Goal: Task Accomplishment & Management: Use online tool/utility

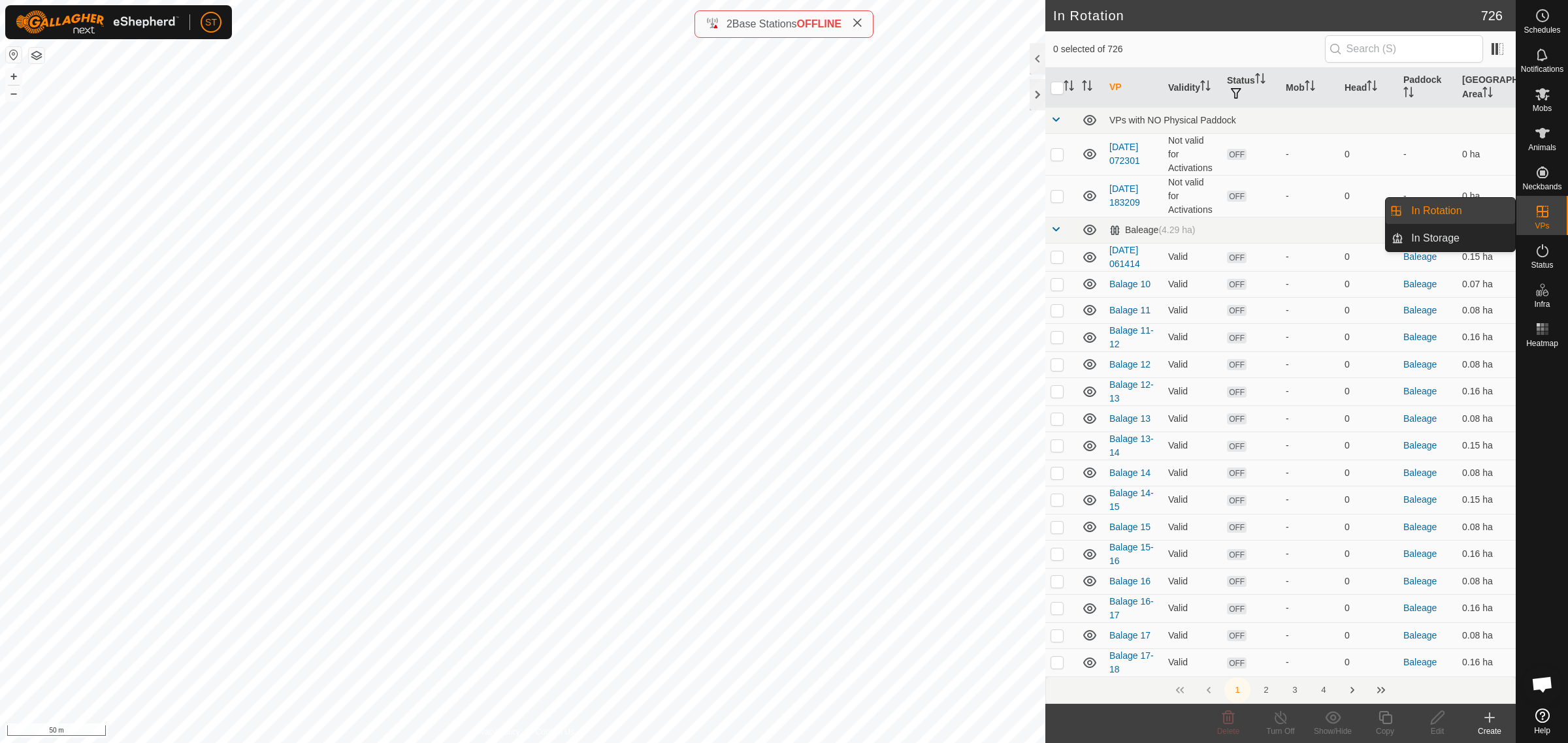
click at [1434, 209] on link "In Rotation" at bounding box center [1459, 210] width 112 height 26
click at [1484, 725] on icon at bounding box center [1490, 718] width 16 height 16
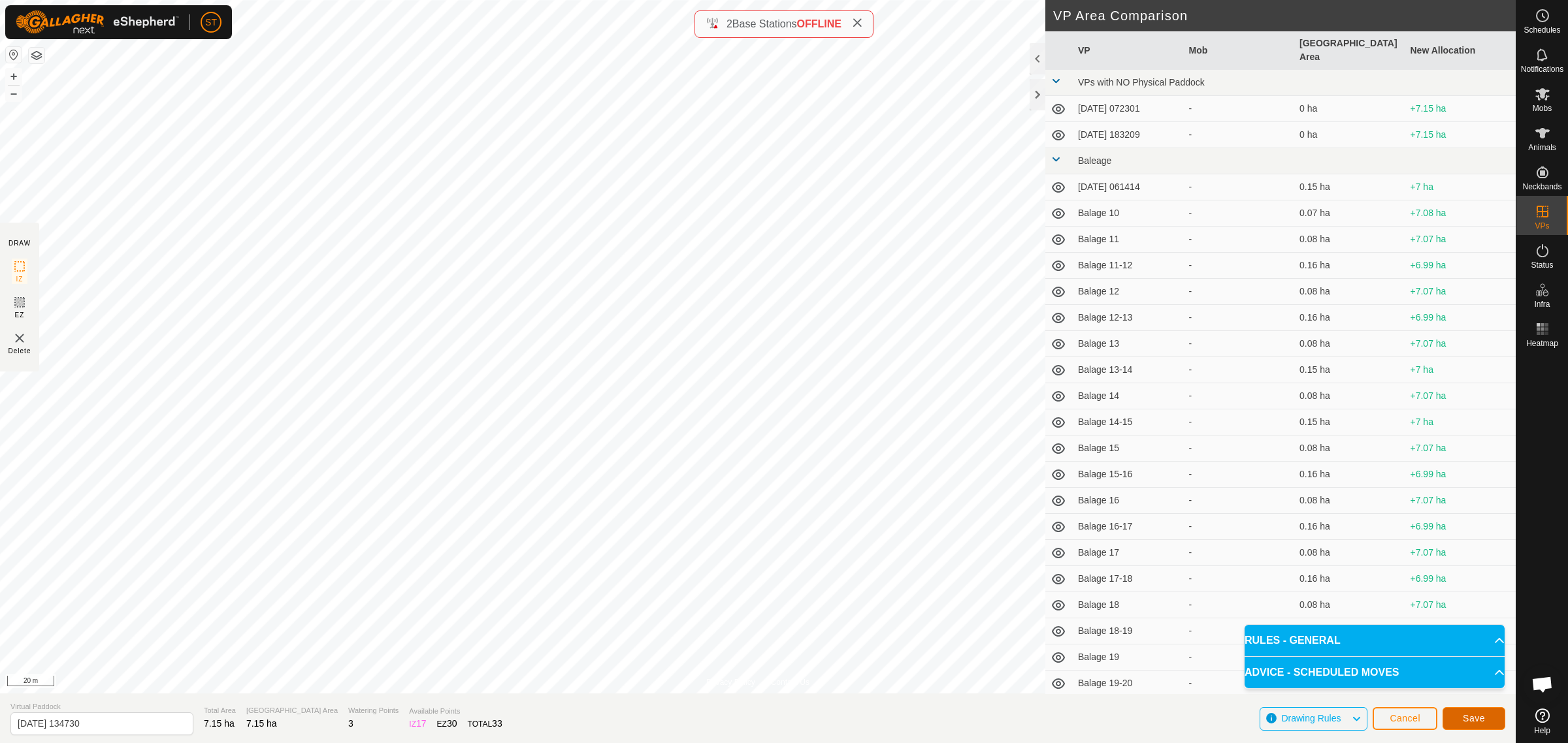
click at [1469, 714] on span "Save" at bounding box center [1474, 718] width 22 height 10
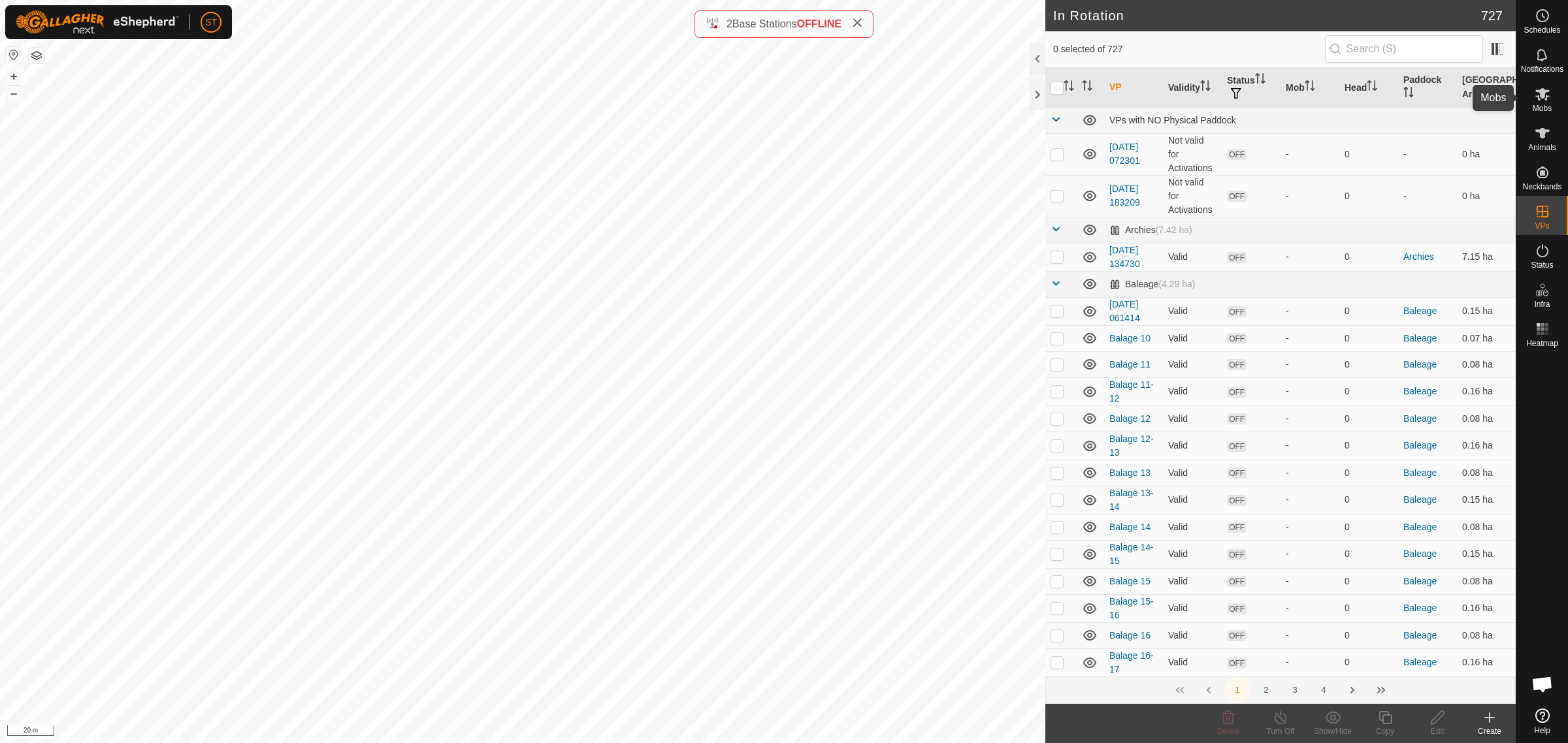
click at [1540, 102] on es-mob-svg-icon at bounding box center [1543, 94] width 24 height 21
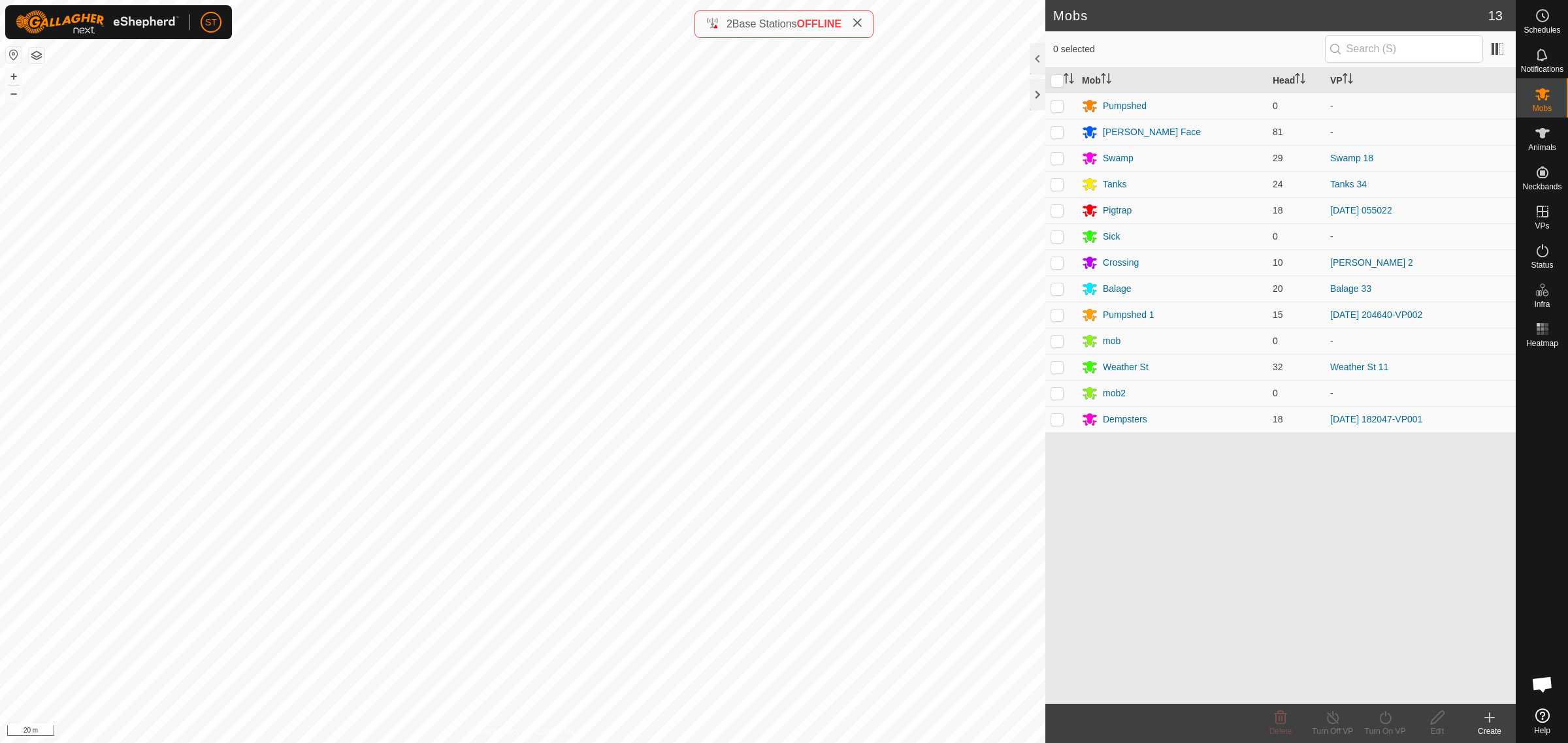
click at [1490, 722] on icon at bounding box center [1490, 718] width 16 height 16
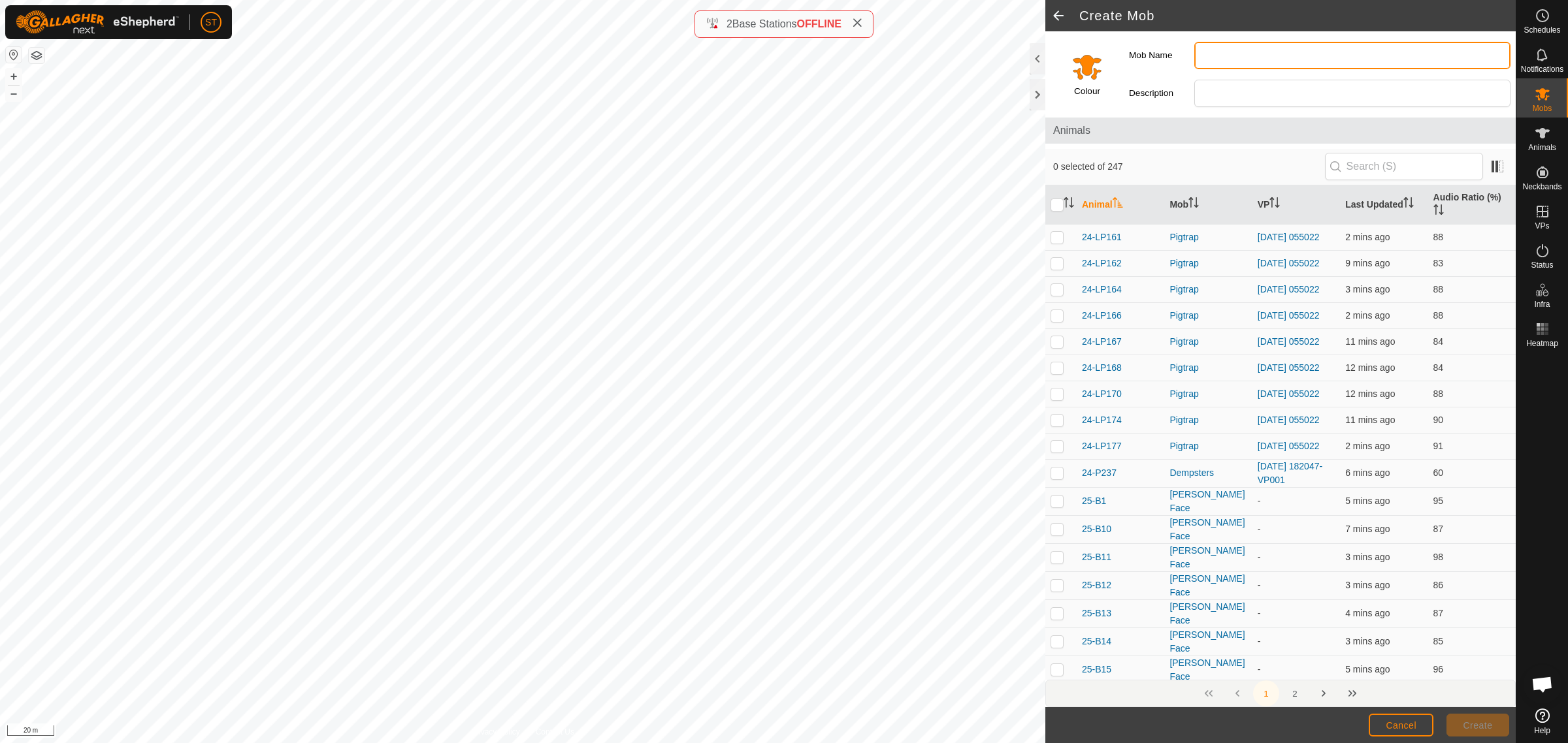
click at [1223, 59] on input "Mob Name" at bounding box center [1353, 55] width 317 height 28
type input "Archies"
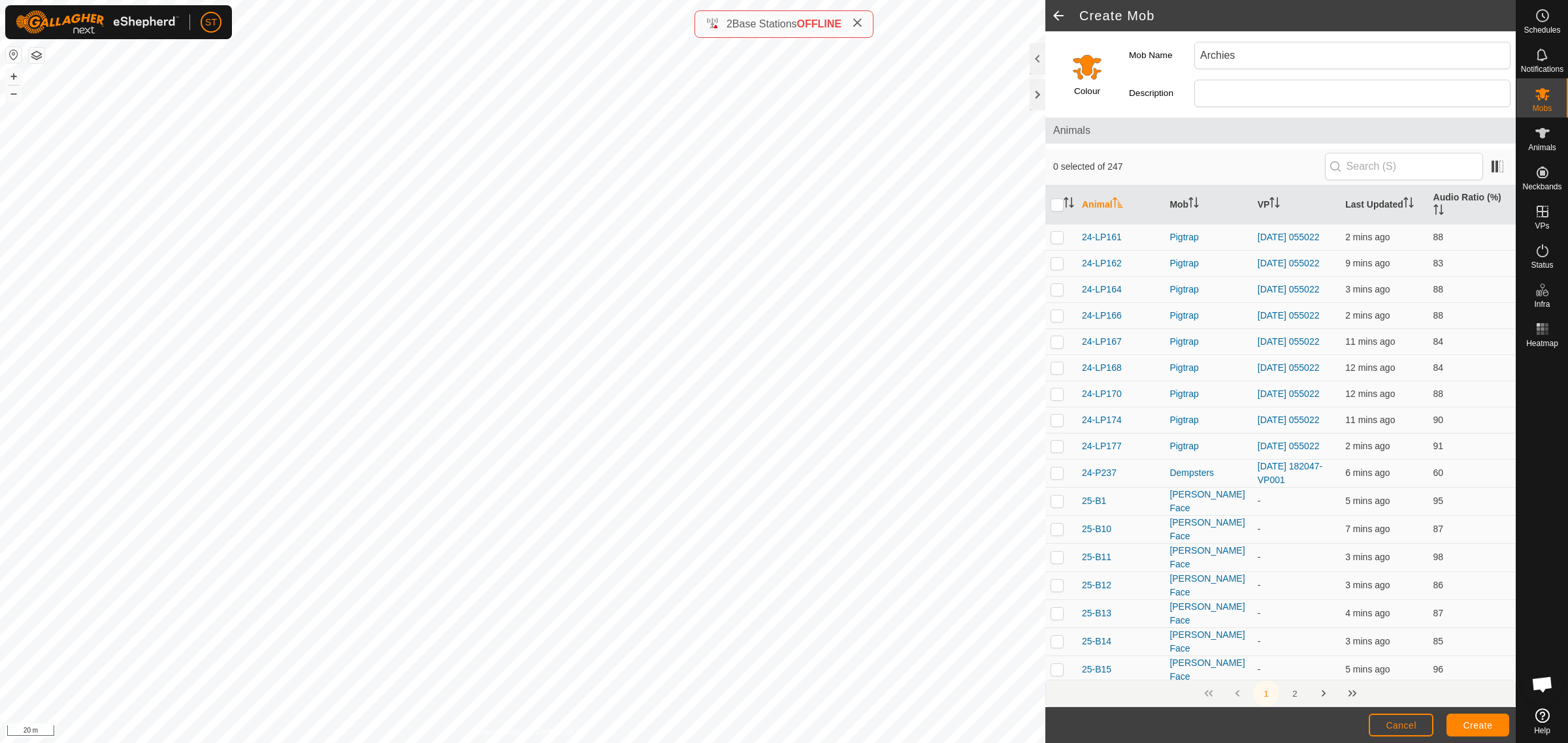
click at [1092, 62] on input "Select a color" at bounding box center [1088, 66] width 32 height 32
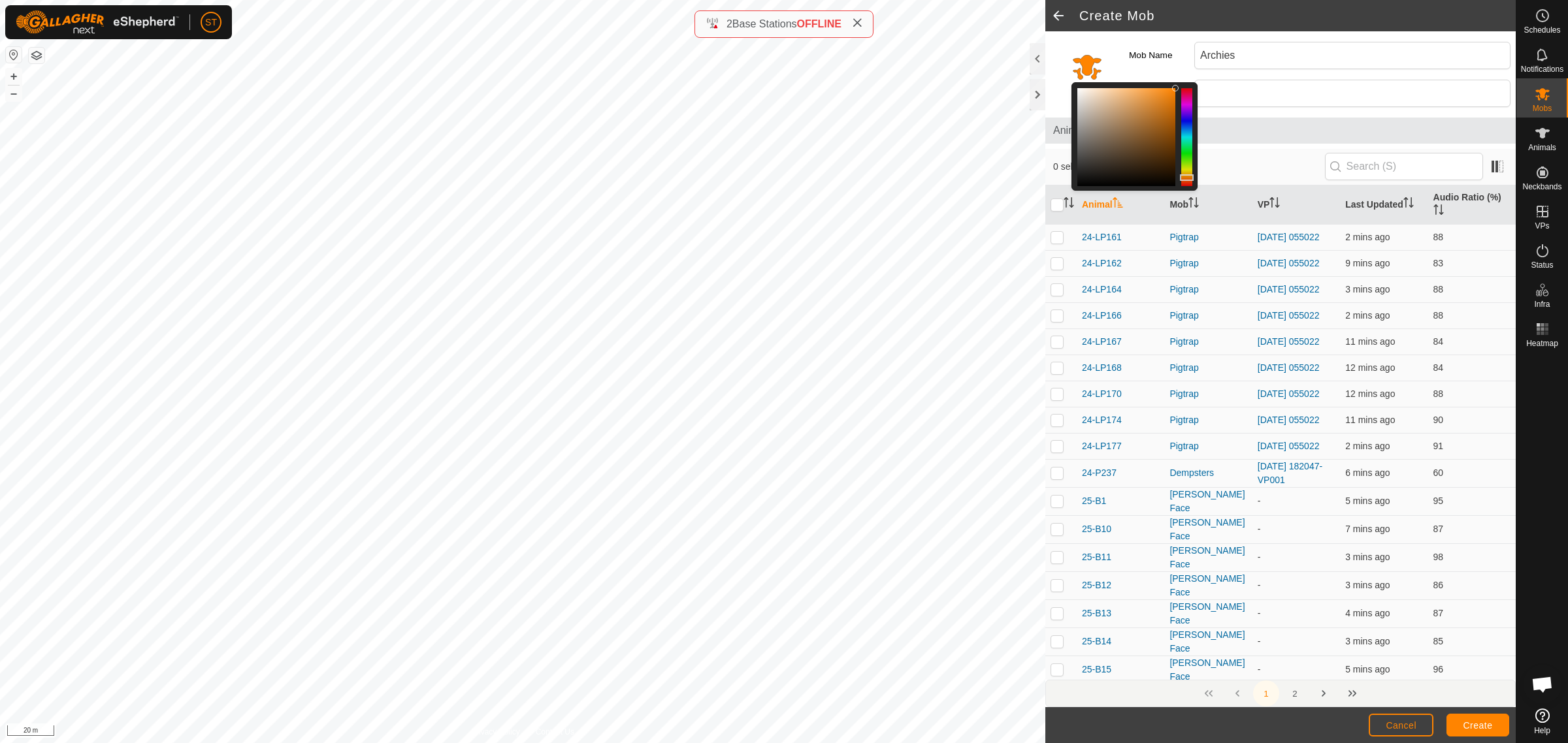
click at [1188, 165] on div at bounding box center [1186, 137] width 11 height 98
click at [1188, 170] on div at bounding box center [1186, 137] width 11 height 98
click at [1480, 726] on span "Create" at bounding box center [1478, 725] width 29 height 10
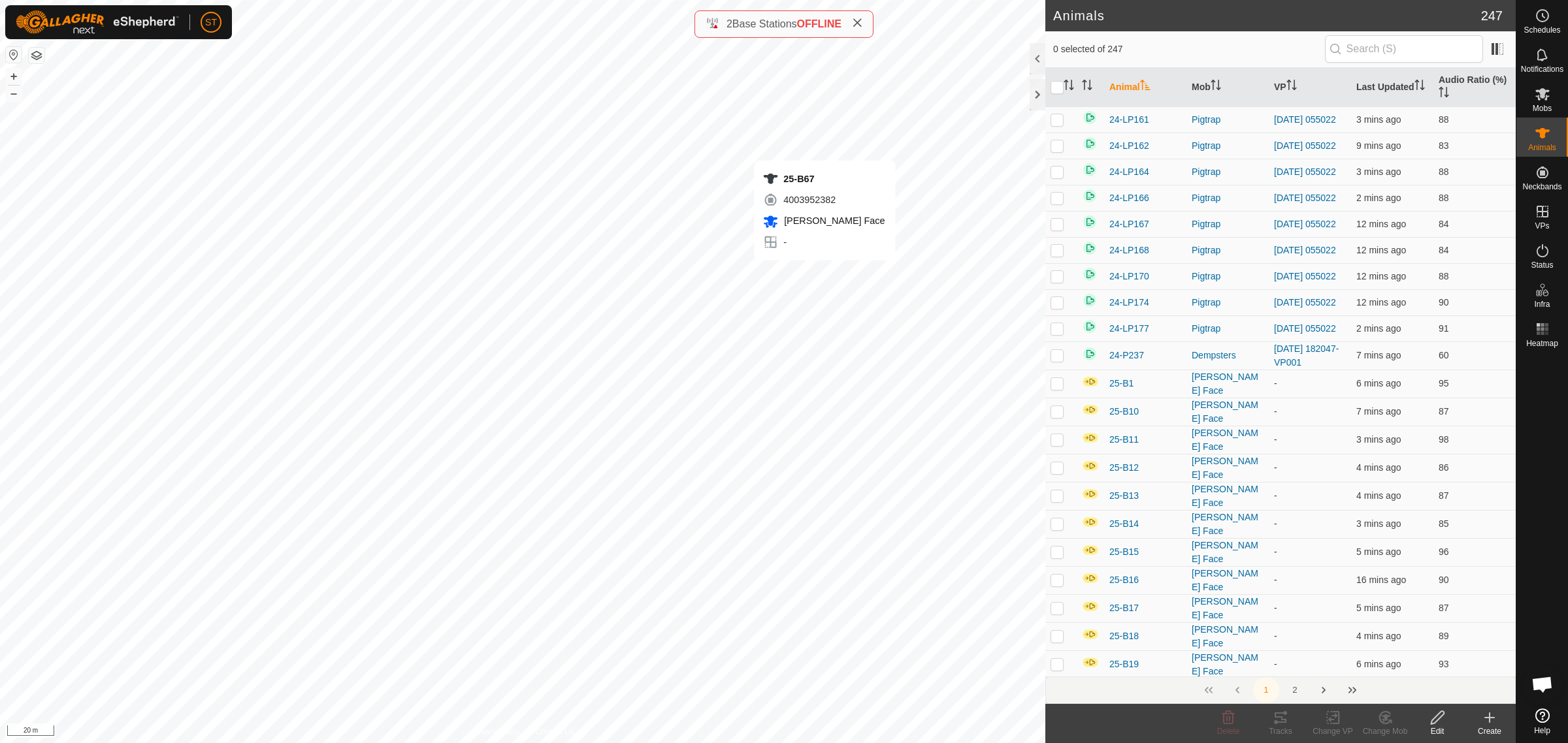
checkbox input "true"
click at [799, 279] on div "25-B10 1408349511 Ashway Face - + – ⇧ i 20 m" at bounding box center [522, 371] width 1046 height 743
click at [848, 296] on div "25-B27 1849275616 Ashway Face - + – ⇧ i 20 m" at bounding box center [522, 371] width 1046 height 743
checkbox input "true"
click at [859, 291] on div "25-B3 0655014007 Ashway Face - + – ⇧ i 20 m" at bounding box center [522, 371] width 1046 height 743
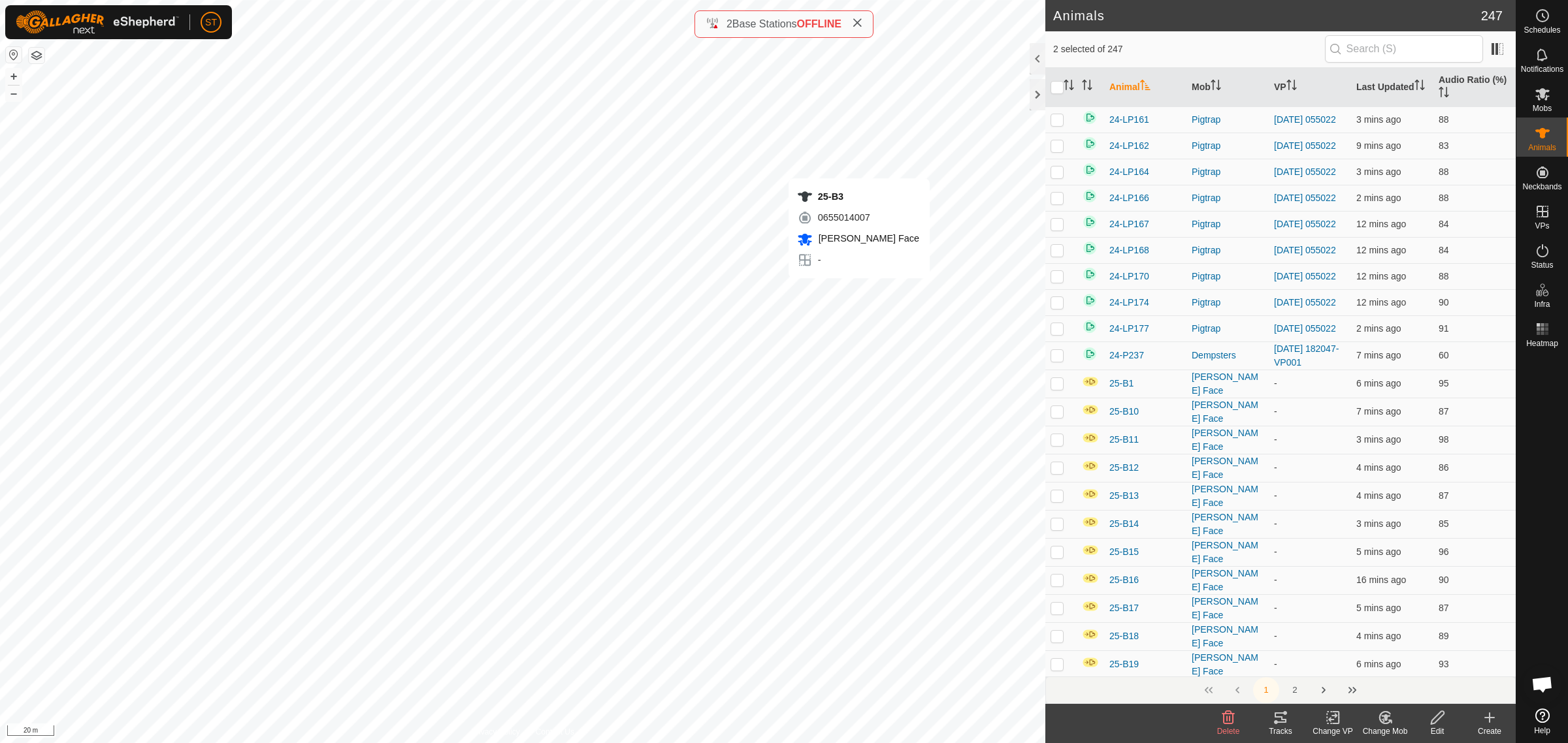
checkbox input "true"
click at [800, 279] on div "25-B10 1408349511 Ashway Face - + – ⇧ i 20 m" at bounding box center [522, 371] width 1046 height 743
checkbox input "true"
click at [885, 341] on div "25-B26 1588076934 Ashway Face - + – ⇧ i 20 m" at bounding box center [522, 371] width 1046 height 743
checkbox input "true"
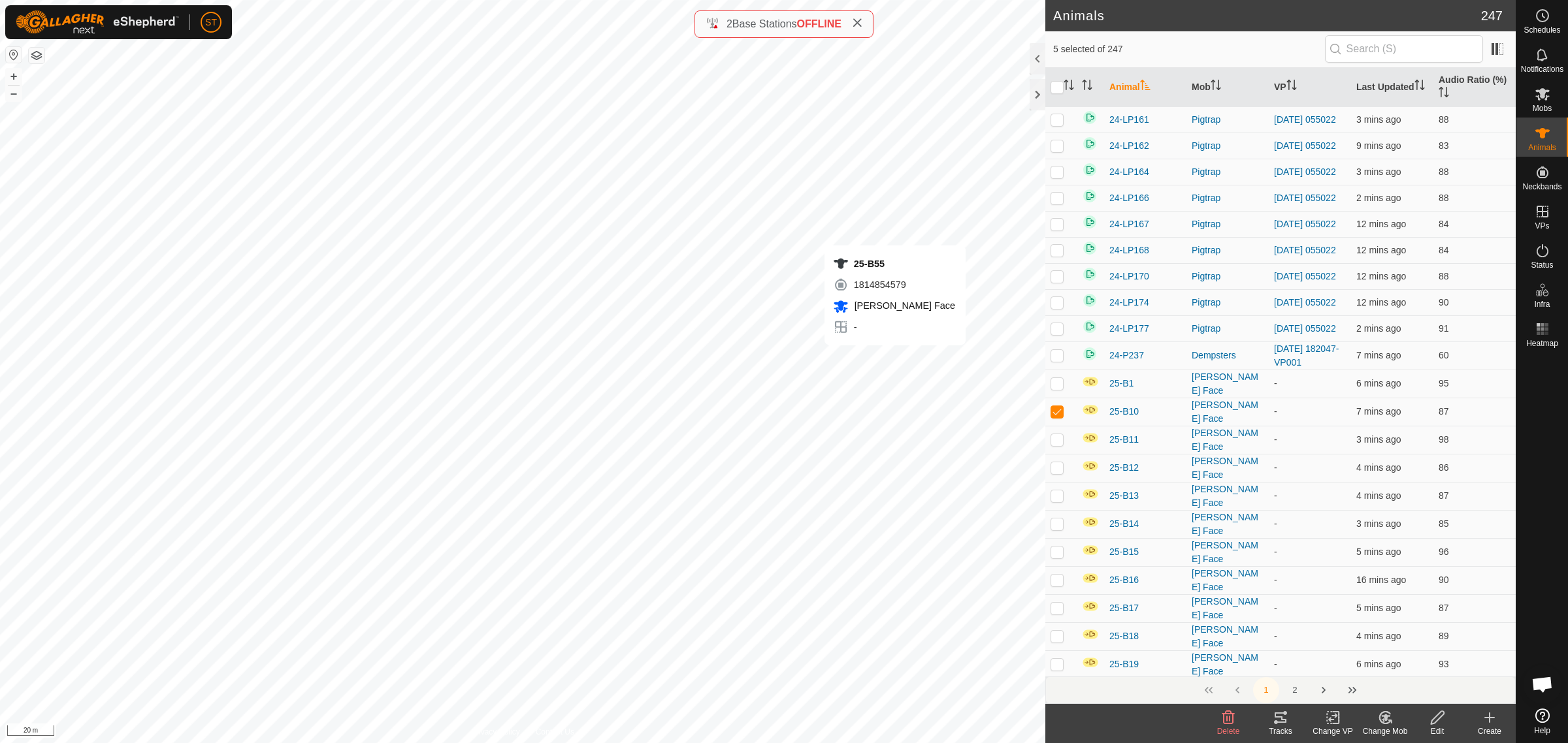
click at [895, 358] on div "25-B55 1814854579 Ashway Face - + – ⇧ i 20 m" at bounding box center [522, 371] width 1046 height 743
checkbox input "true"
click at [903, 370] on div "25-B52 2612031565 Ashway Face - + – ⇧ i 20 m" at bounding box center [522, 371] width 1046 height 743
checkbox input "true"
click at [150, 266] on div "25-B9 2755441299 Ashway Face - + – ⇧ i 20 m" at bounding box center [522, 371] width 1046 height 743
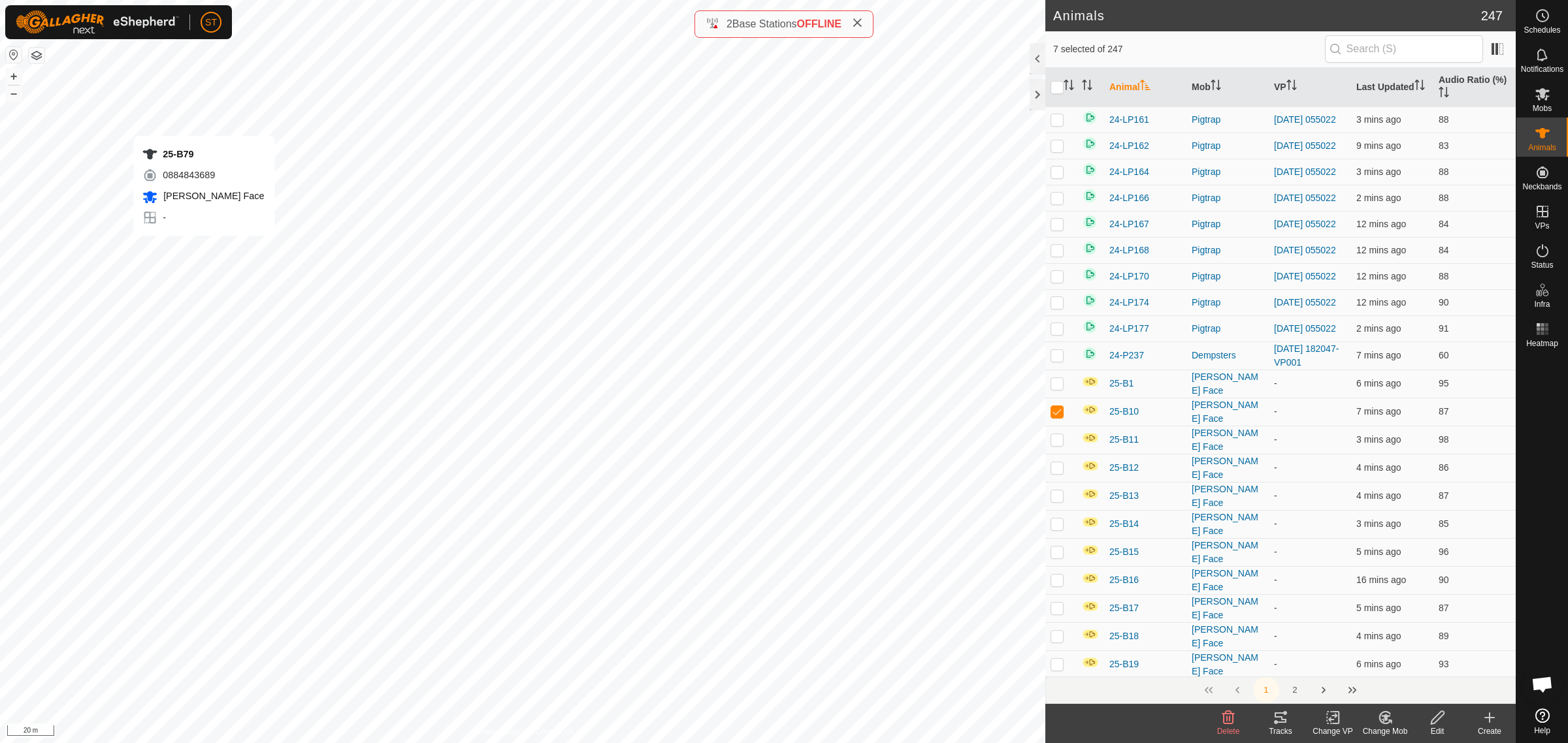
click at [204, 248] on div "25-B79 0884843689 Ashway Face - + – ⇧ i 20 m" at bounding box center [522, 371] width 1046 height 743
checkbox input "true"
click at [366, 310] on div "25-B53 0017774860 Ashway Face - + – ⇧ i 20 m" at bounding box center [522, 371] width 1046 height 743
checkbox input "true"
click at [393, 282] on div "25-B36 1137958301 Ashway Face - + – ⇧ i 20 m" at bounding box center [522, 371] width 1046 height 743
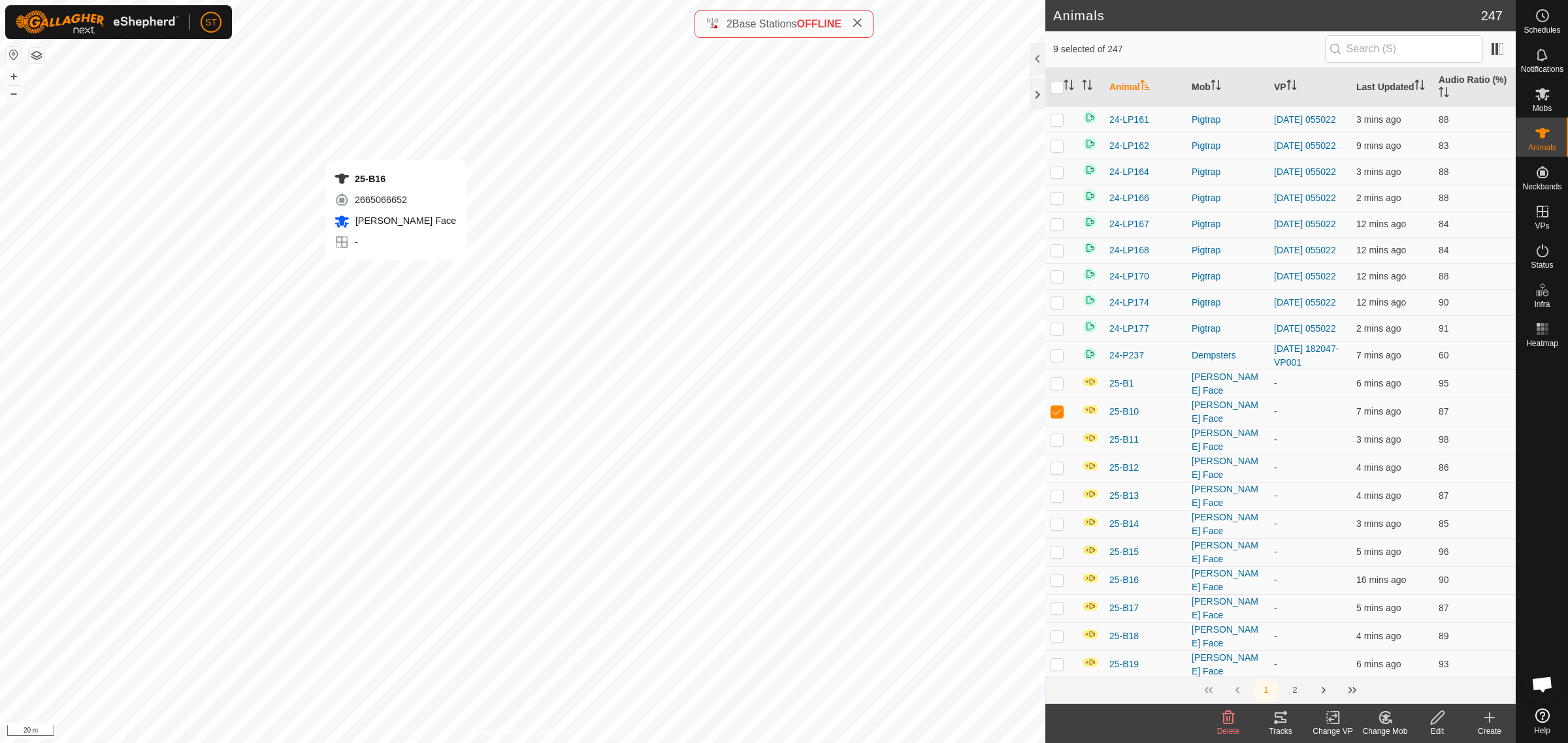
checkbox input "true"
click at [397, 269] on div "25-B16 2665066652 Ashway Face - + – ⇧ i 20 m" at bounding box center [522, 371] width 1046 height 743
checkbox input "true"
click at [399, 226] on div "25-B64 0895840578 Ashway Face - + – ⇧ i 20 m" at bounding box center [522, 371] width 1046 height 743
click at [397, 230] on div "25-B64 0895840578 Ashway Face - + – ⇧ i 20 m" at bounding box center [522, 371] width 1046 height 743
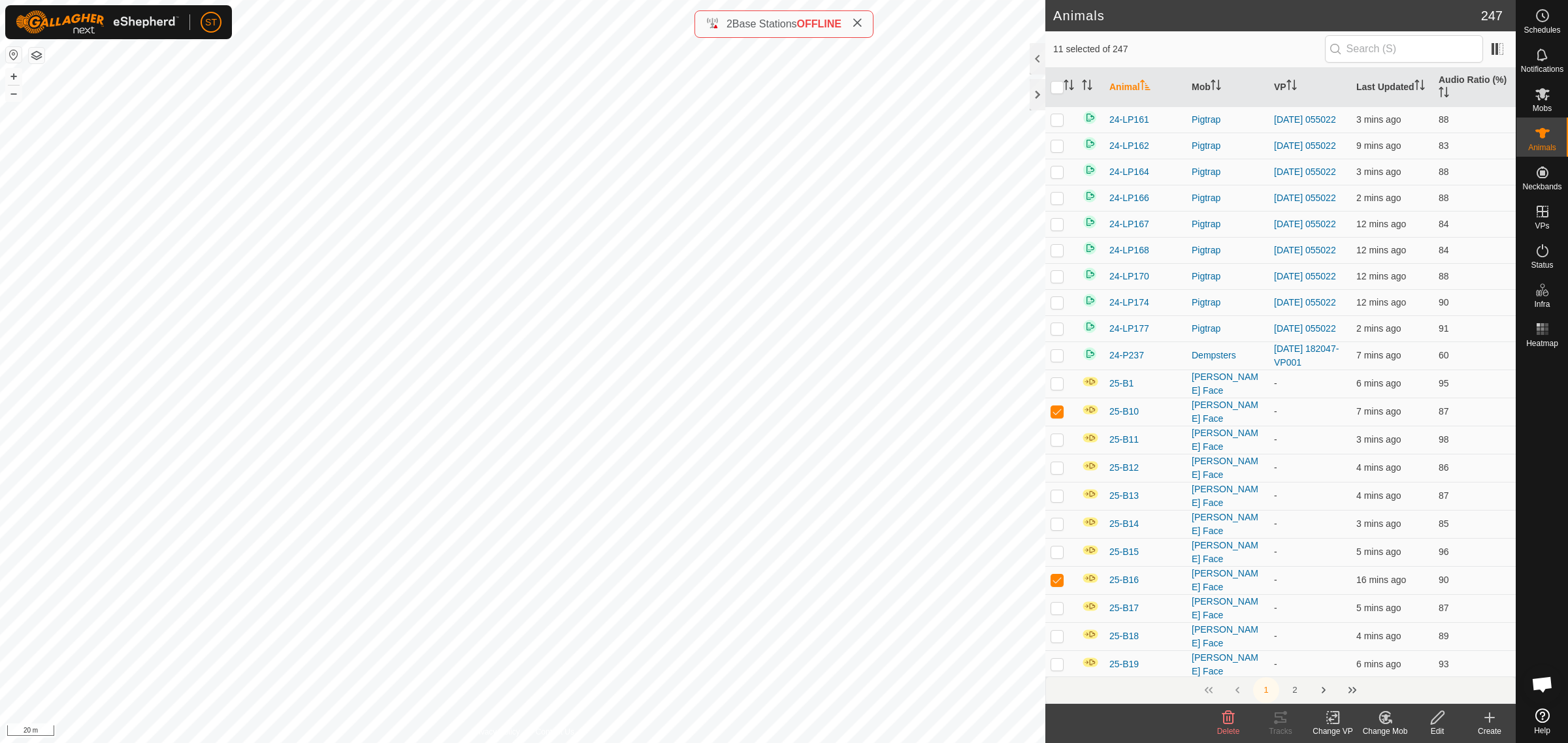
checkbox input "true"
click at [406, 256] on div "25-B15 0720753141 Ashway Face - + – ⇧ i 20 m" at bounding box center [522, 371] width 1046 height 743
checkbox input "true"
click at [444, 256] on div "25-B11 1935518756 Ashway Face - + – ⇧ i 20 m" at bounding box center [522, 371] width 1046 height 743
checkbox input "true"
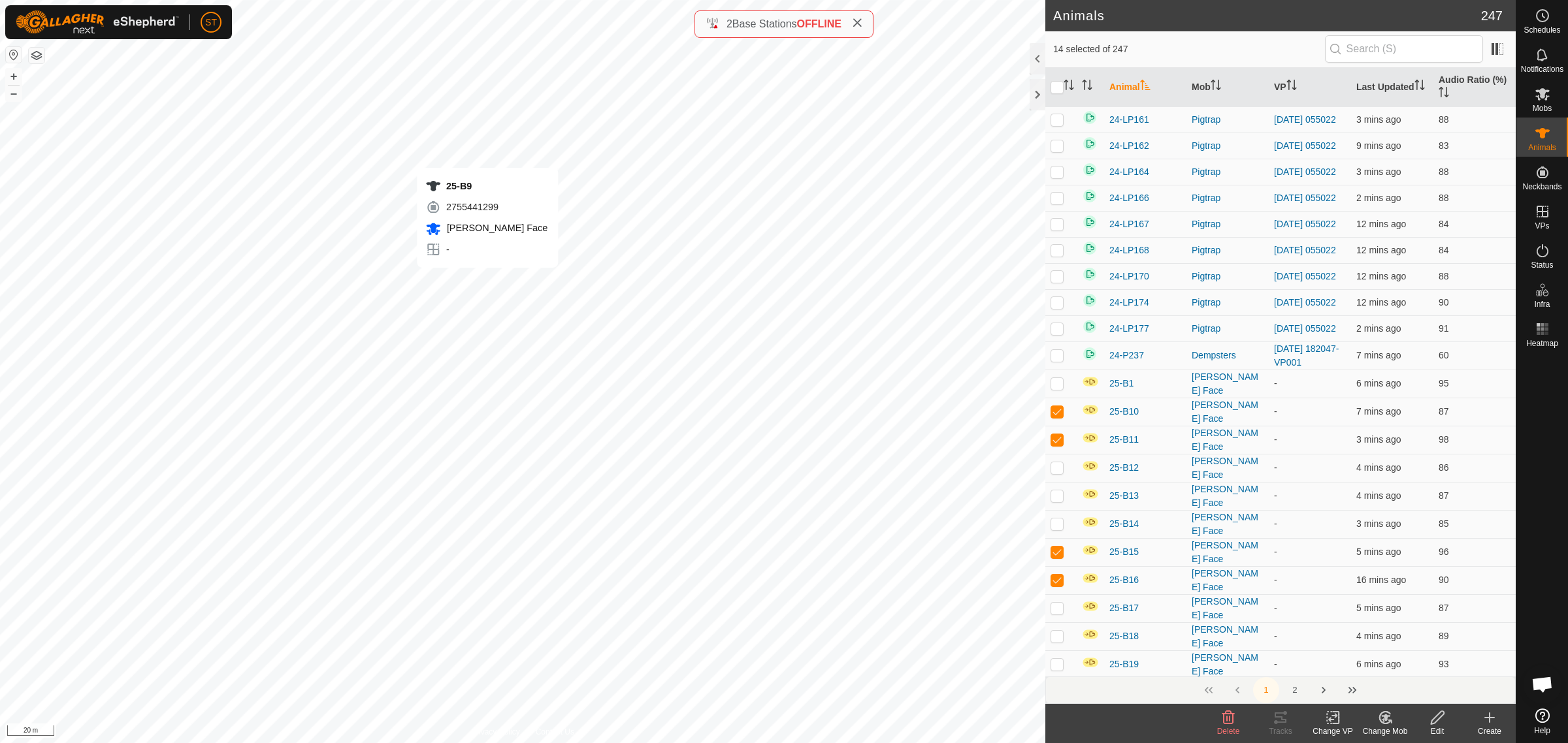
click at [488, 281] on div "25-B9 2755441299 Ashway Face - + – ⇧ i 20 m" at bounding box center [522, 371] width 1046 height 743
checkbox input "true"
click at [372, 241] on div "25-B32 0133236962 Ashway Face - + – ⇧ i 10 m" at bounding box center [522, 371] width 1046 height 743
checkbox input "true"
click at [1382, 722] on icon at bounding box center [1385, 718] width 17 height 16
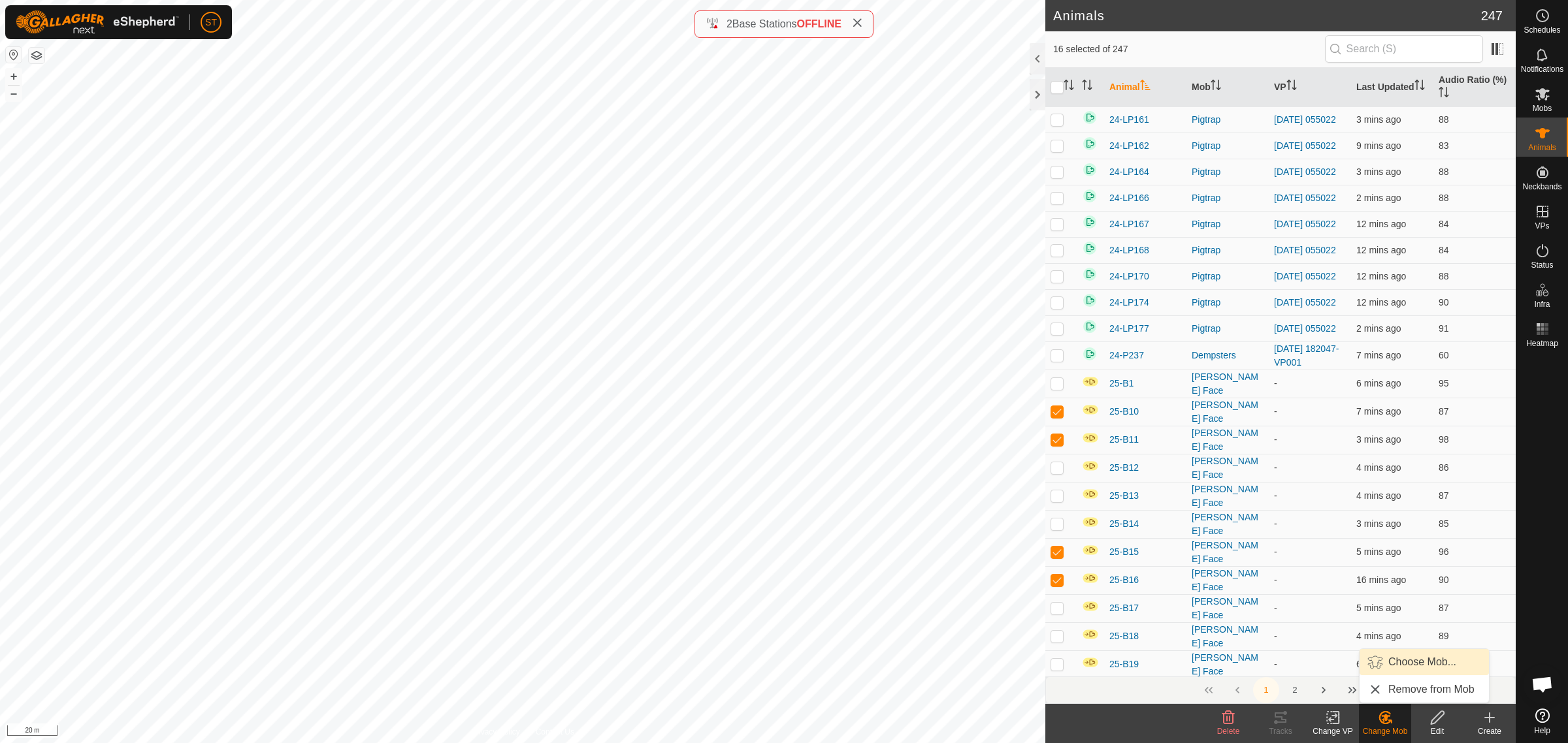
click at [1417, 661] on link "Choose Mob..." at bounding box center [1424, 661] width 129 height 26
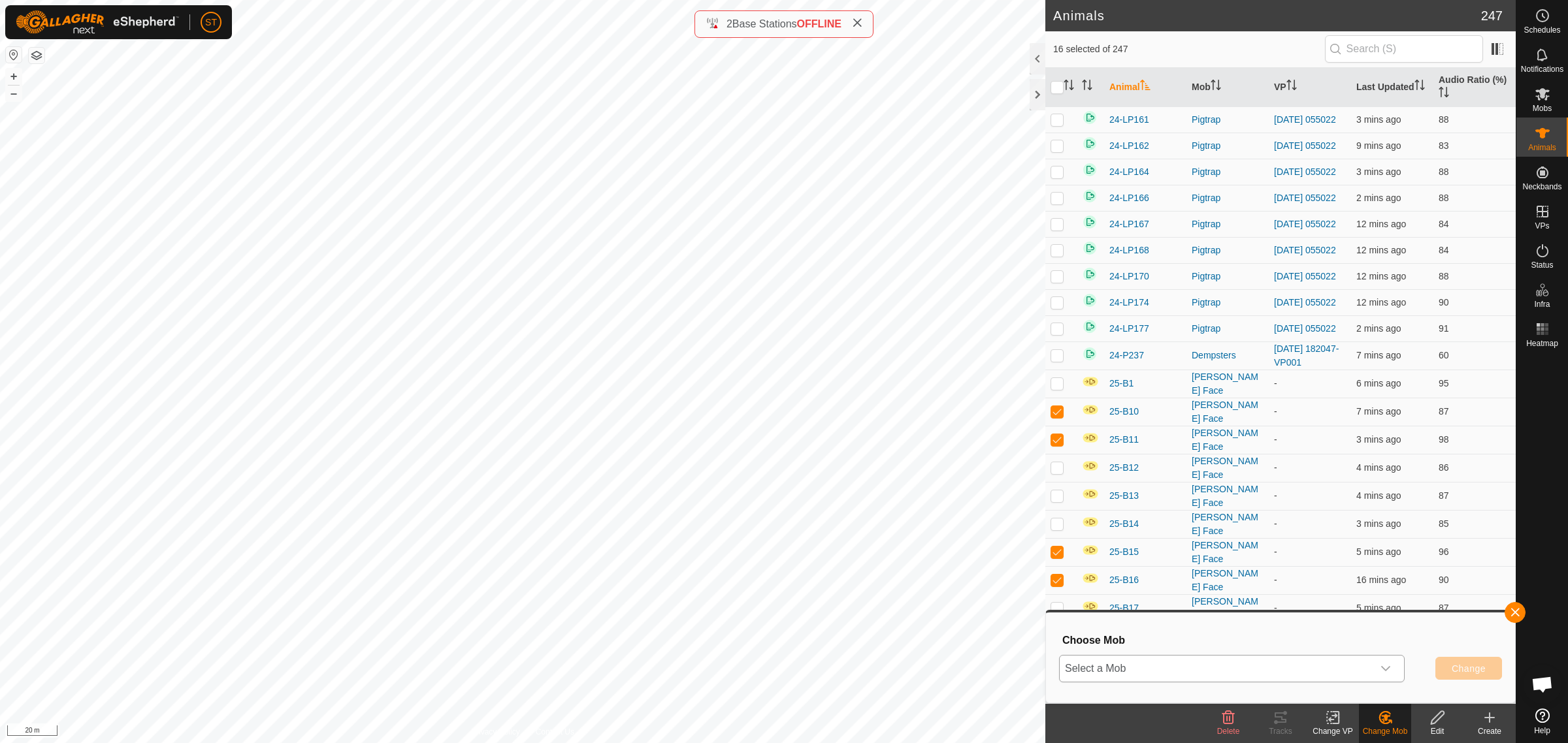
click at [1387, 668] on icon "dropdown trigger" at bounding box center [1386, 669] width 9 height 6
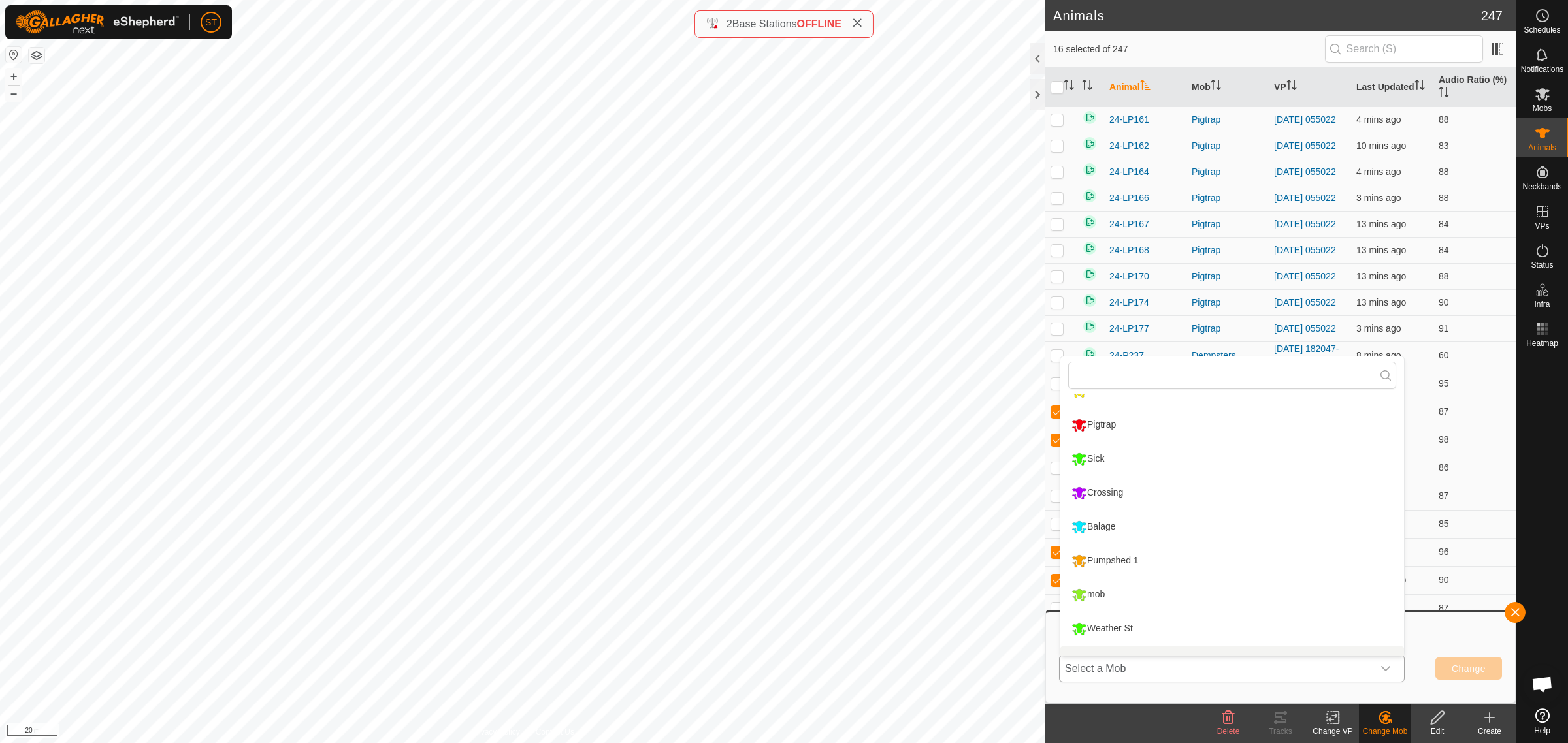
scroll to position [178, 0]
click at [1095, 536] on li "mob" at bounding box center [1232, 538] width 344 height 32
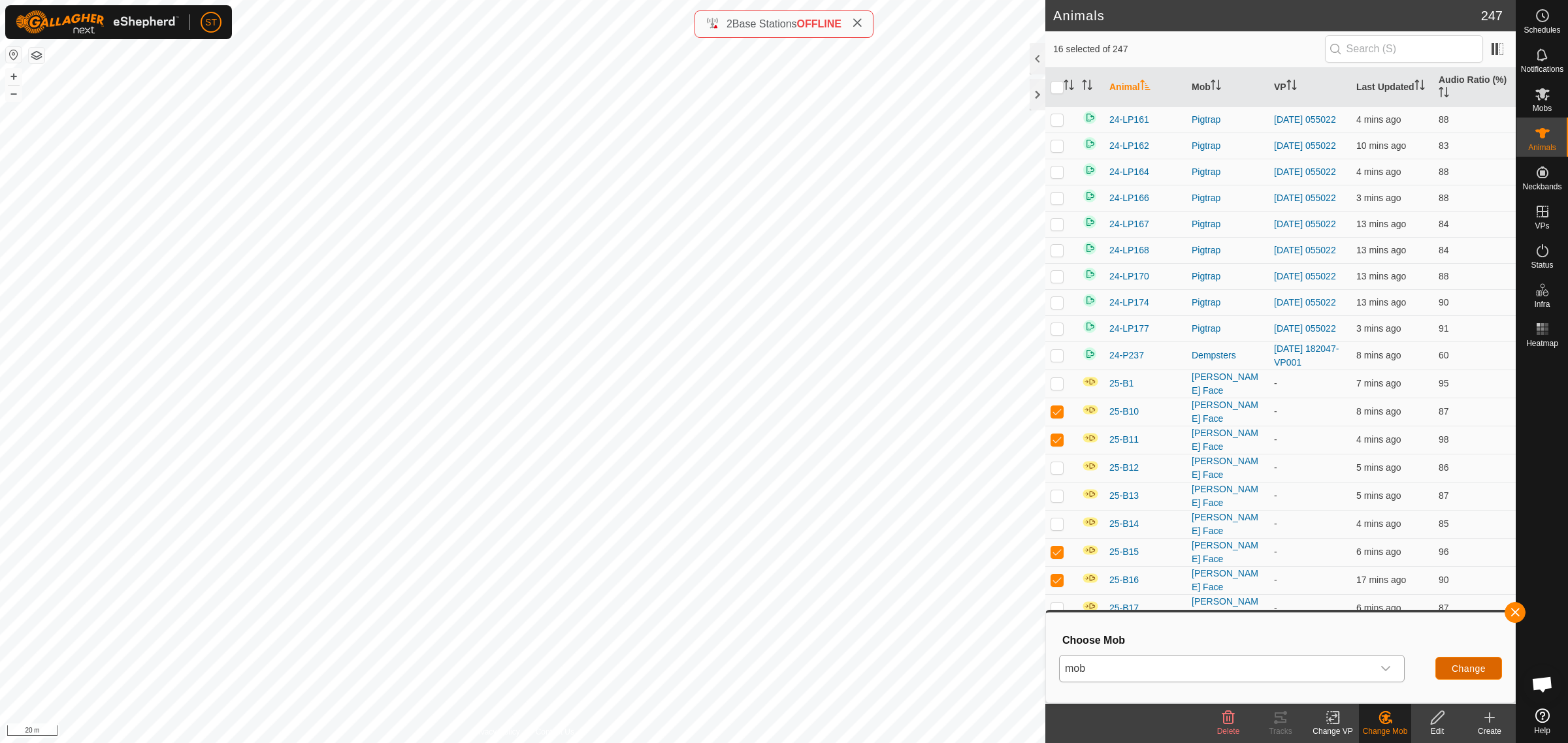
click at [1457, 666] on span "Change" at bounding box center [1468, 669] width 34 height 10
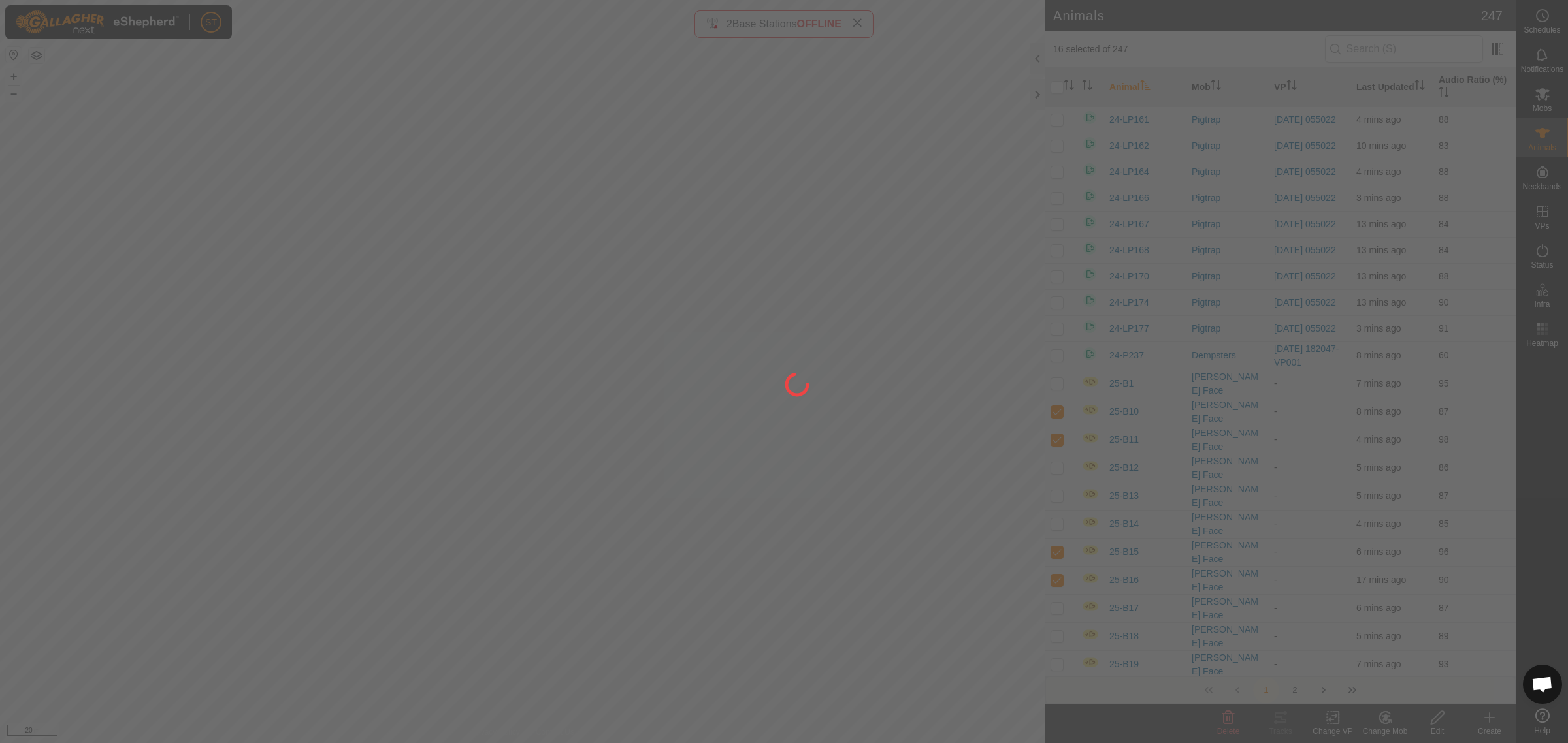
checkbox input "false"
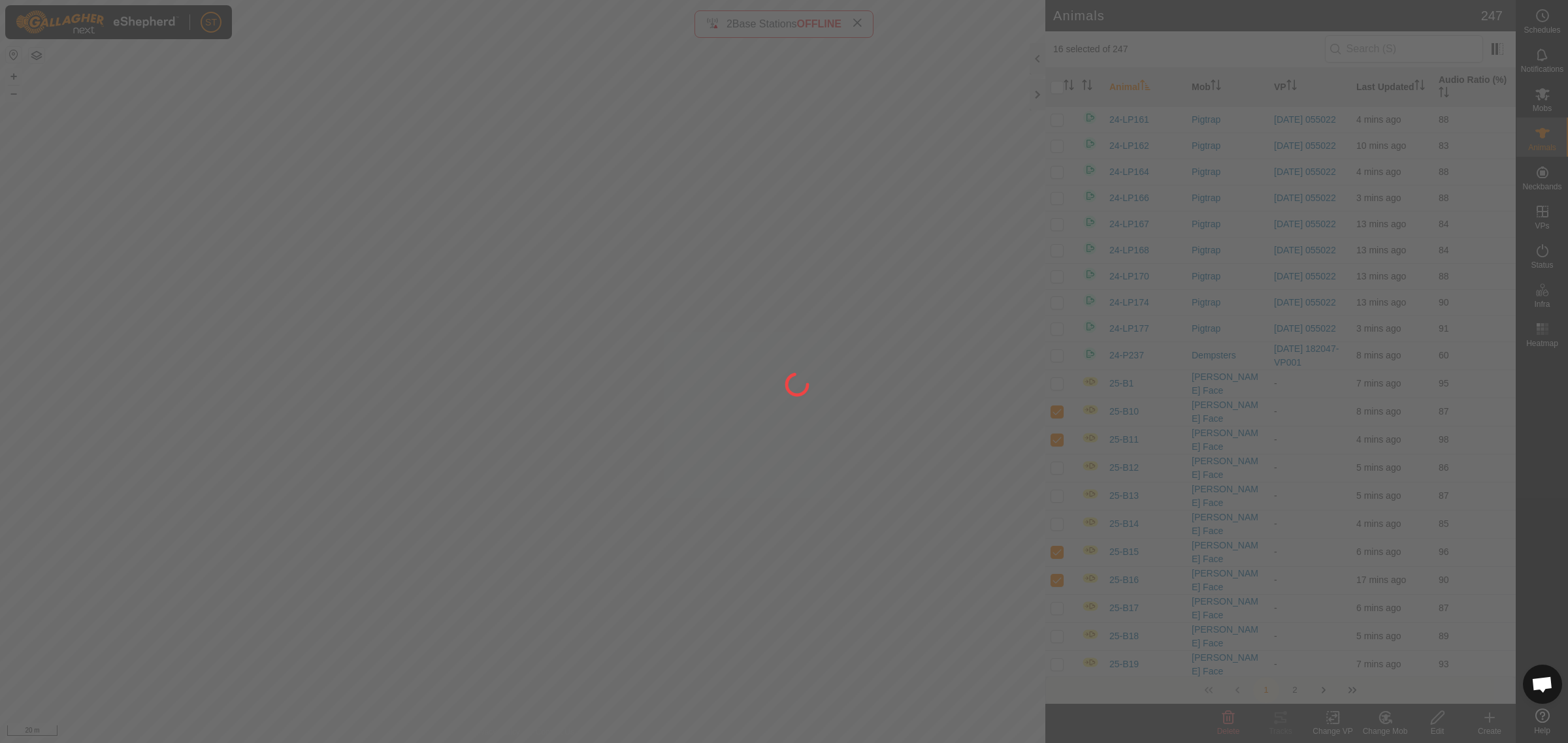
checkbox input "false"
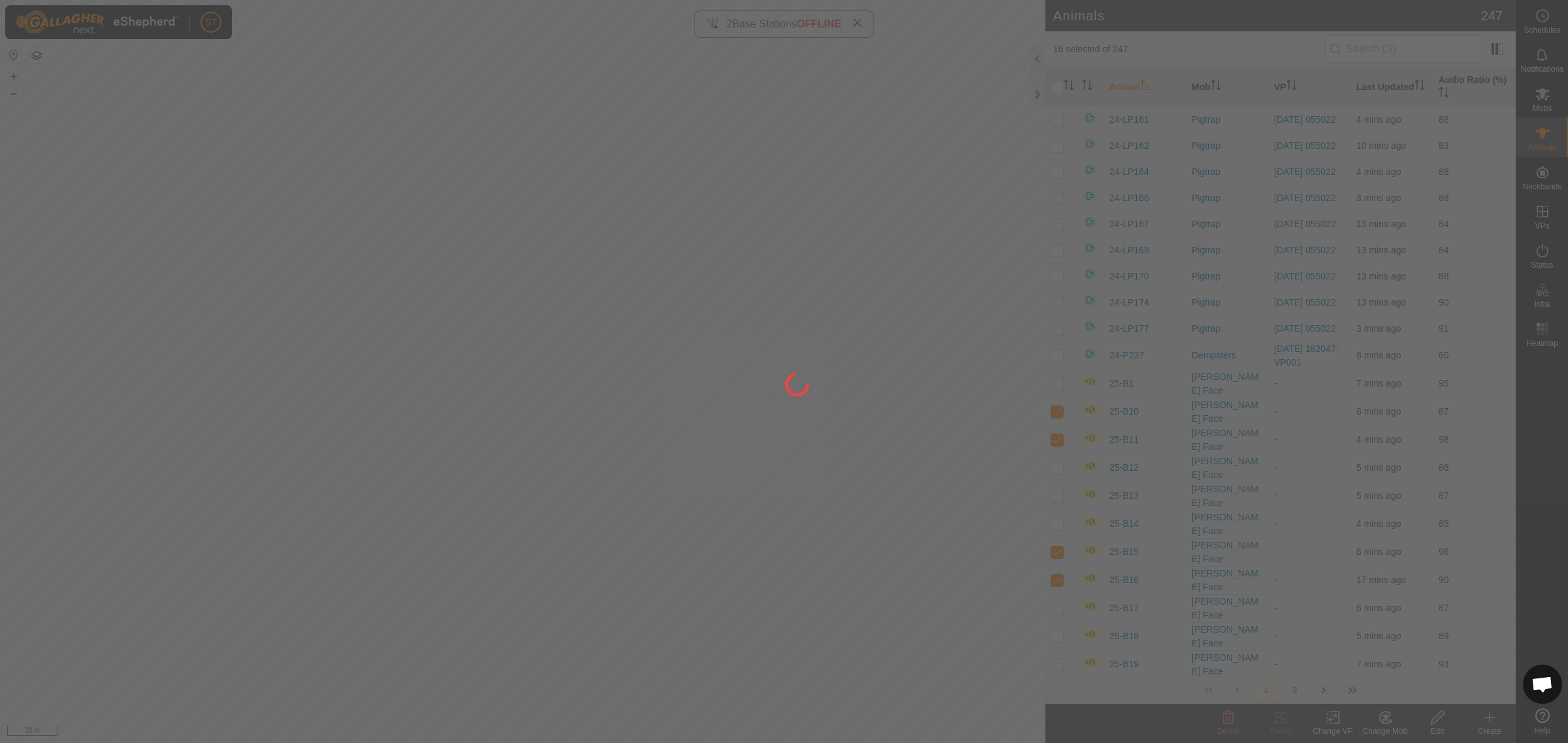
checkbox input "false"
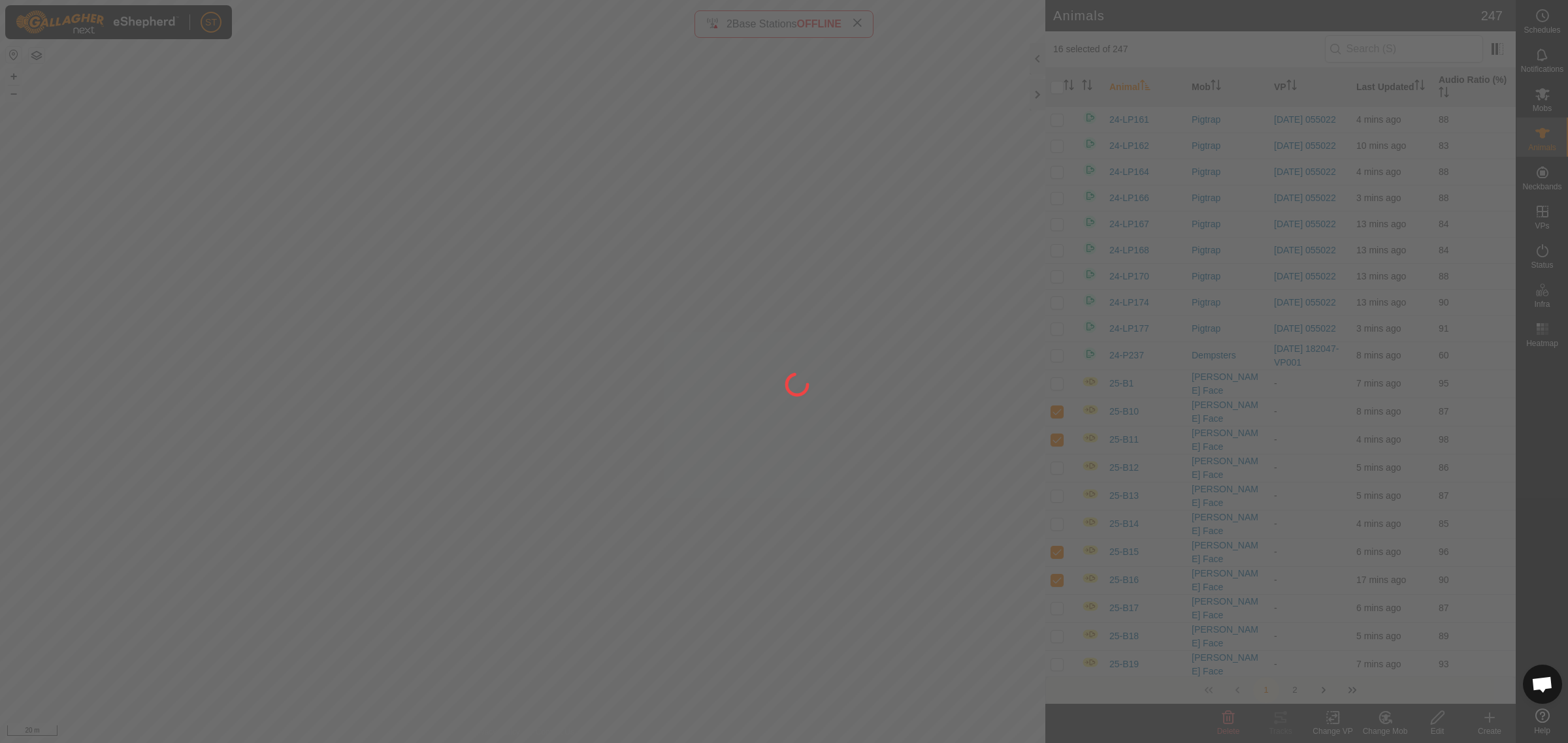
checkbox input "false"
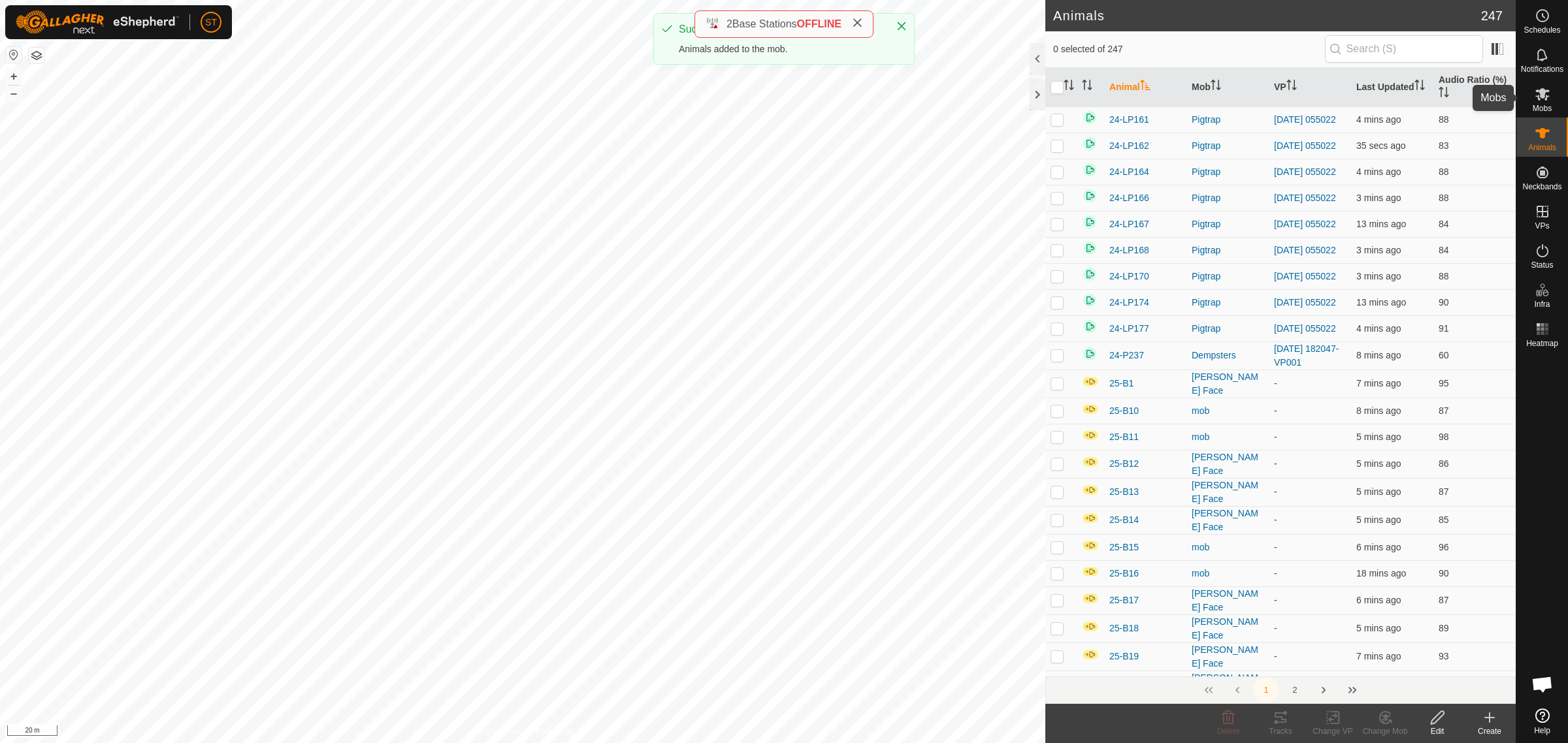
click at [1542, 96] on icon at bounding box center [1543, 94] width 14 height 13
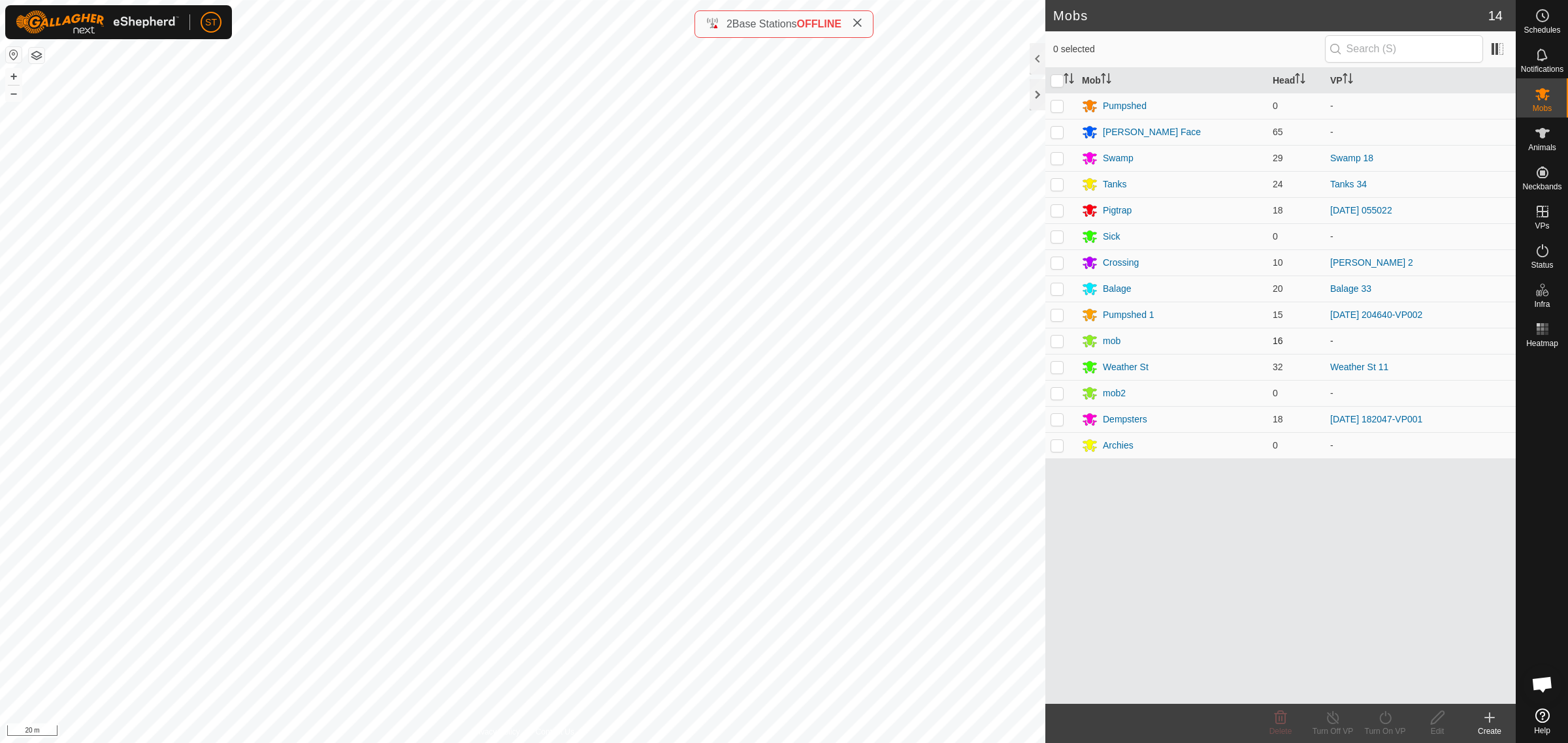
click at [1054, 343] on p-checkbox at bounding box center [1057, 340] width 13 height 10
checkbox input "true"
click at [1119, 342] on div "mob" at bounding box center [1111, 341] width 17 height 13
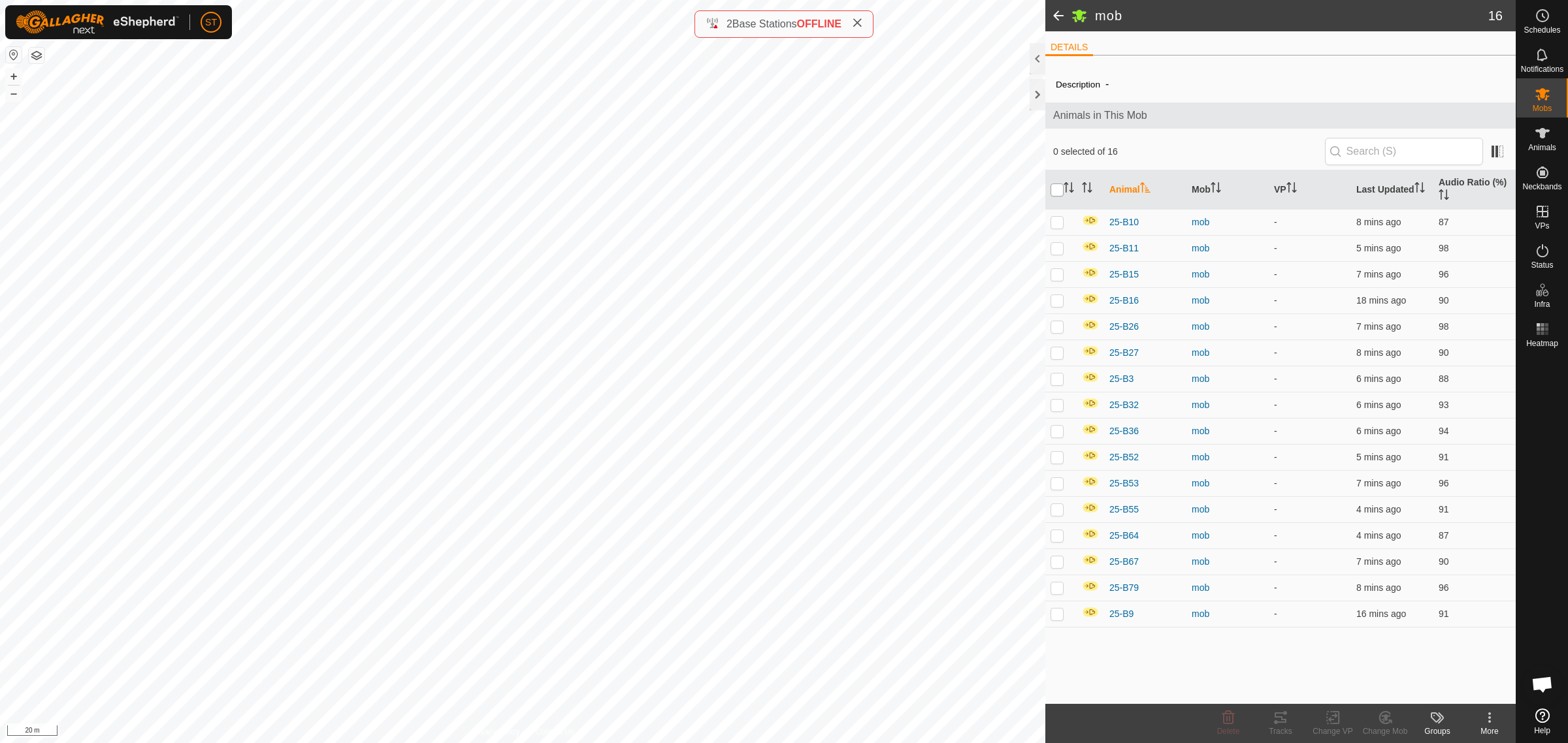
click at [1056, 188] on input "checkbox" at bounding box center [1057, 190] width 13 height 13
checkbox input "true"
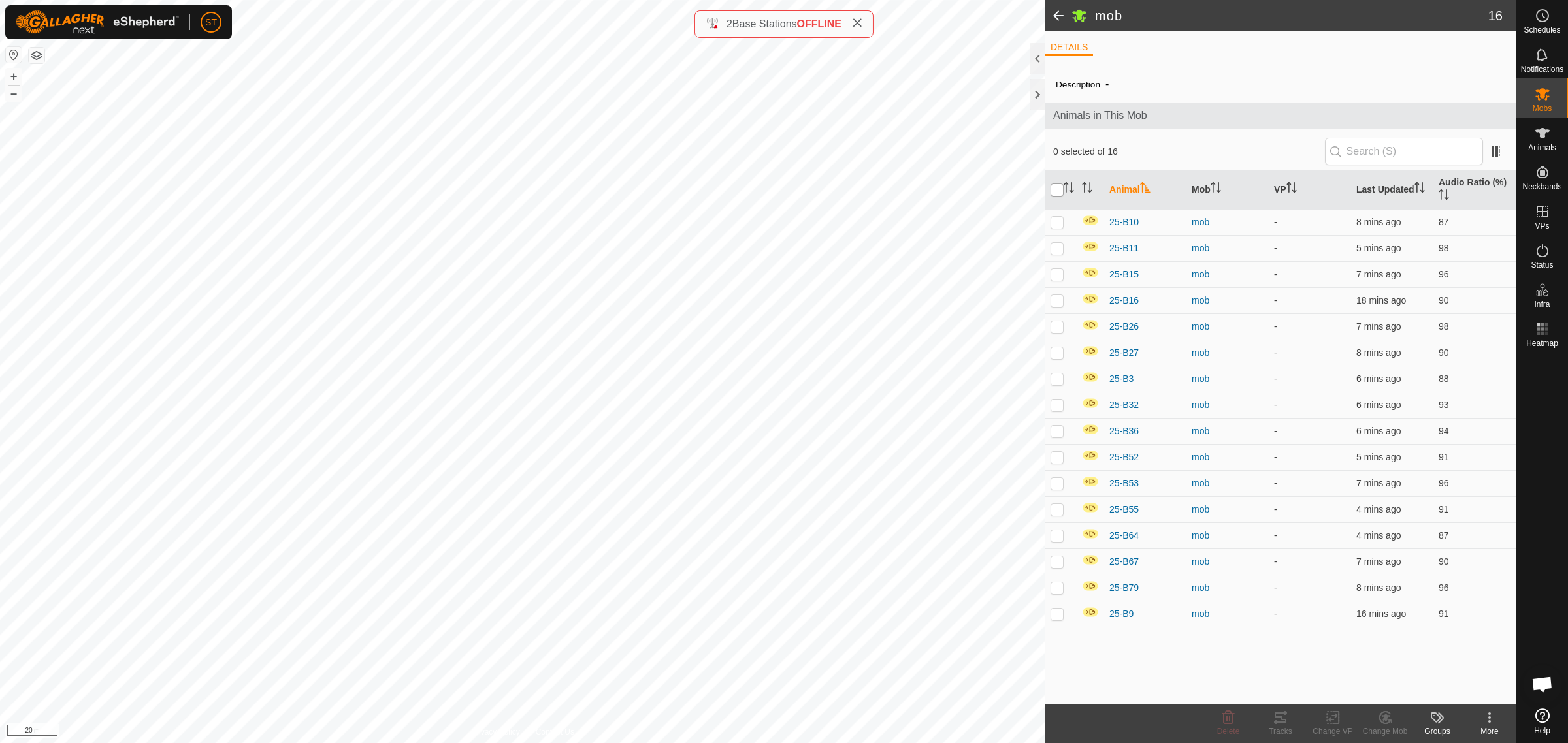
checkbox input "true"
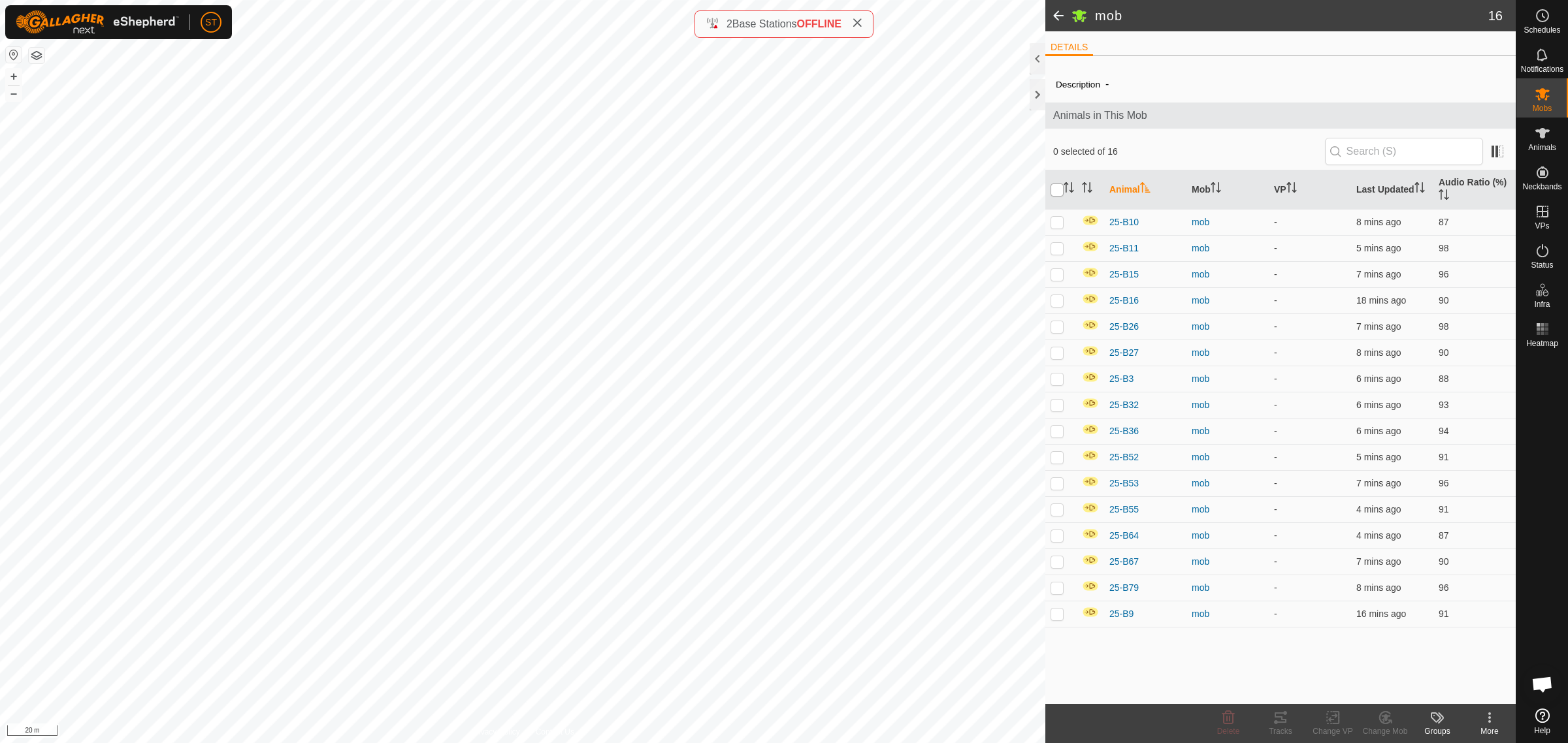
checkbox input "true"
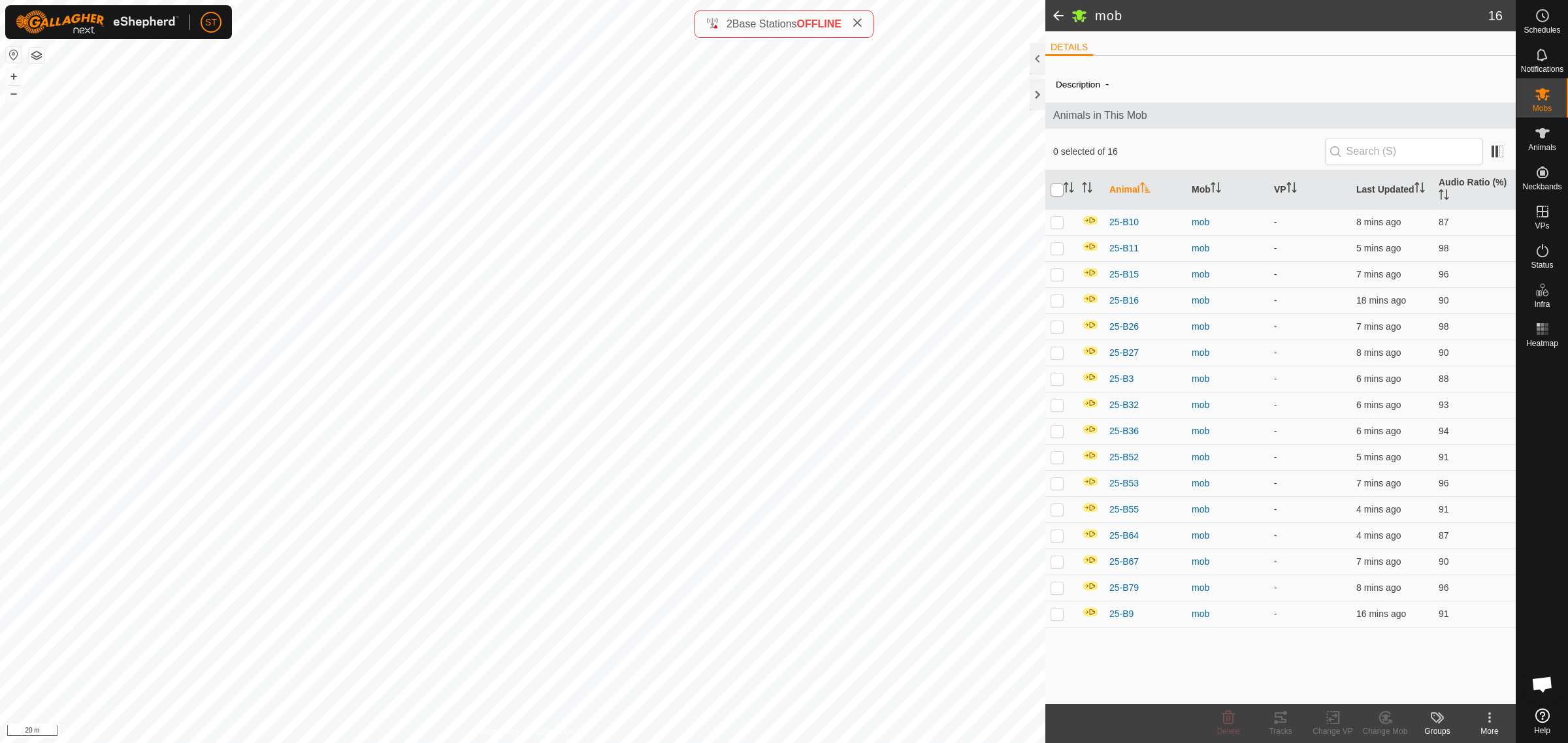
checkbox input "true"
click at [1379, 717] on icon at bounding box center [1385, 718] width 17 height 16
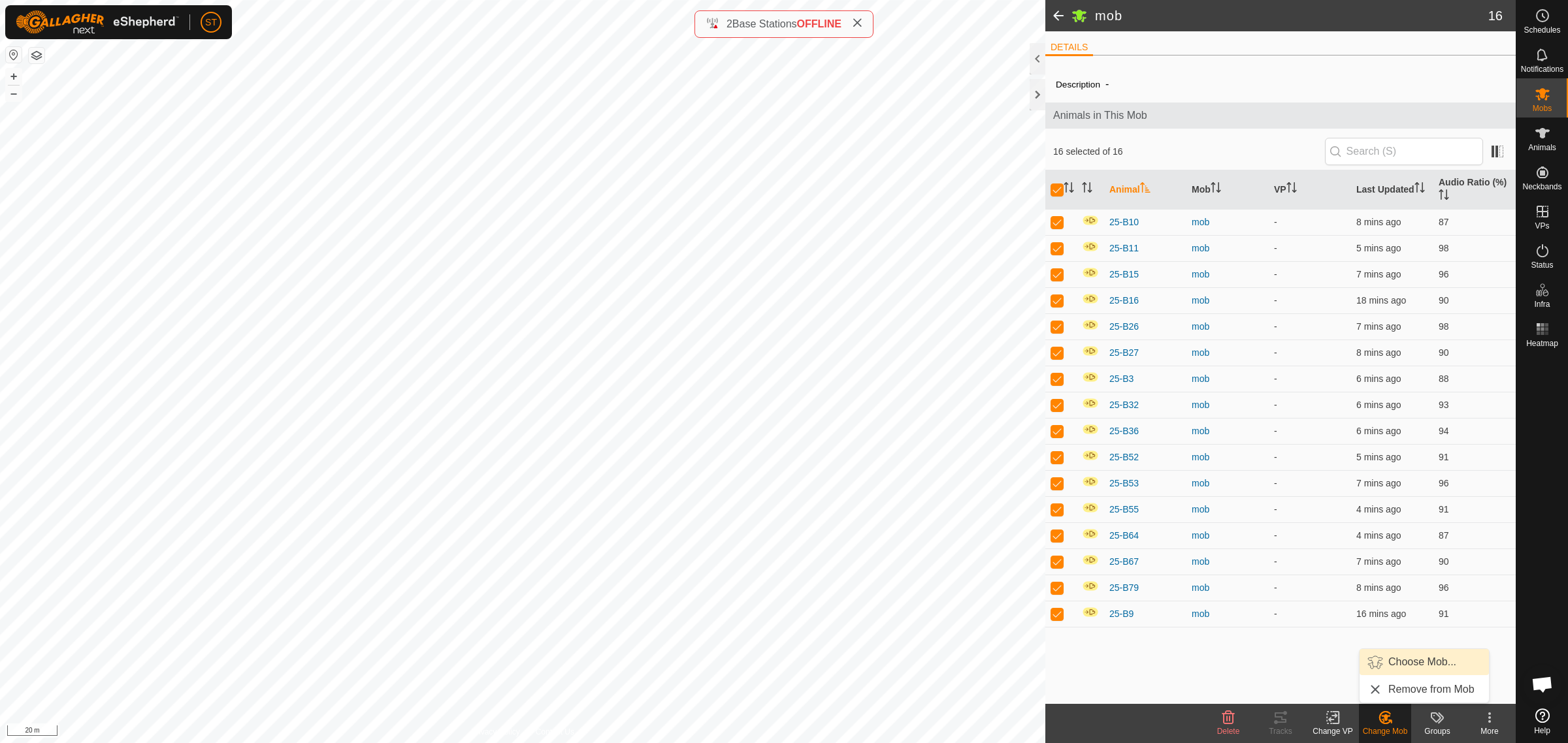
click at [1407, 663] on link "Choose Mob..." at bounding box center [1424, 661] width 129 height 26
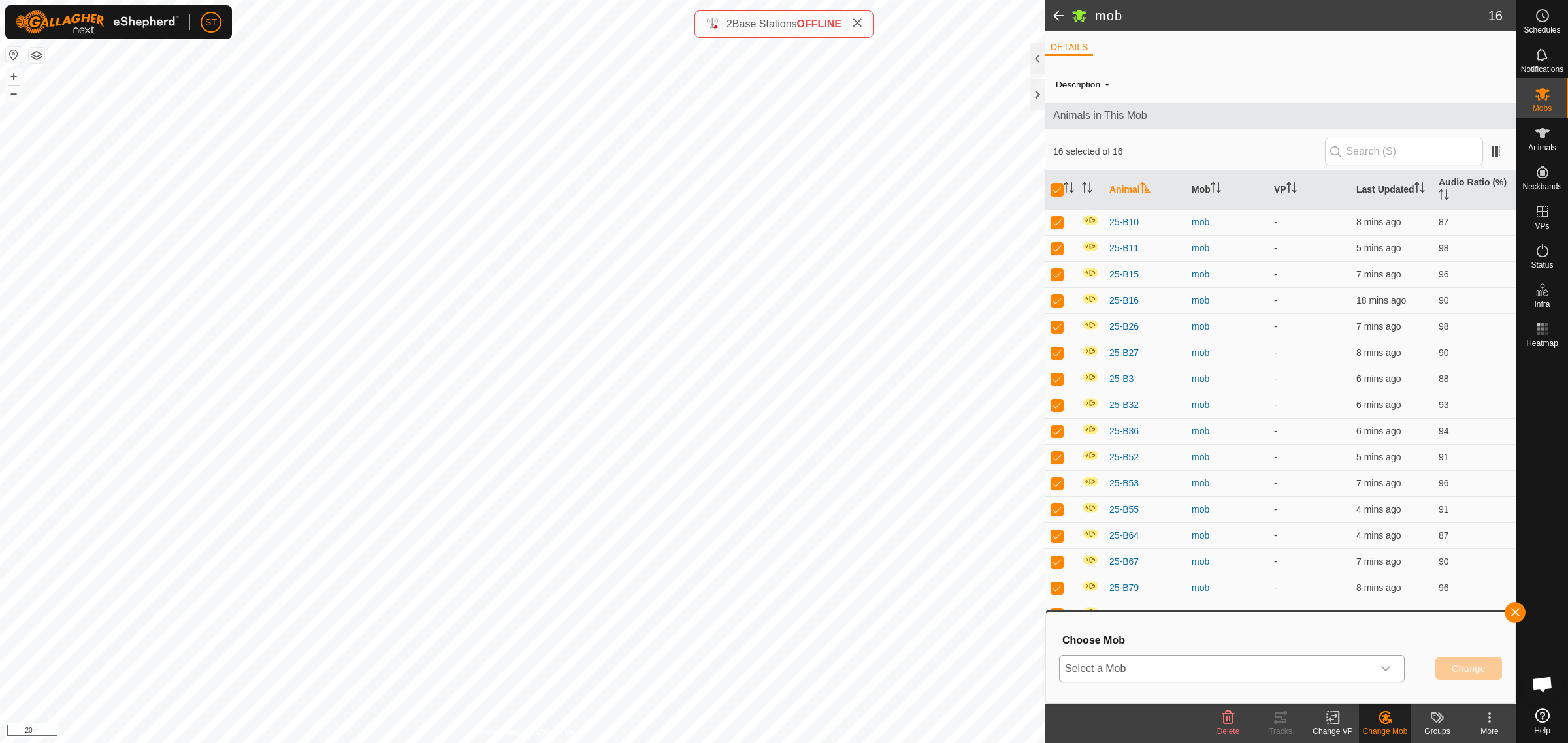
click at [1384, 673] on icon "dropdown trigger" at bounding box center [1385, 669] width 10 height 10
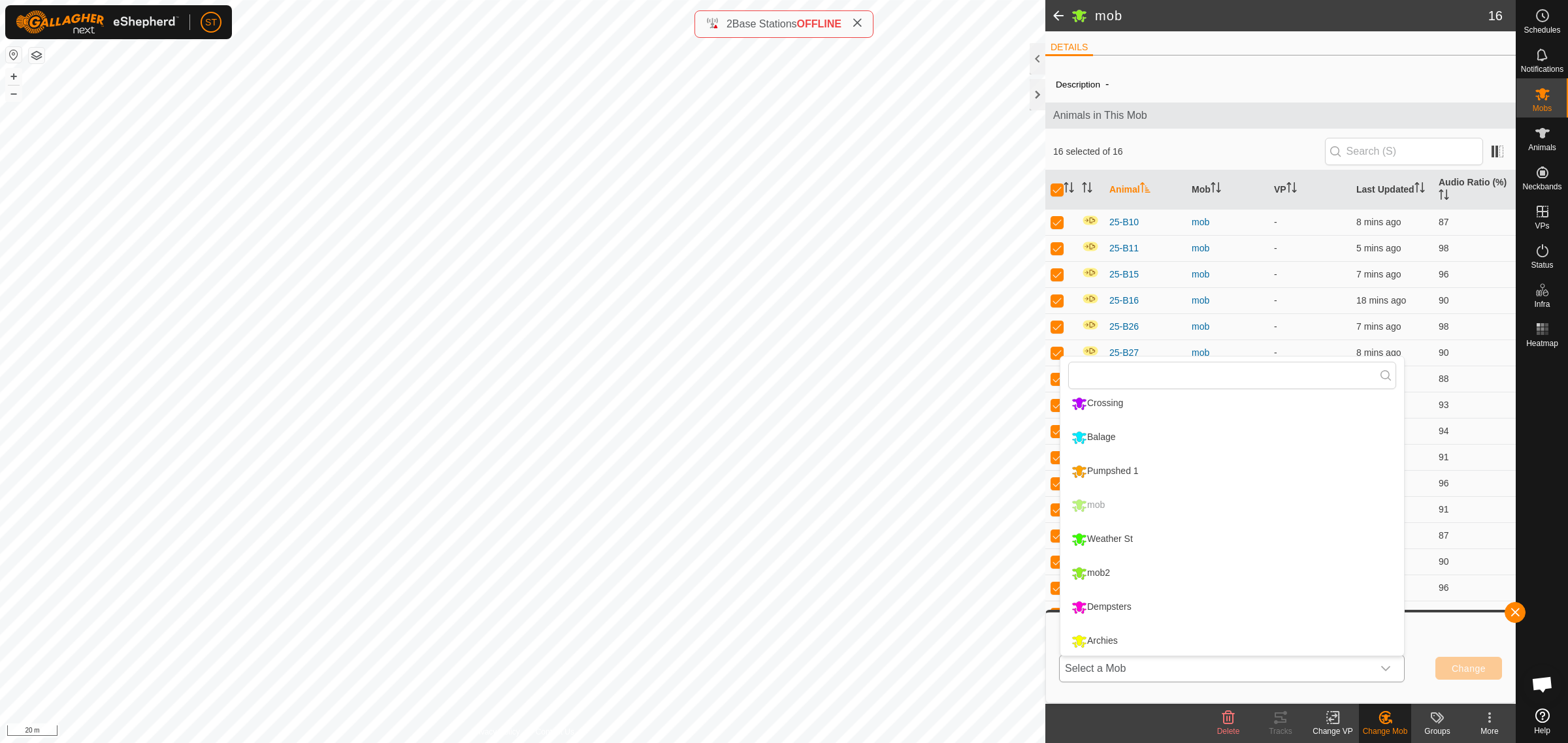
scroll to position [212, 0]
click at [1102, 640] on li "Archies" at bounding box center [1232, 639] width 344 height 32
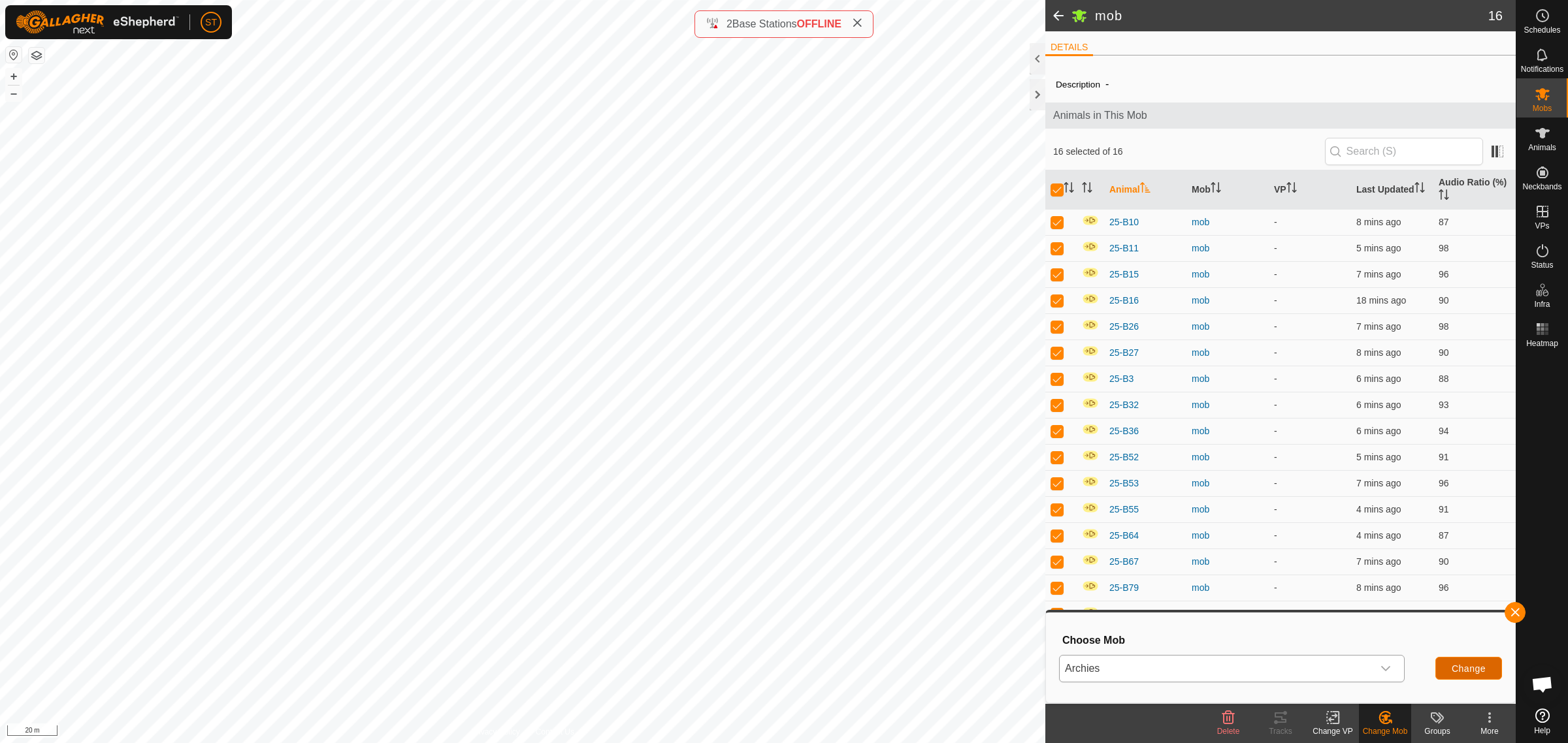
click at [1450, 669] on button "Change" at bounding box center [1468, 668] width 66 height 23
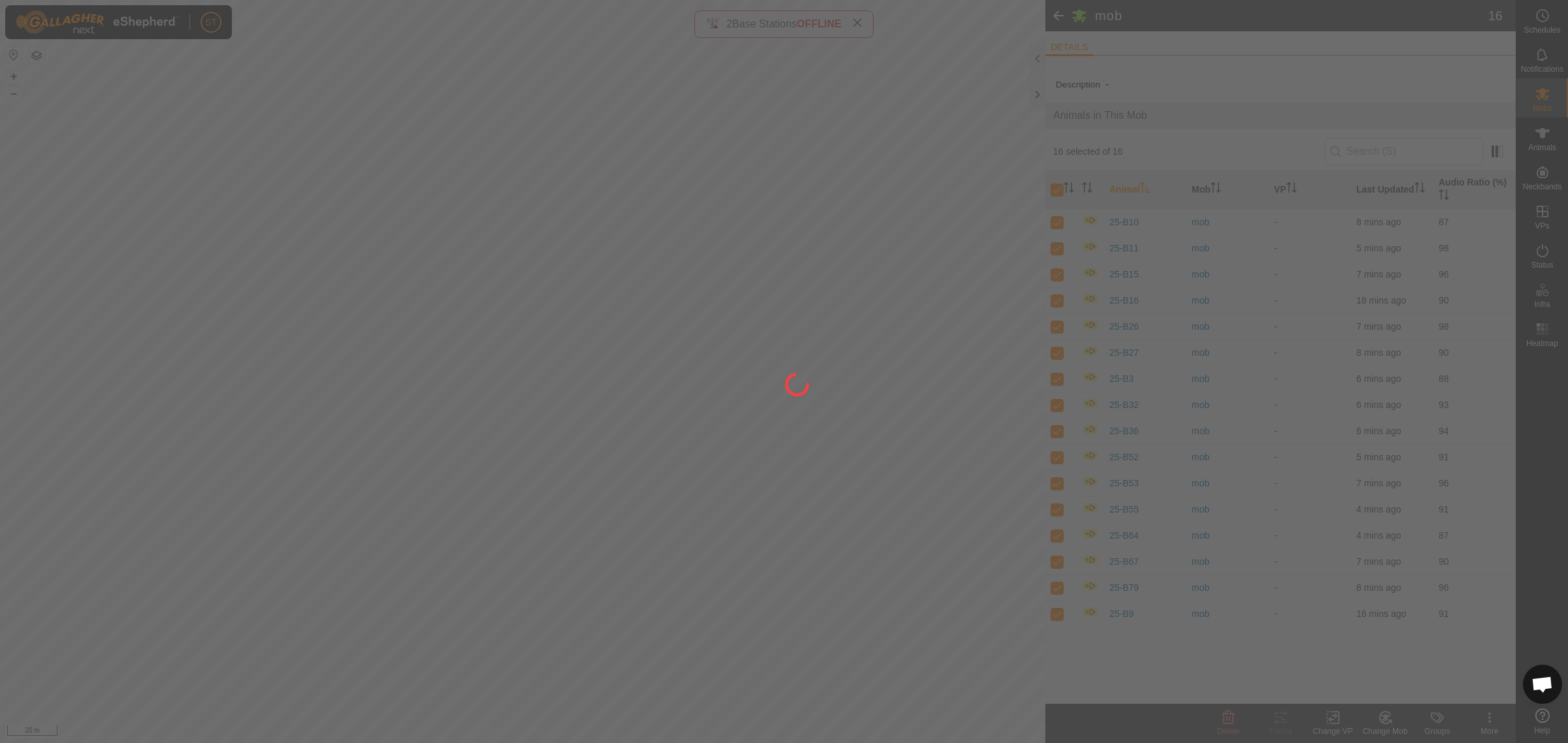
checkbox input "false"
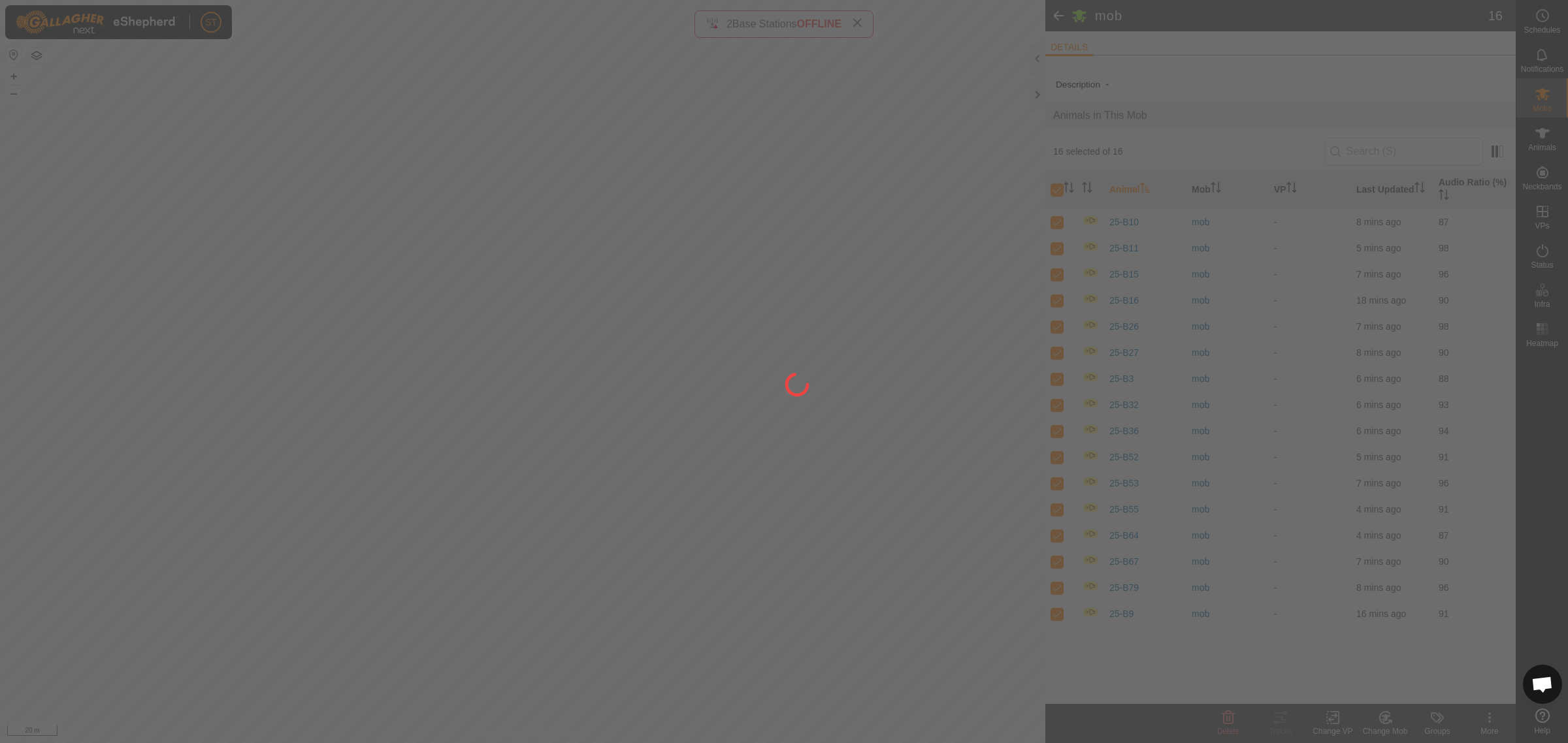
checkbox input "false"
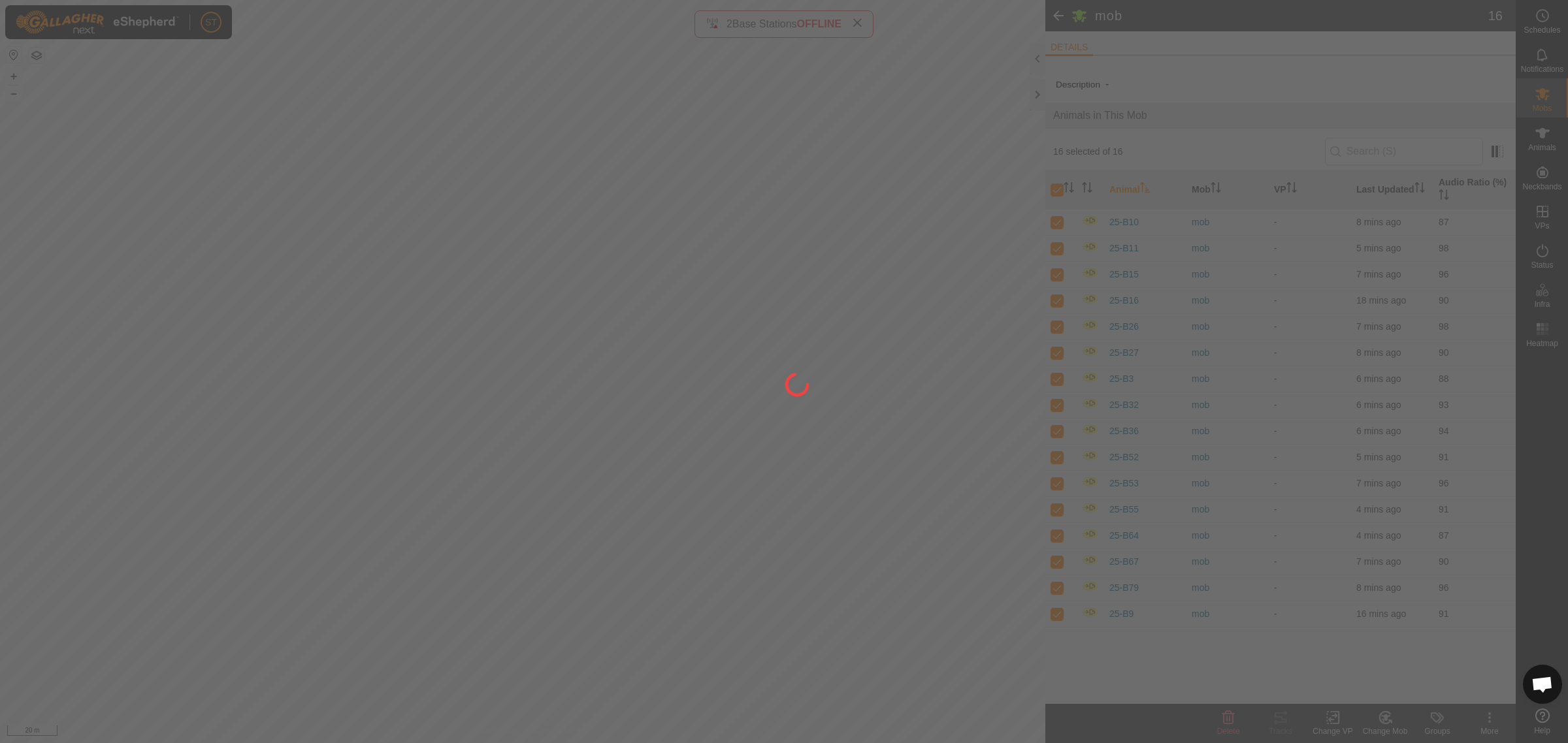
checkbox input "false"
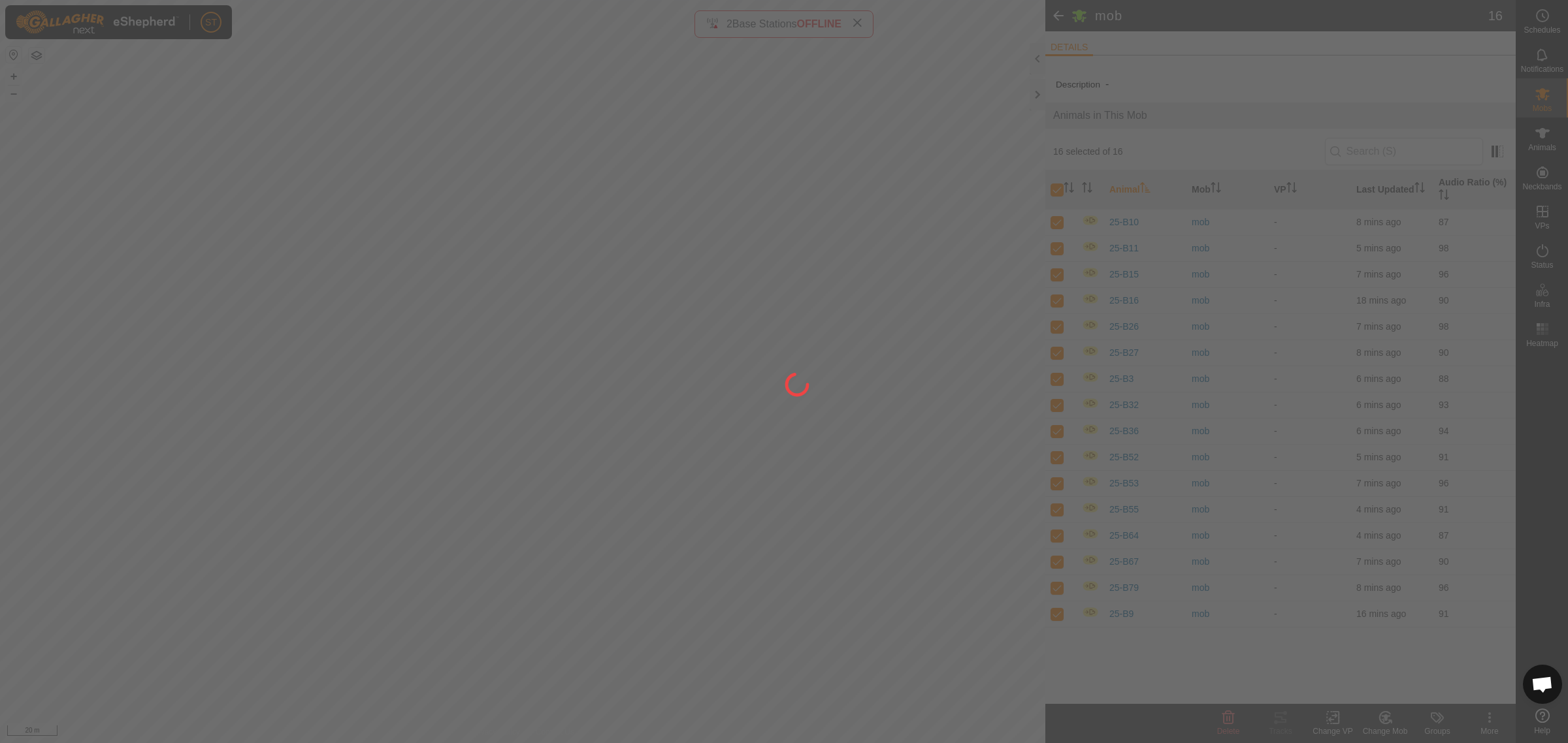
checkbox input "false"
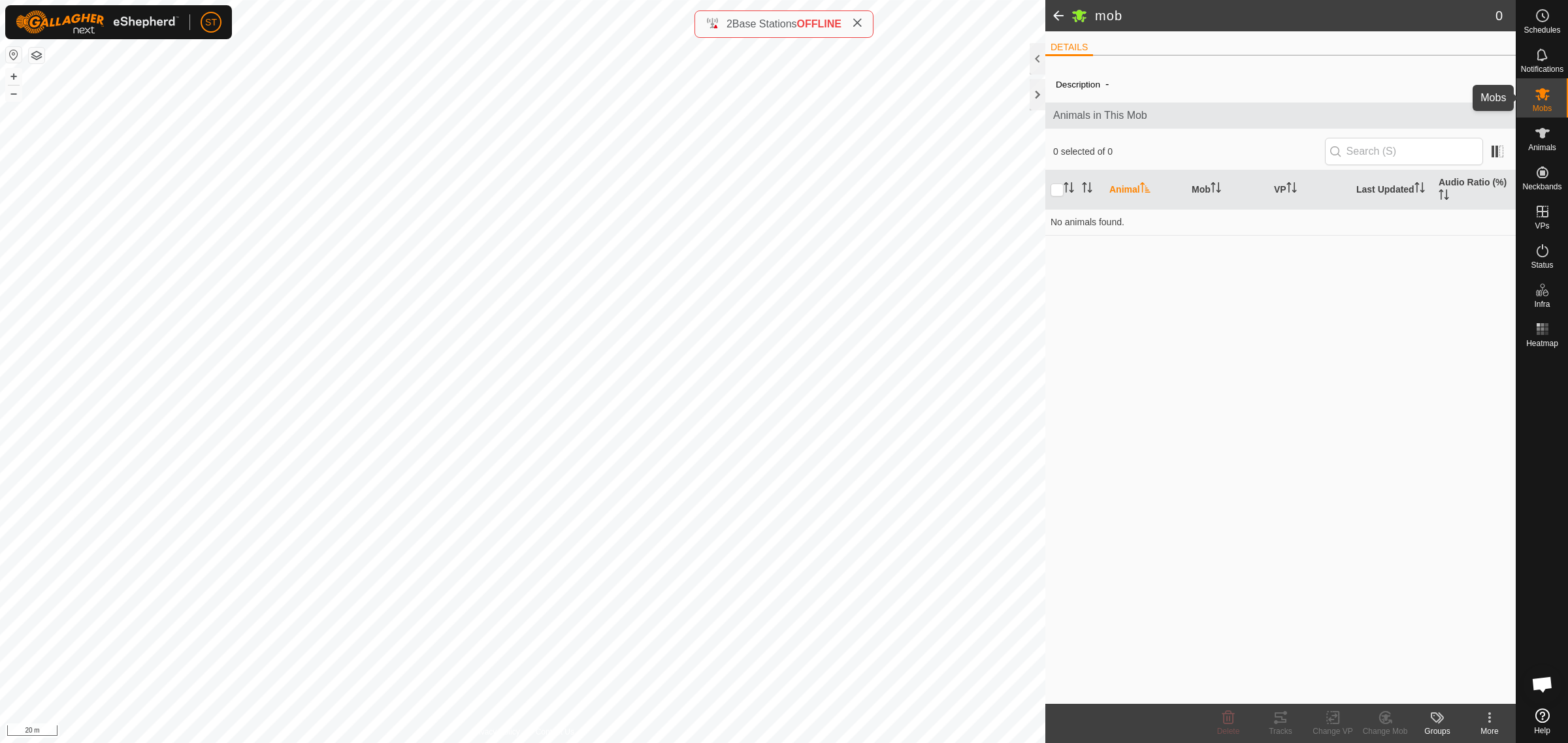
click at [1545, 96] on icon at bounding box center [1543, 94] width 16 height 16
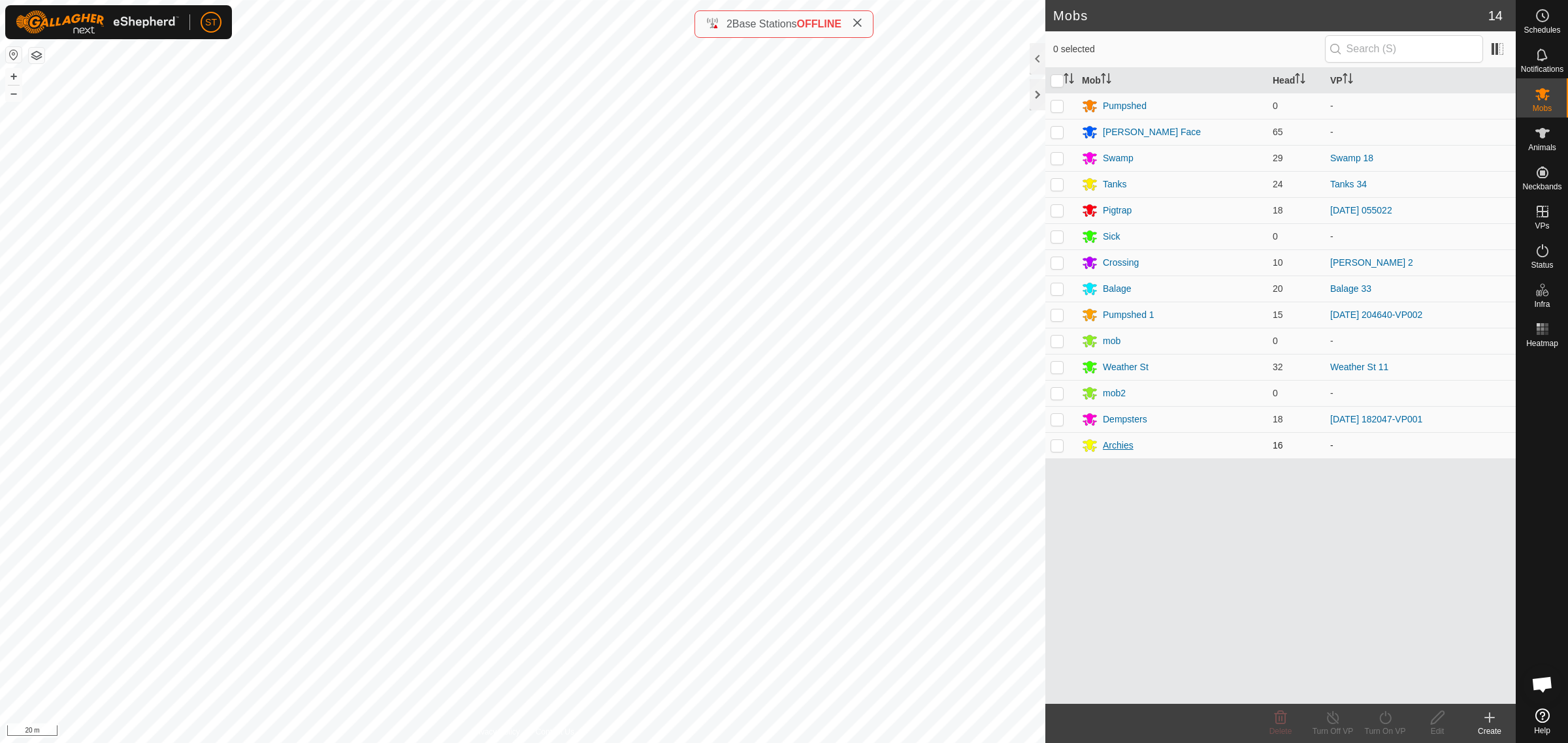
click at [1119, 446] on div "Archies" at bounding box center [1118, 445] width 31 height 13
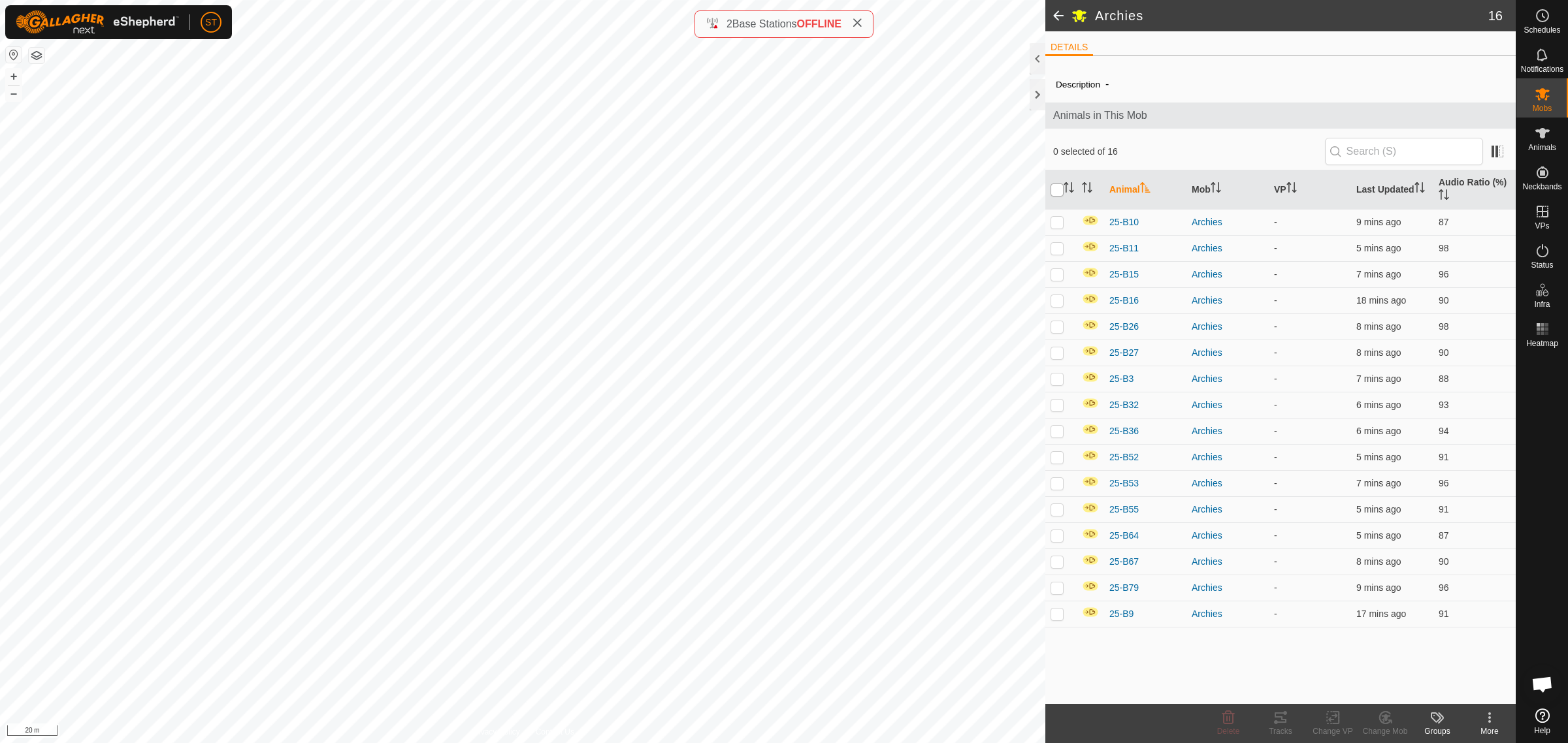
click at [1056, 188] on input "checkbox" at bounding box center [1057, 190] width 13 height 13
checkbox input "true"
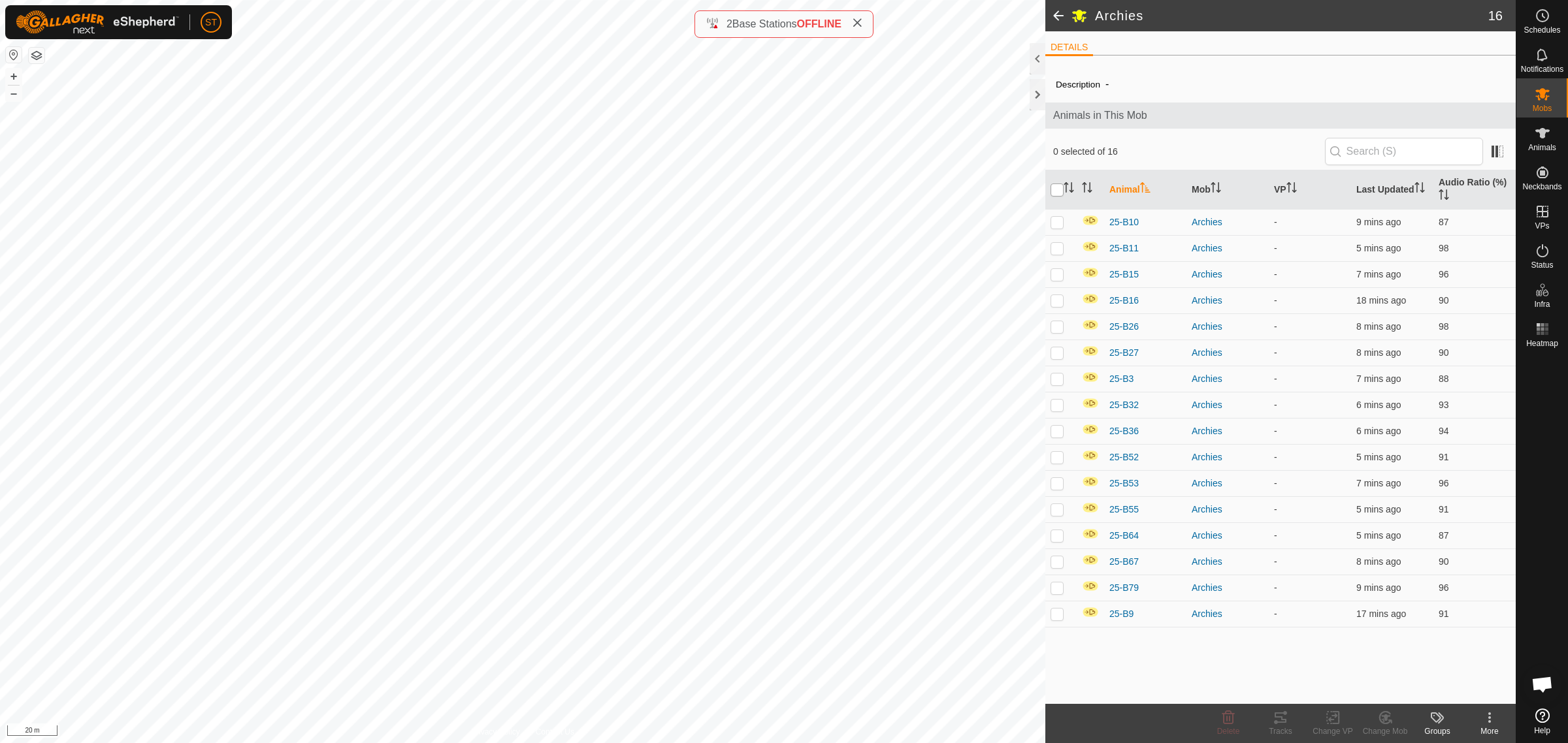
checkbox input "true"
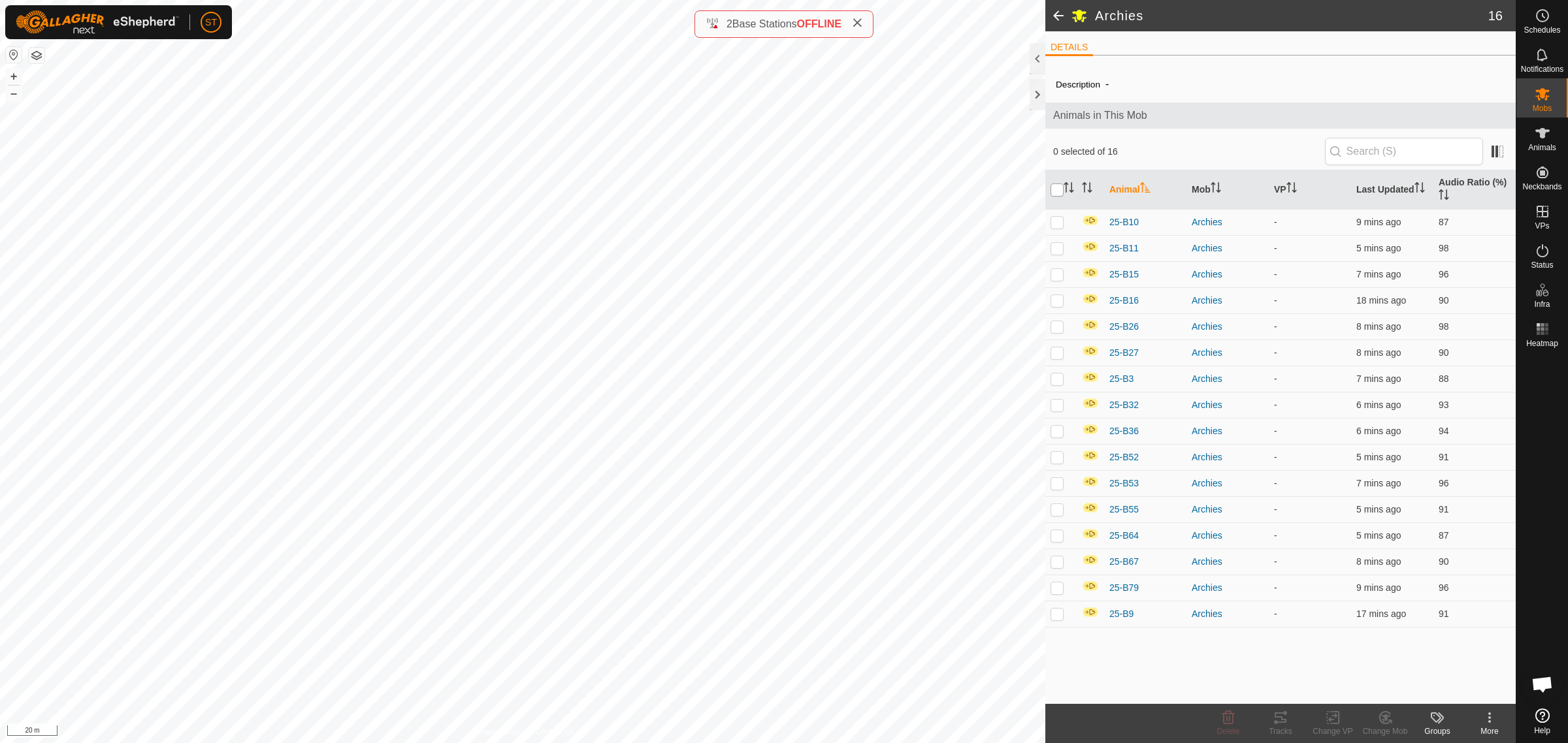
checkbox input "true"
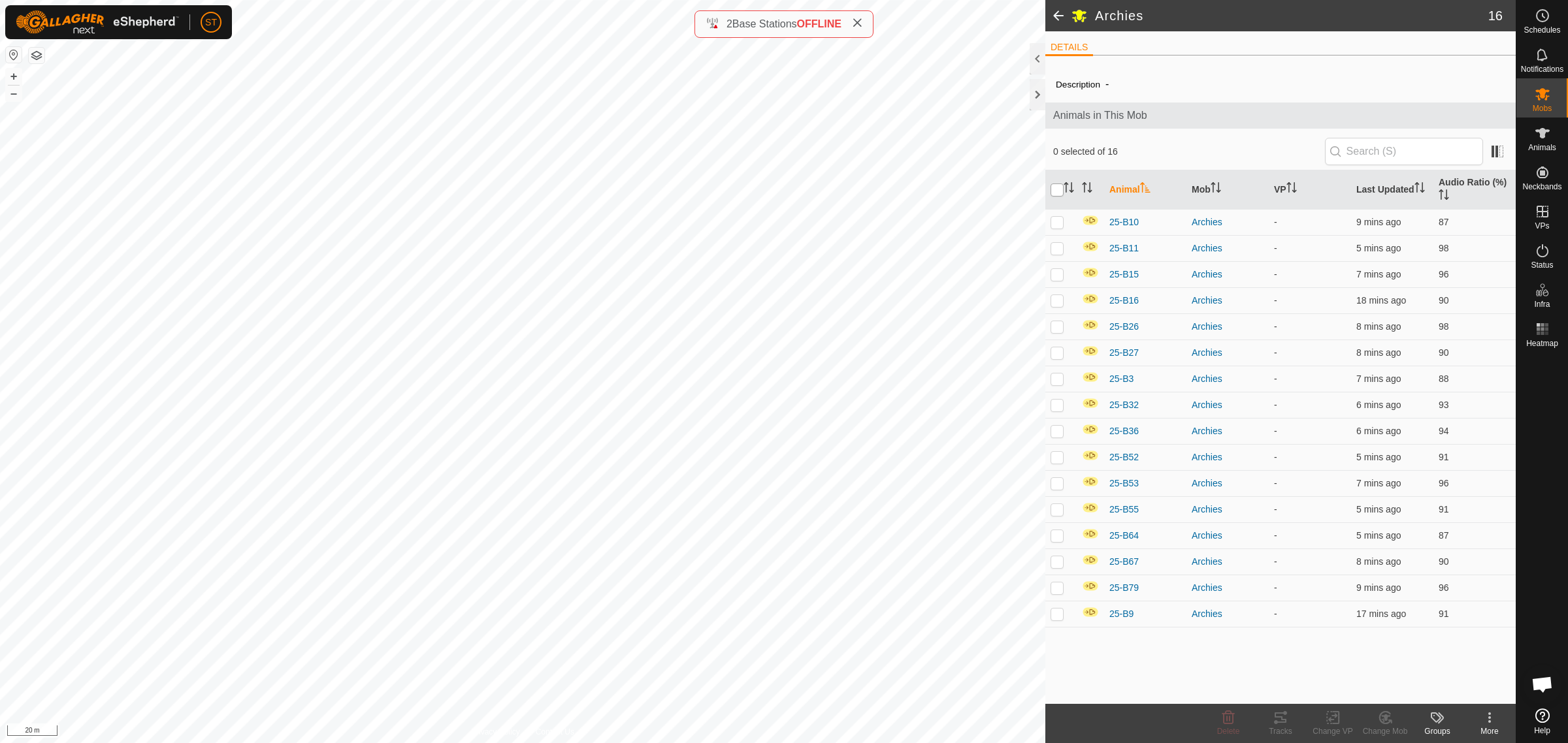
checkbox input "true"
click at [1333, 724] on icon at bounding box center [1335, 718] width 6 height 12
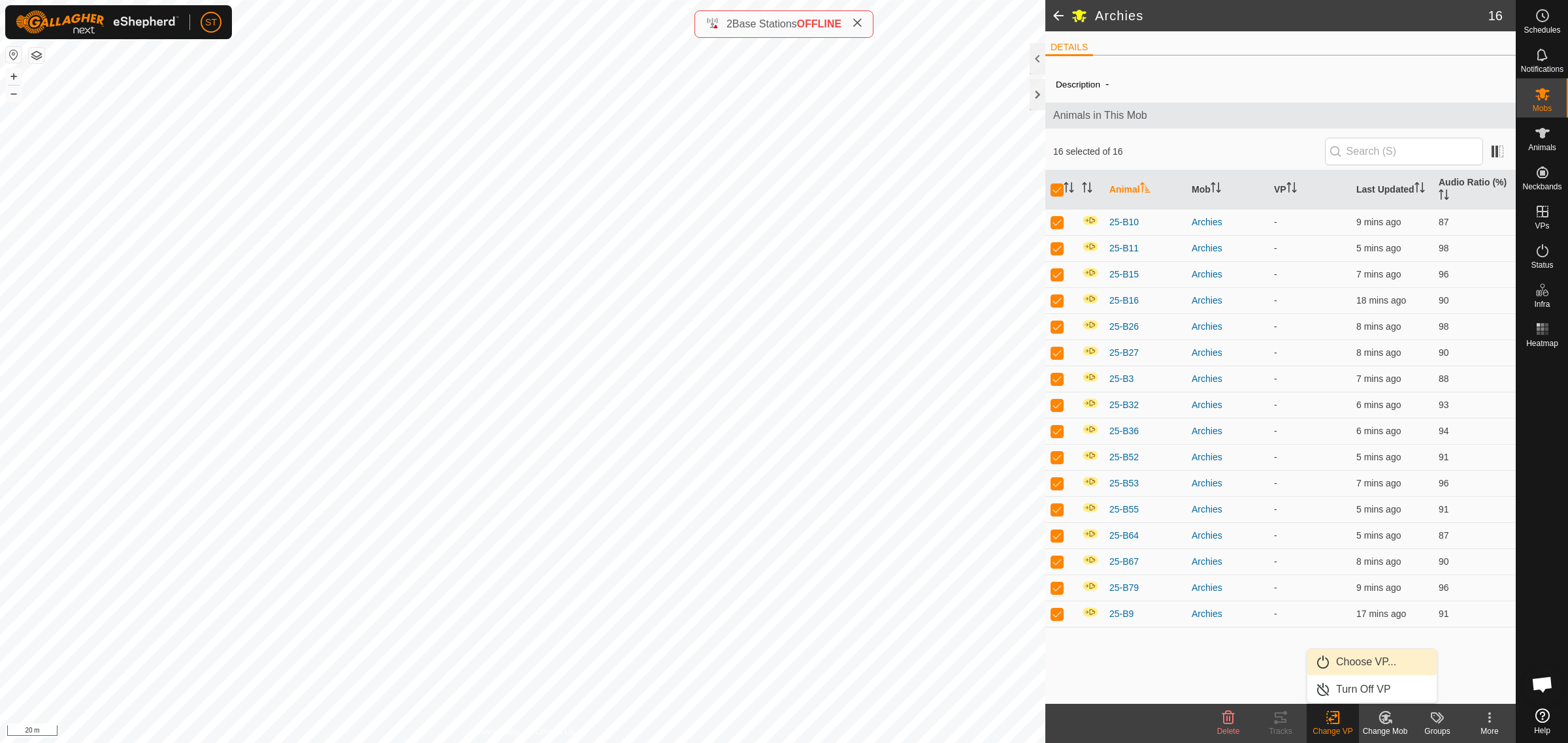
click at [1364, 657] on link "Choose VP..." at bounding box center [1372, 661] width 129 height 26
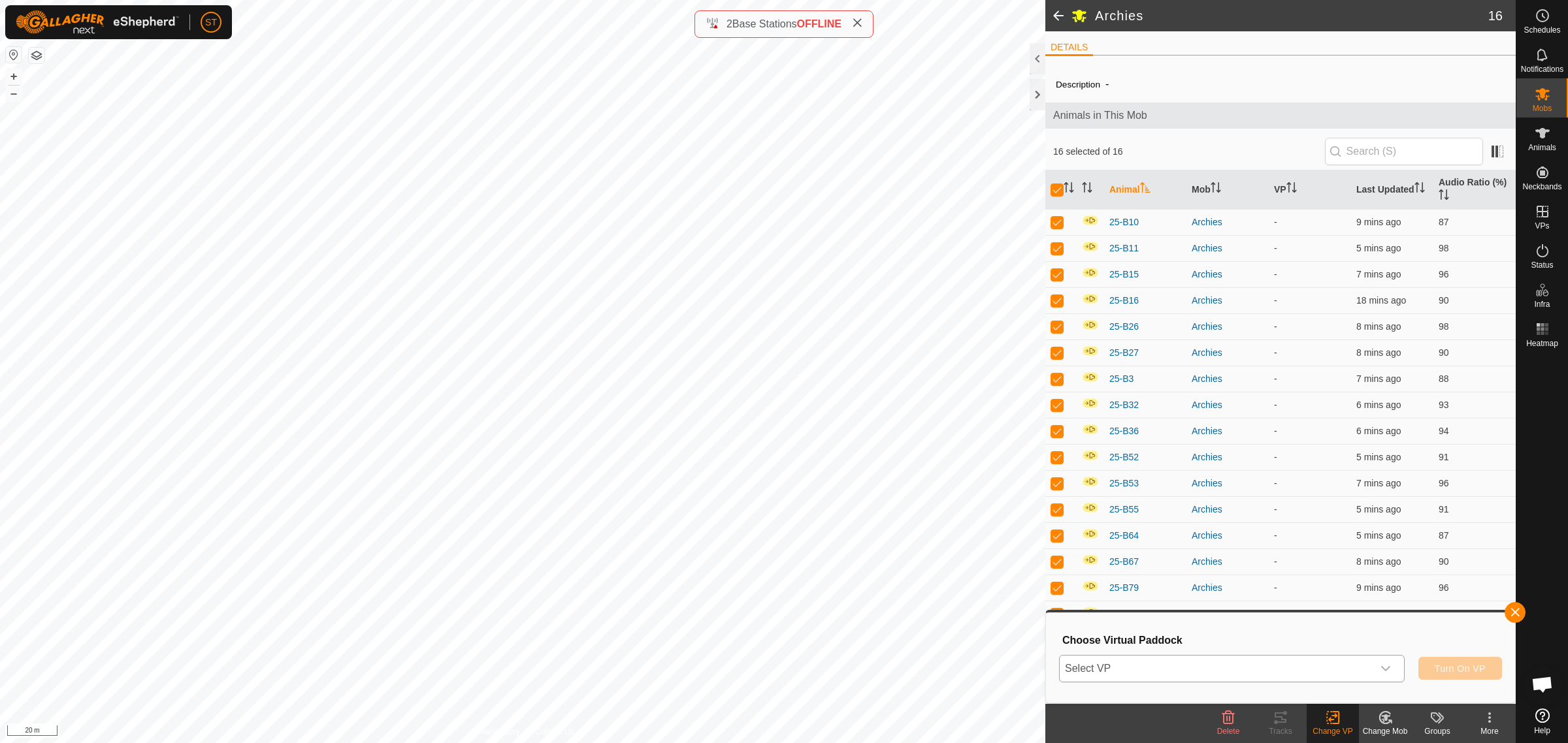
click at [1385, 670] on icon "dropdown trigger" at bounding box center [1386, 669] width 9 height 6
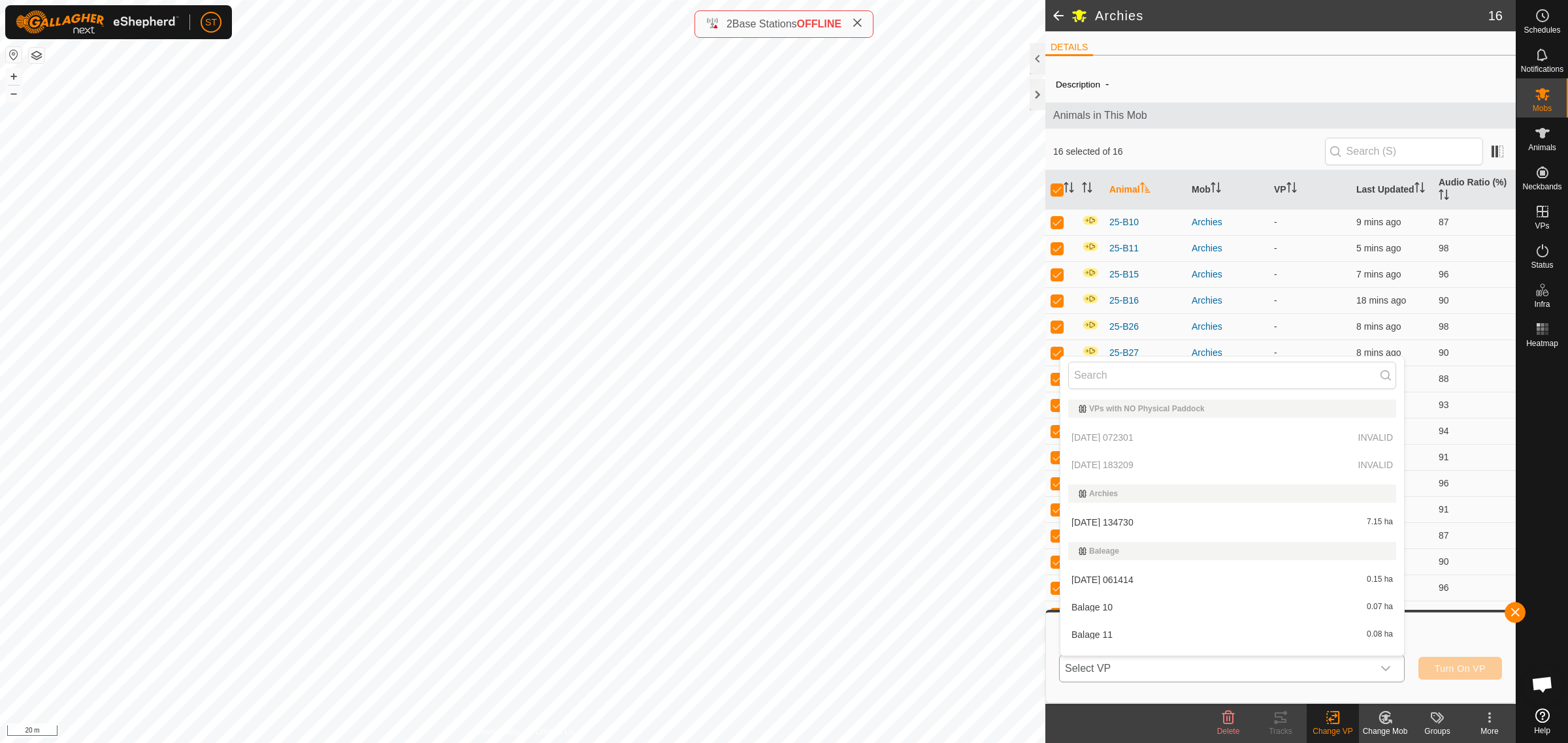
click at [1126, 521] on li "2025-09-24 134730 7.15 ha" at bounding box center [1232, 522] width 344 height 26
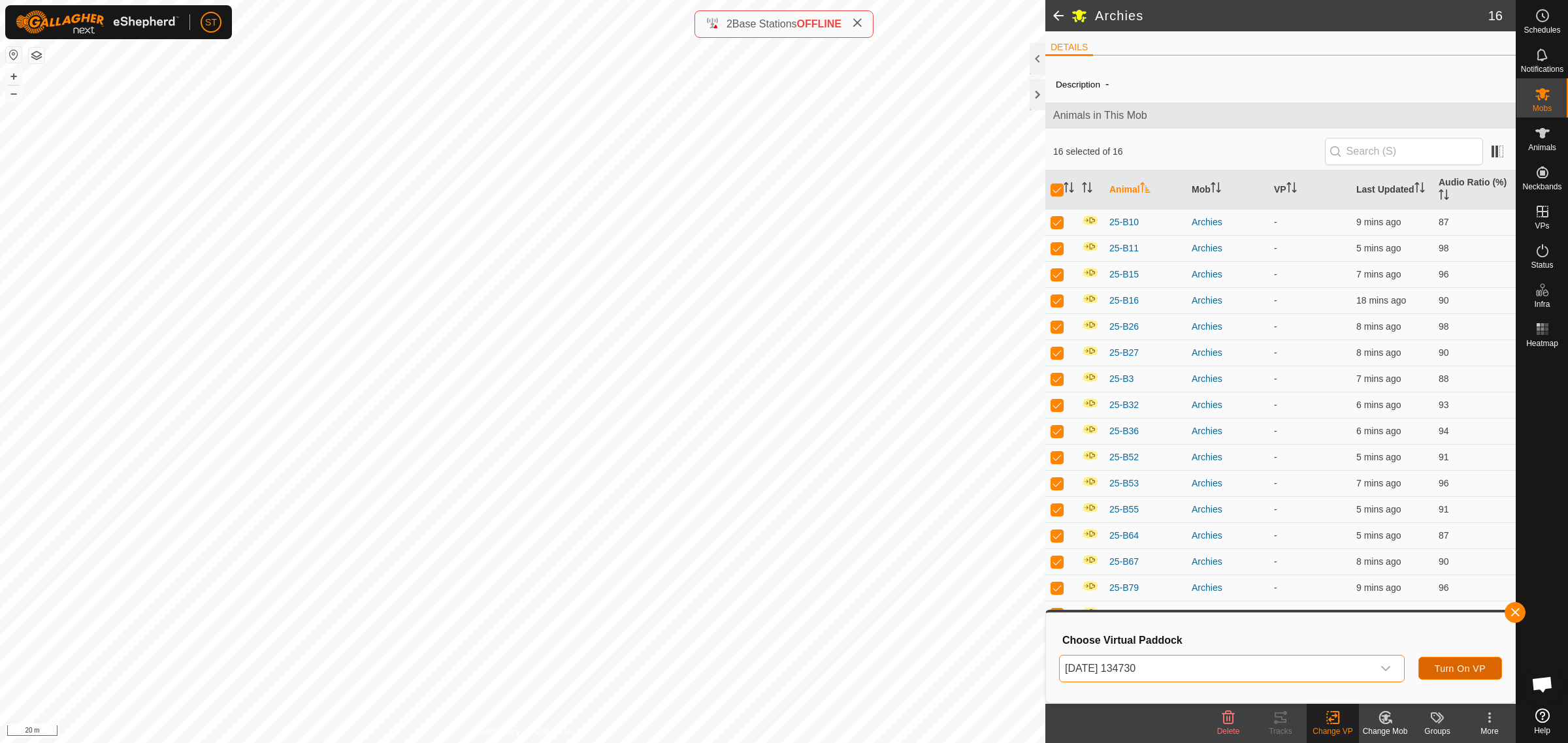
click at [1465, 668] on span "Turn On VP" at bounding box center [1460, 669] width 51 height 10
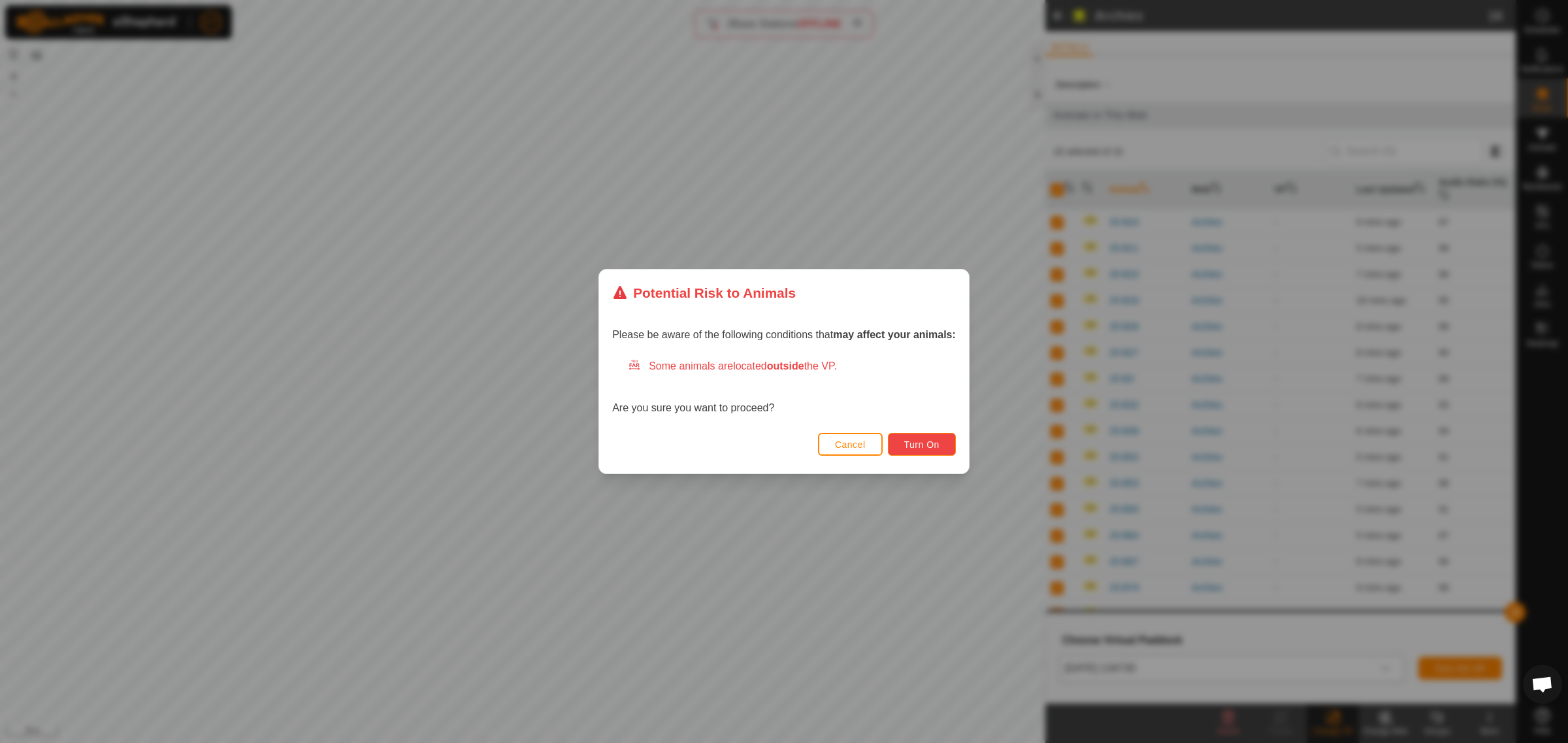
click at [909, 444] on span "Turn On" at bounding box center [921, 445] width 36 height 10
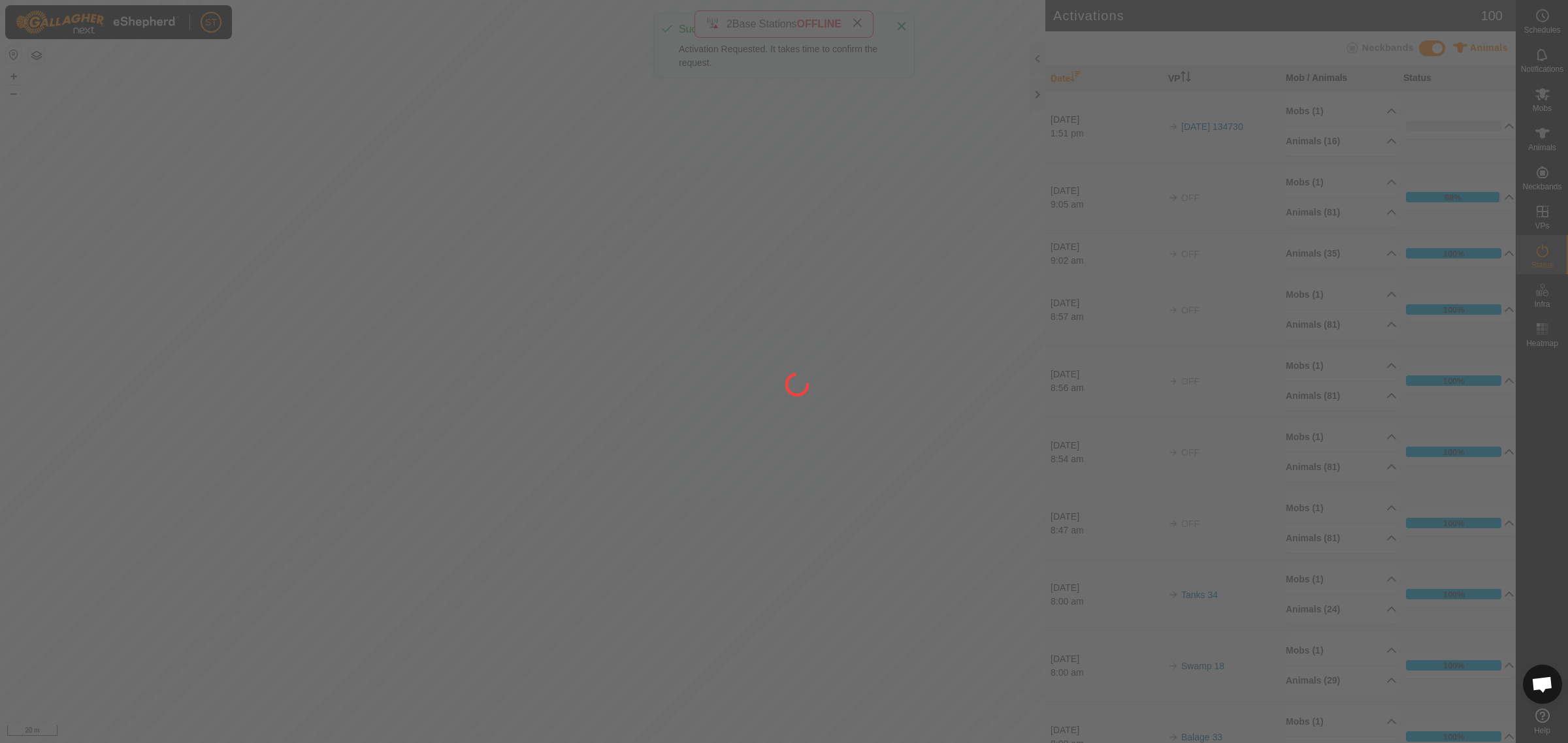
drag, startPoint x: 390, startPoint y: 166, endPoint x: 631, endPoint y: 364, distance: 311.9
click at [631, 364] on div at bounding box center [784, 371] width 1568 height 743
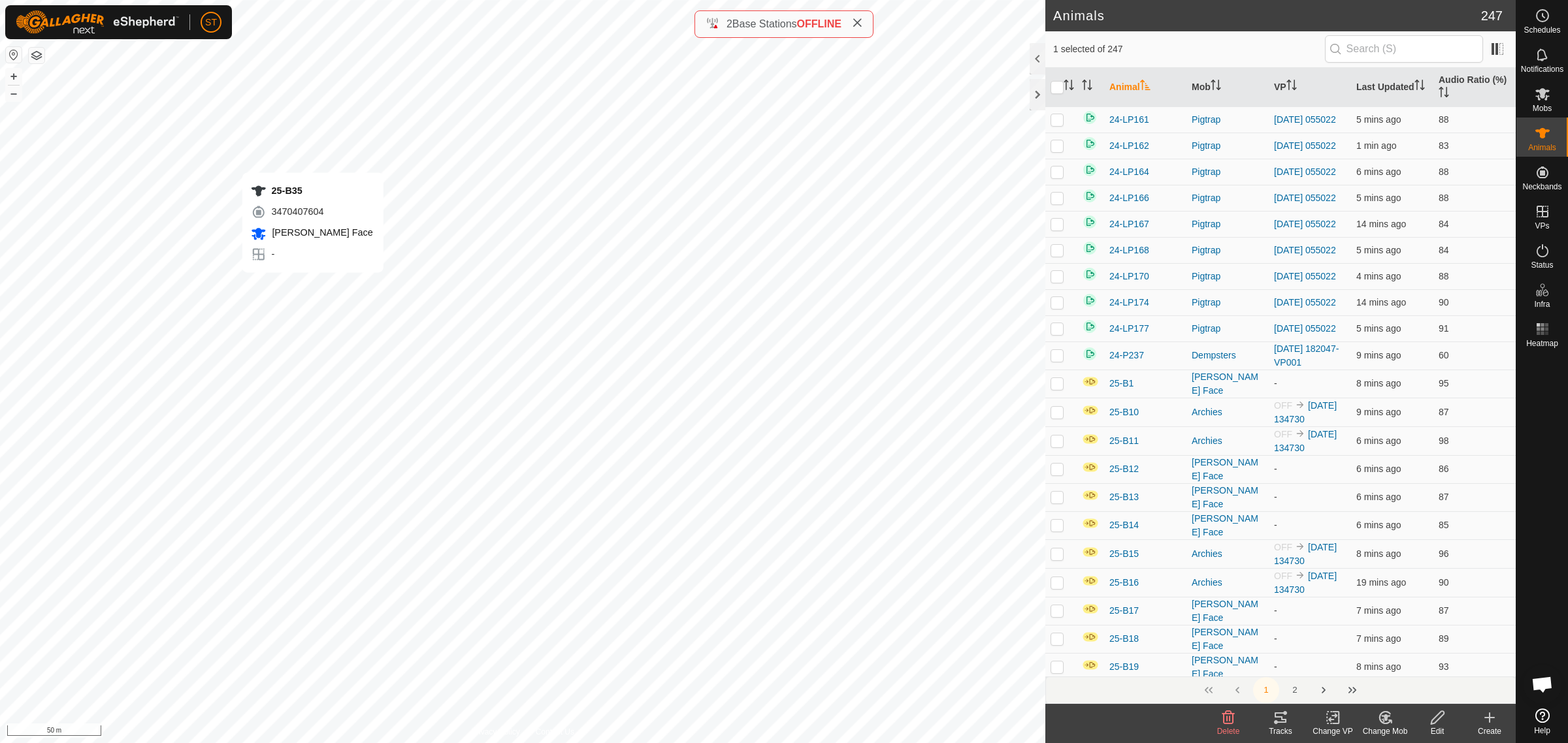
click at [313, 286] on div "25-B35 3470407604 Ashway Face - + – ⇧ i 50 m" at bounding box center [522, 371] width 1046 height 743
checkbox input "true"
click at [328, 318] on div "25-B18 2681986725 Ashway Face - + – ⇧ i 50 m" at bounding box center [522, 371] width 1046 height 743
checkbox input "true"
click at [348, 260] on div "25-B57 2164184750 Ashway Face - + – ⇧ i 50 m" at bounding box center [522, 371] width 1046 height 743
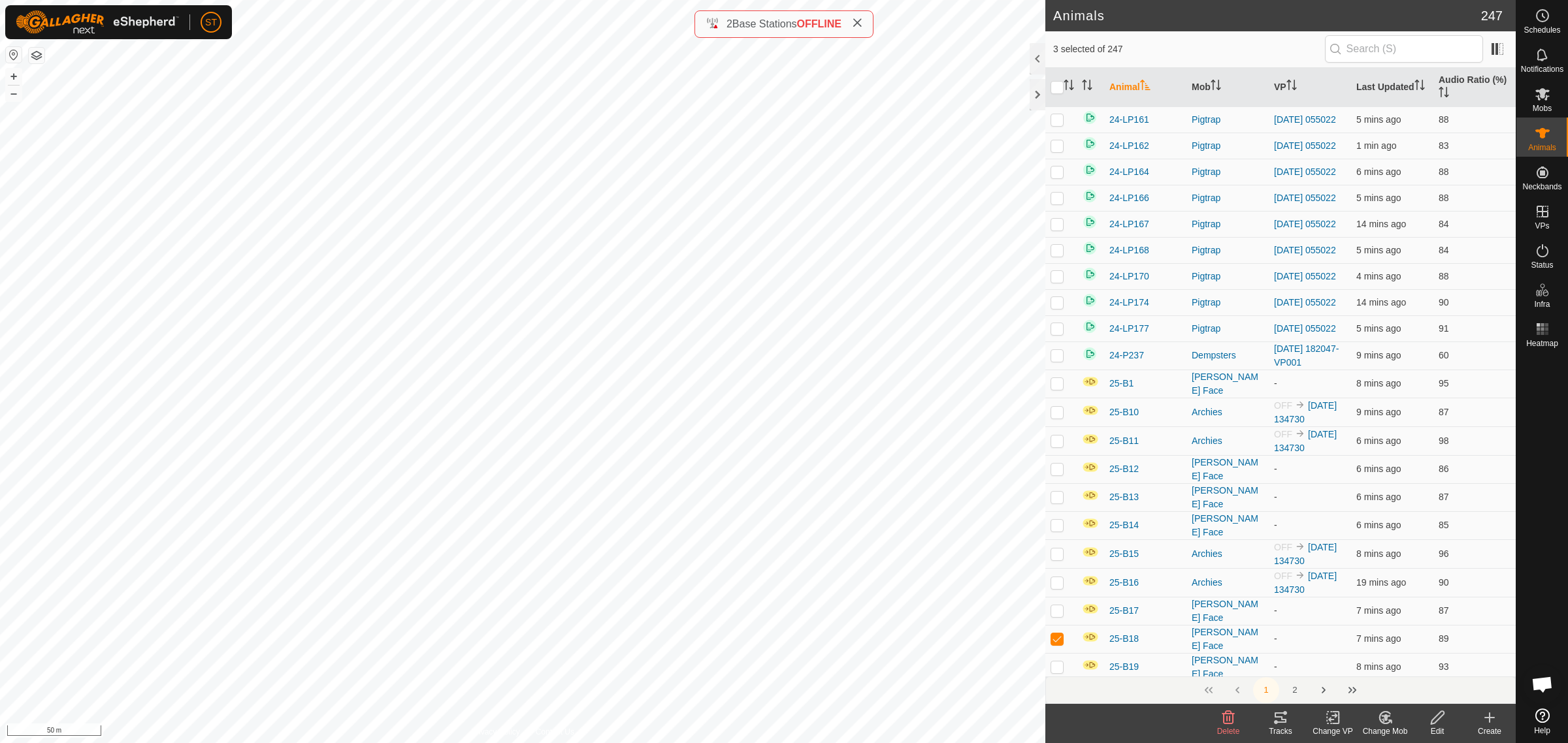
checkbox input "true"
click at [507, 384] on div "B 2104666512 Ashway Face - + – ⇧ i 10 m" at bounding box center [522, 371] width 1046 height 743
click at [511, 204] on div "B 2104666512 Ashway Face - + – ⇧ i 10 m" at bounding box center [522, 371] width 1046 height 743
checkbox input "true"
click at [557, 336] on div "25-B60 0276387782 Ashway Face - + – ⇧ i 10 m" at bounding box center [522, 371] width 1046 height 743
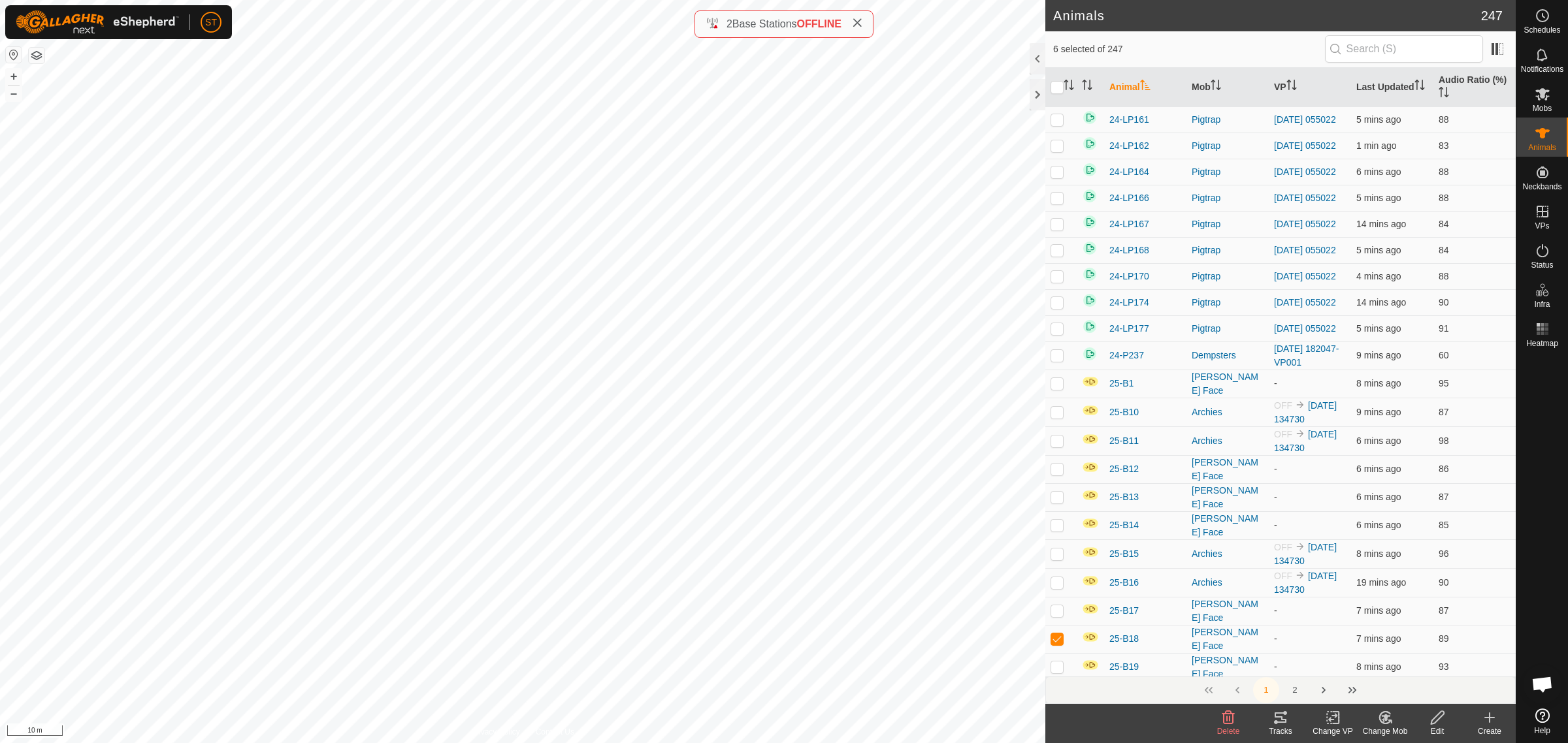
checkbox input "true"
click at [549, 365] on div "25-B8 0366523511 Ashway Face - + – ⇧ i 10 m" at bounding box center [522, 371] width 1046 height 743
checkbox input "true"
click at [600, 382] on div "25-B65 3974616835 Ashway Face - + – ⇧ i 10 m" at bounding box center [522, 371] width 1046 height 743
checkbox input "true"
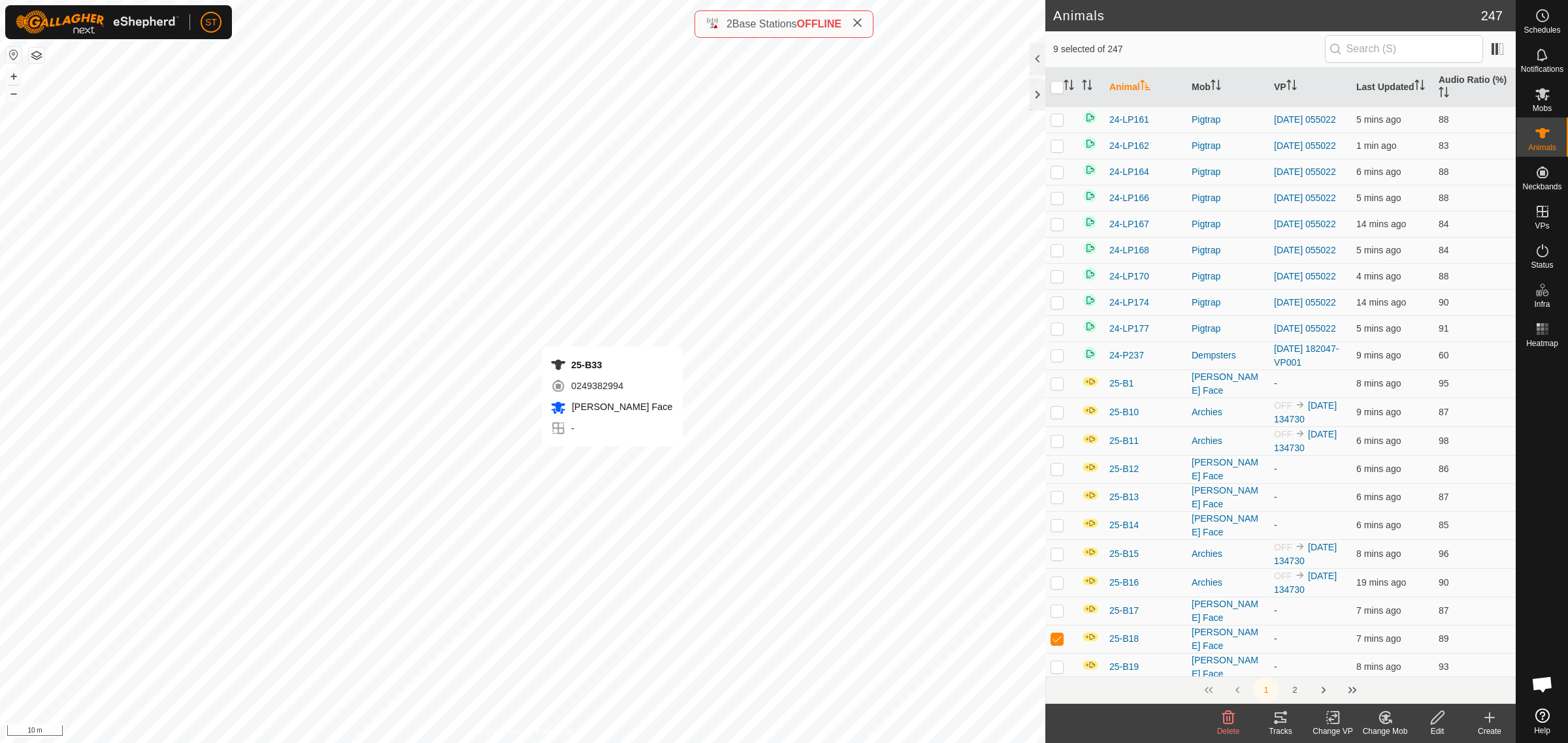
click at [612, 459] on div "25-B33 0249382994 Ashway Face - + – ⇧ i 10 m" at bounding box center [522, 371] width 1046 height 743
checkbox input "true"
click at [642, 320] on div "25-B7 2170283146 Ashway Face - + – ⇧ i 10 m" at bounding box center [522, 371] width 1046 height 743
checkbox input "true"
click at [746, 285] on div "25-B14 4132023987 Ashway Face - + – ⇧ i 5 m" at bounding box center [522, 371] width 1046 height 743
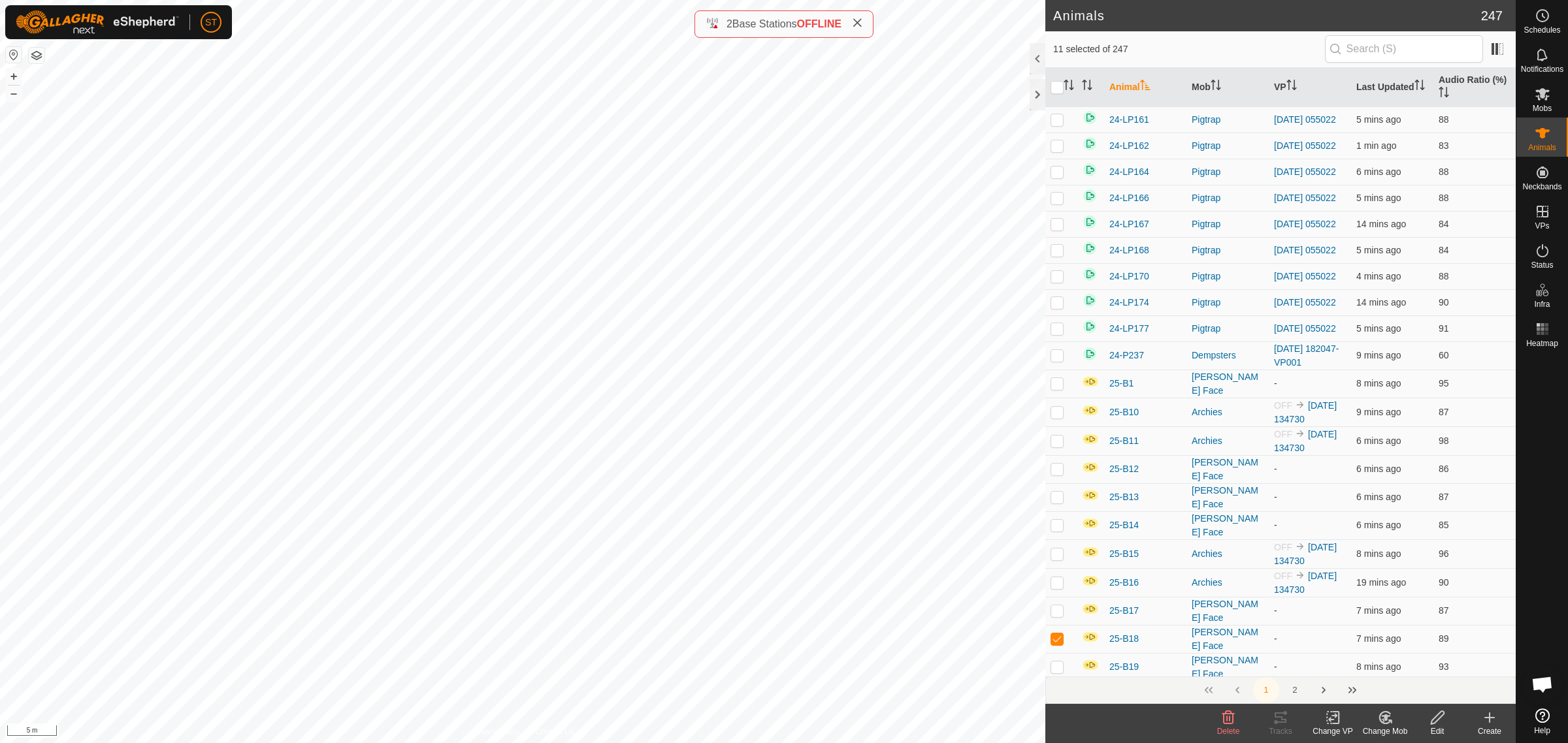
checkbox input "true"
click at [760, 313] on div "25-B69 1376868327 Ashway Face - + – ⇧ i 5 m" at bounding box center [522, 371] width 1046 height 743
checkbox input "true"
click at [769, 322] on div "25-B45 3256860820 Ashway Face - + – ⇧ i 5 m" at bounding box center [522, 371] width 1046 height 743
checkbox input "true"
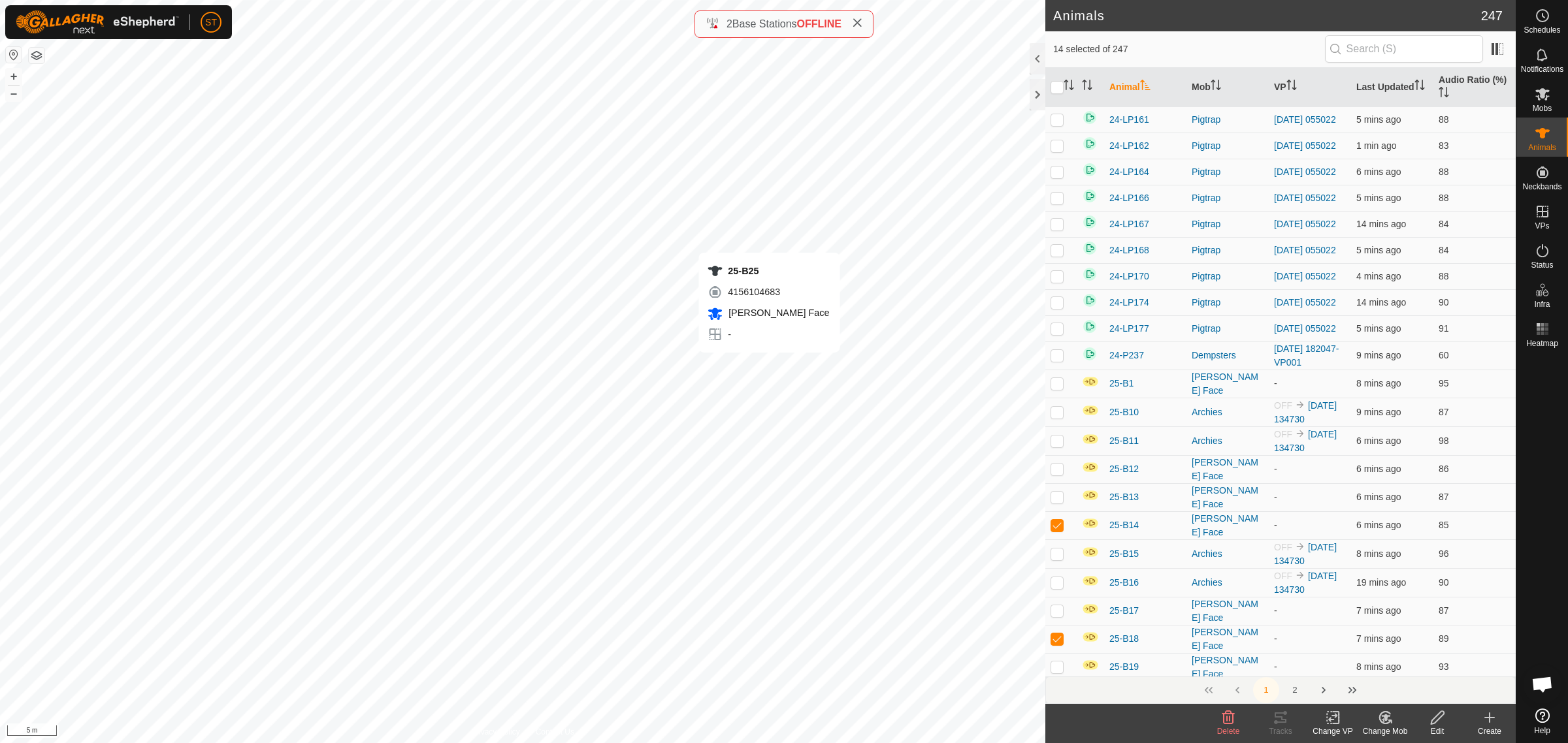
click at [769, 366] on div "25-B25 4156104683 Ashway Face - + – ⇧ i 5 m" at bounding box center [522, 371] width 1046 height 743
checkbox input "true"
click at [773, 399] on div "25-B66 3675094838 Ashway Face - + – ⇧ i 5 m" at bounding box center [522, 371] width 1046 height 743
checkbox input "true"
click at [1380, 722] on icon at bounding box center [1384, 718] width 11 height 12
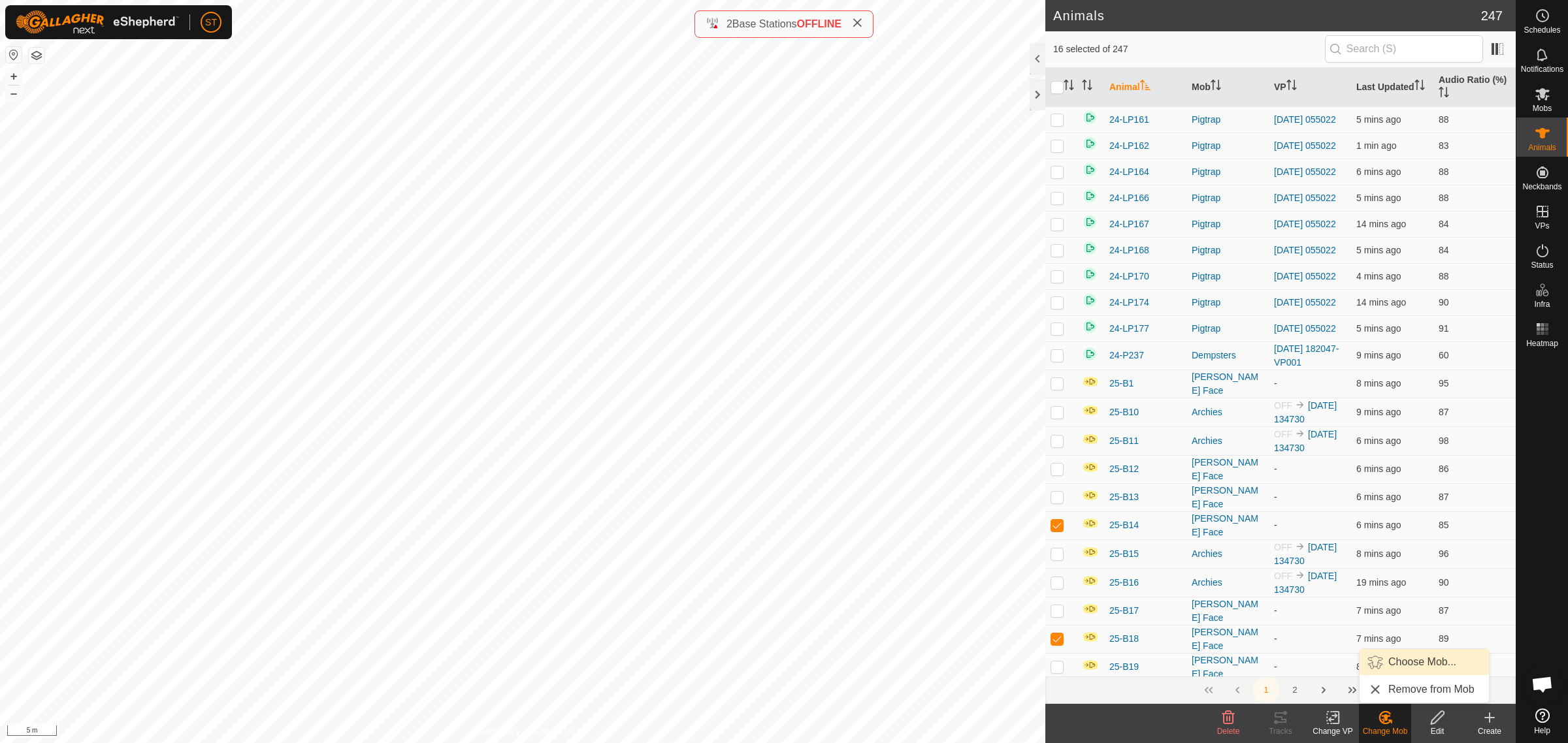
click at [1422, 666] on link "Choose Mob..." at bounding box center [1424, 661] width 129 height 26
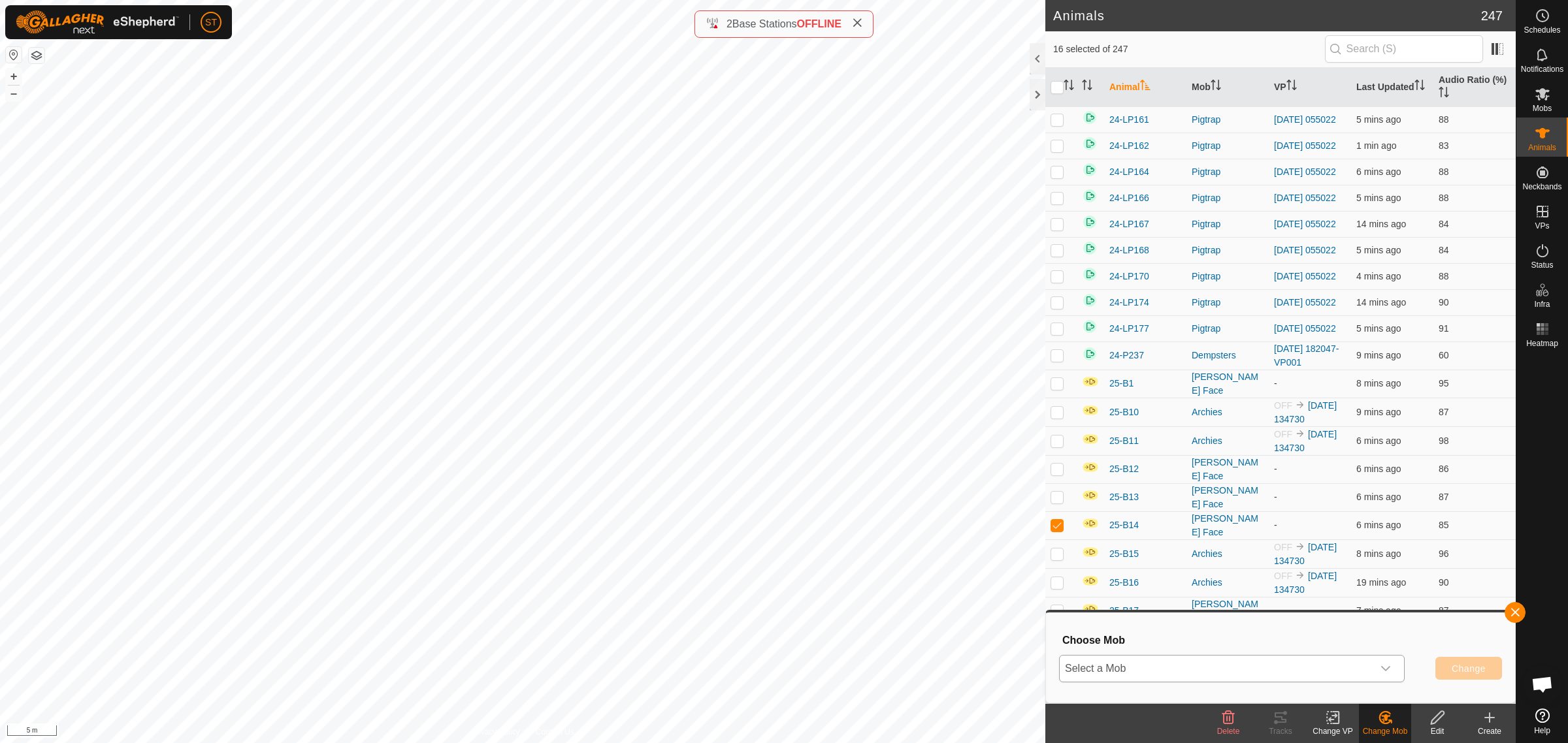
drag, startPoint x: 1383, startPoint y: 669, endPoint x: 1379, endPoint y: 660, distance: 9.8
click at [1383, 669] on icon "dropdown trigger" at bounding box center [1385, 669] width 10 height 10
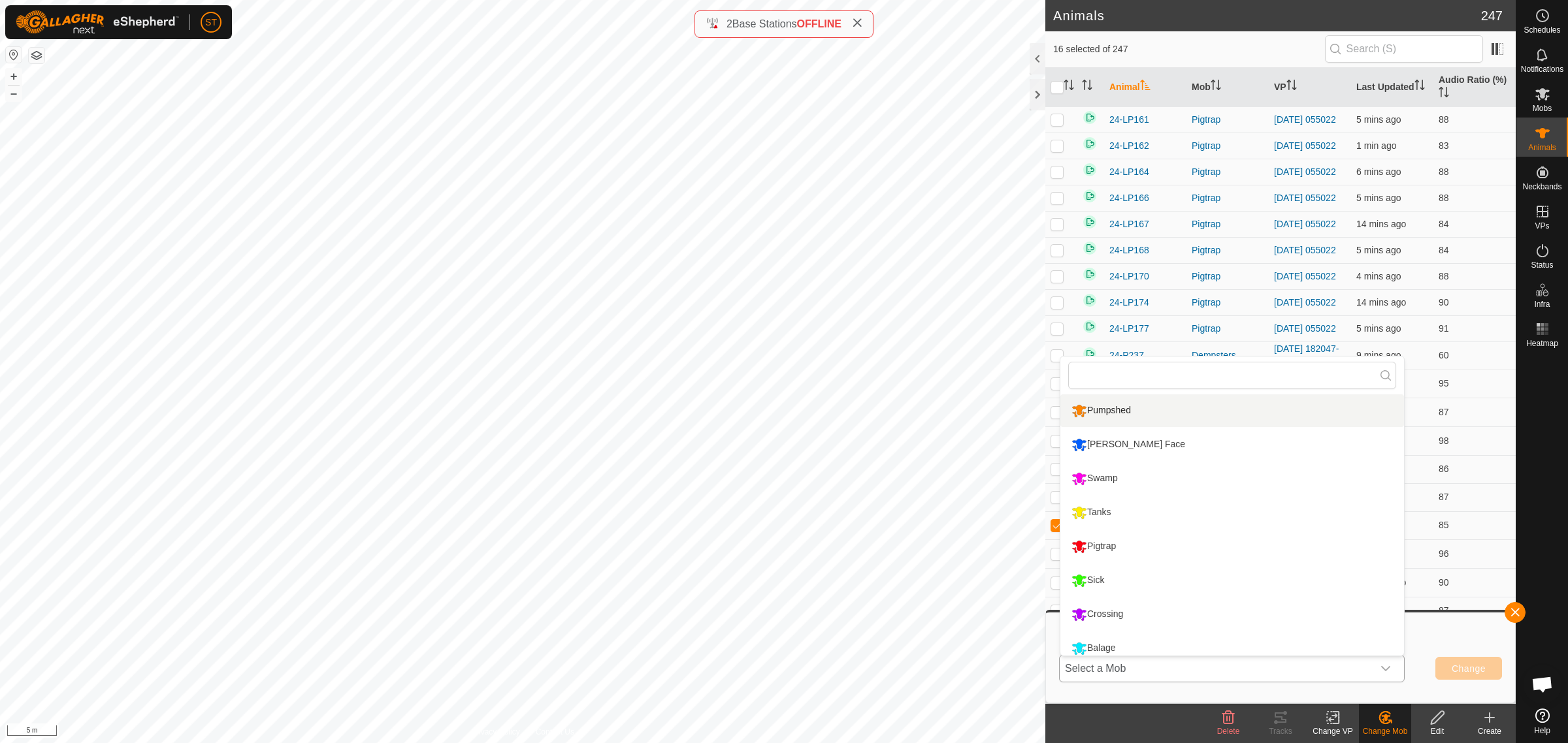
click at [1112, 412] on li "Pumpshed" at bounding box center [1232, 411] width 344 height 32
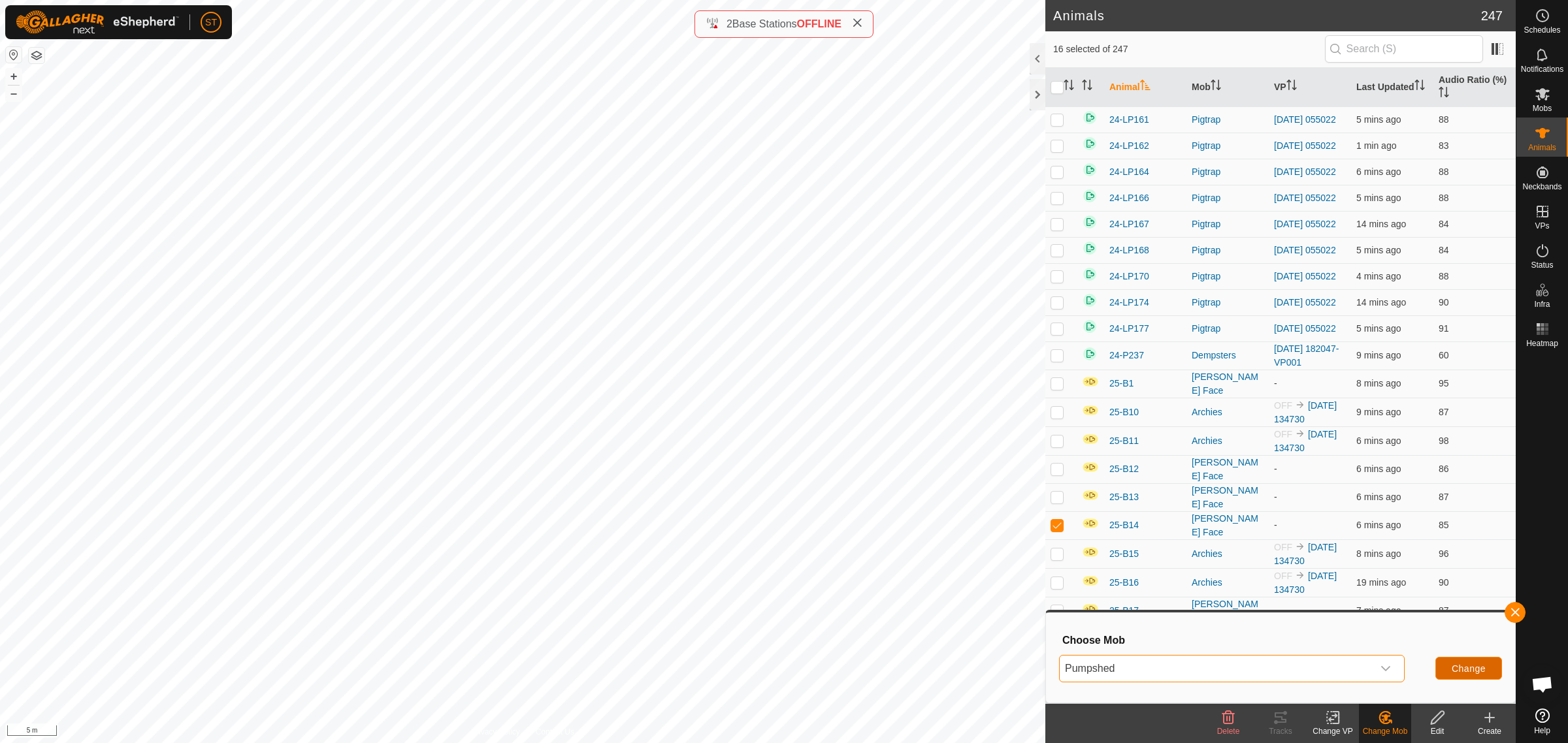
click at [1449, 673] on button "Change" at bounding box center [1468, 668] width 66 height 23
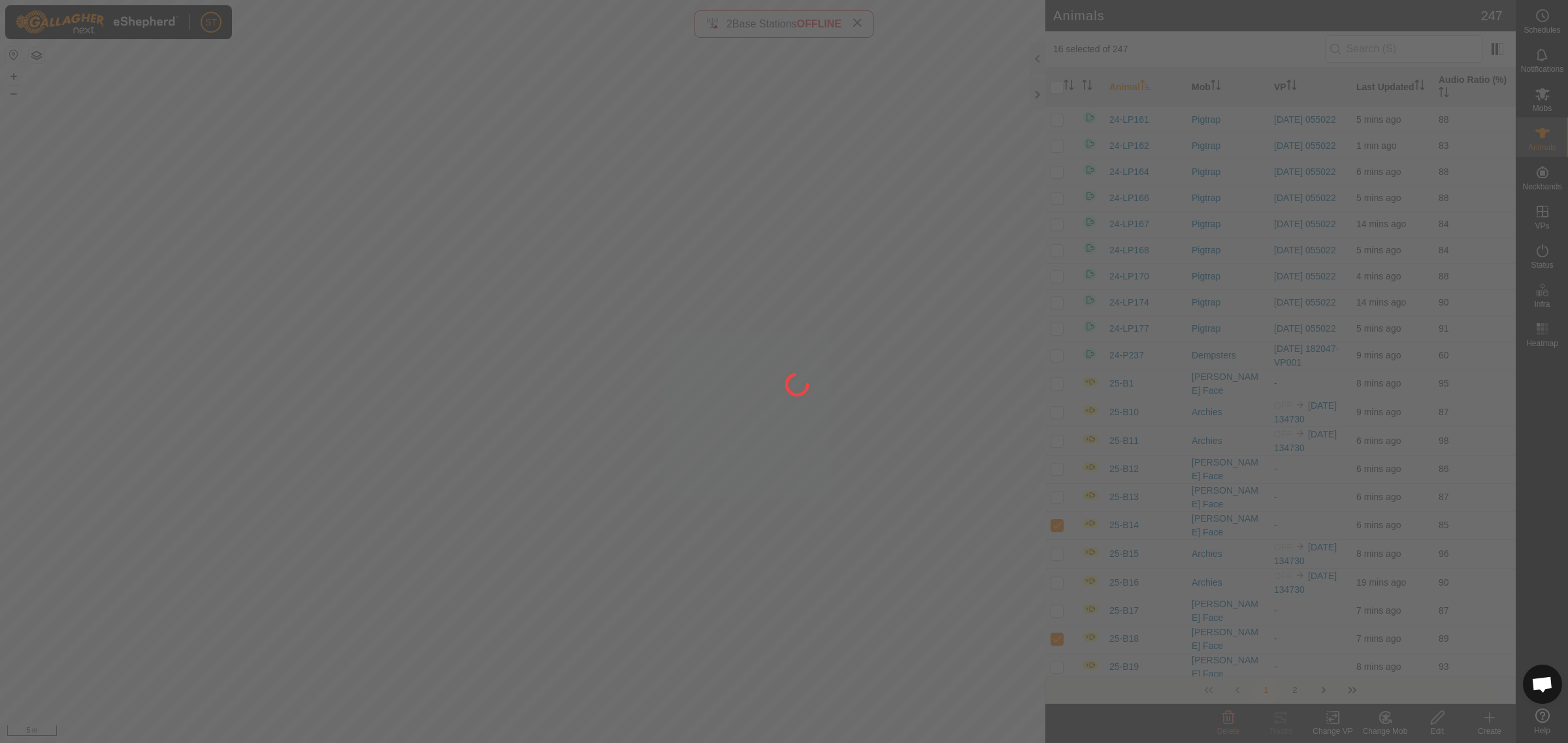
checkbox input "false"
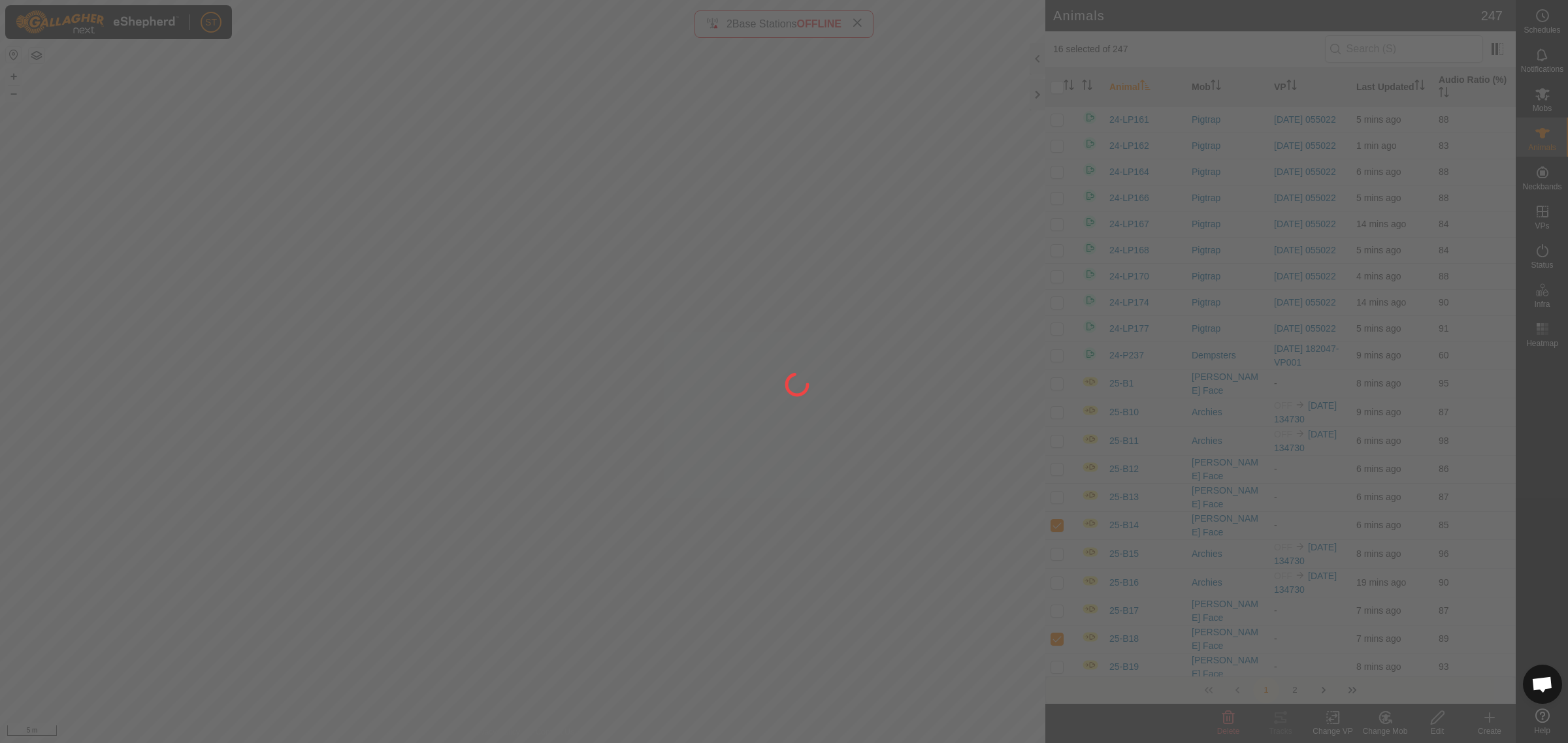
checkbox input "false"
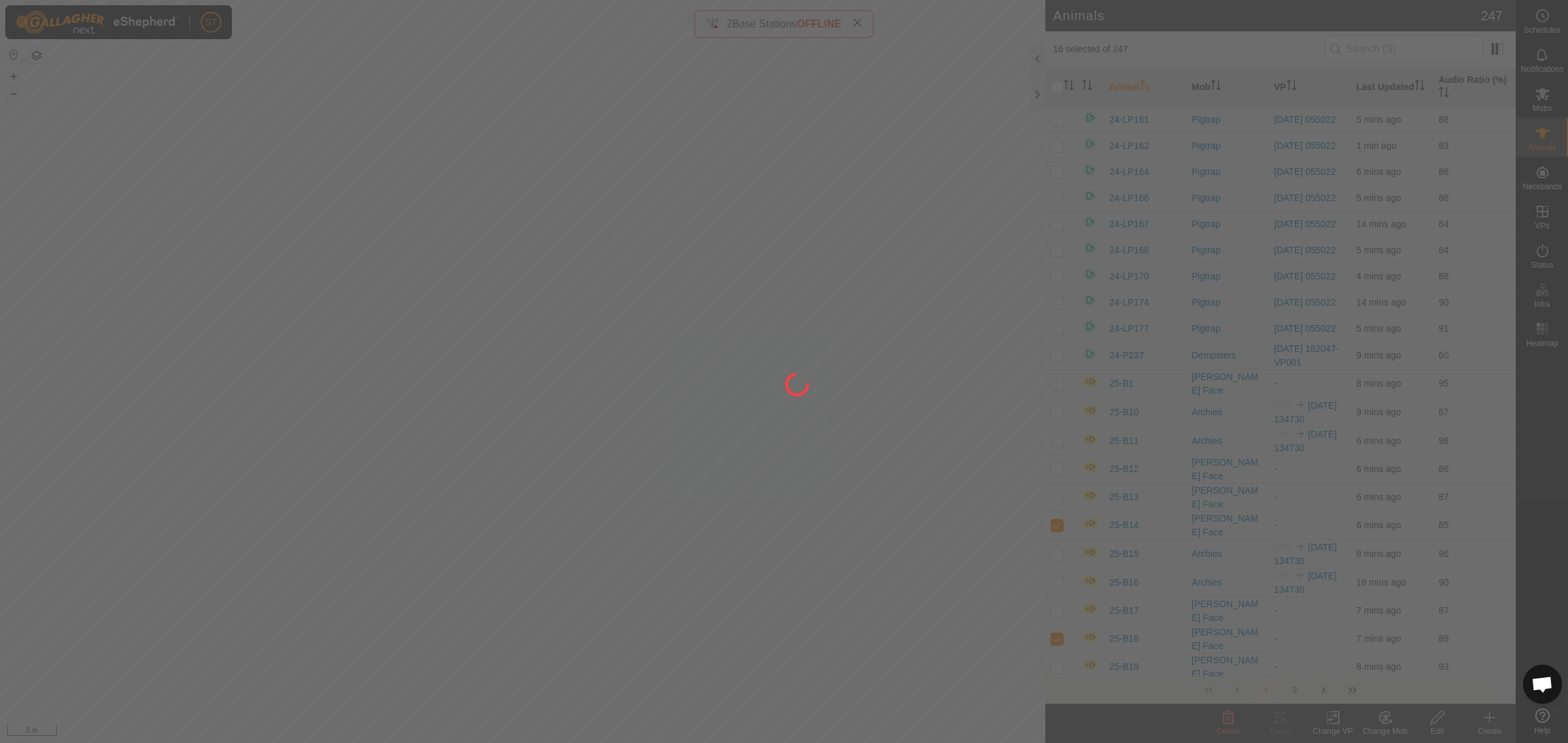
checkbox input "false"
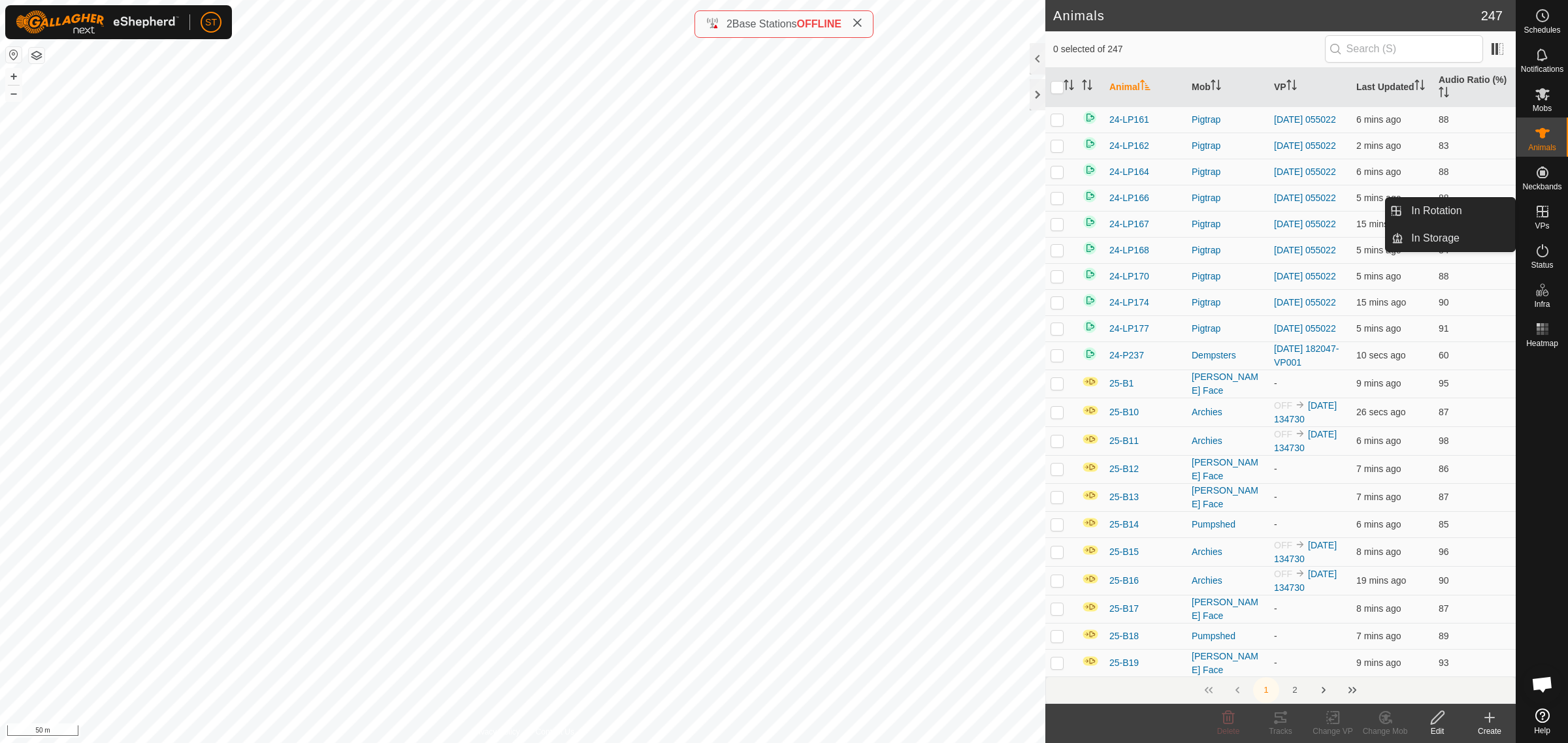
click at [1539, 217] on icon at bounding box center [1542, 211] width 12 height 12
click at [1429, 207] on link "In Rotation" at bounding box center [1459, 210] width 112 height 26
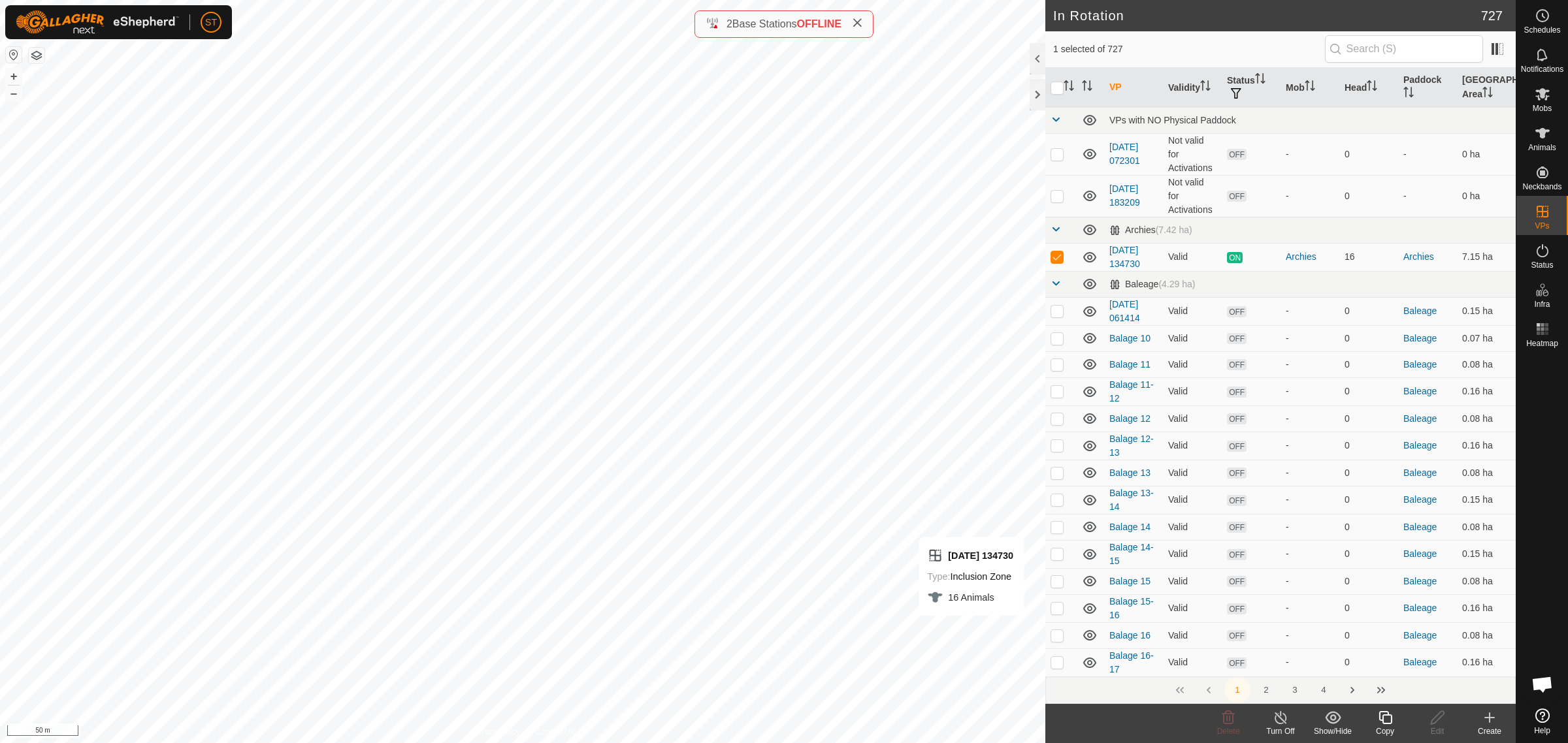
click at [1480, 722] on create-svg-icon at bounding box center [1490, 718] width 52 height 16
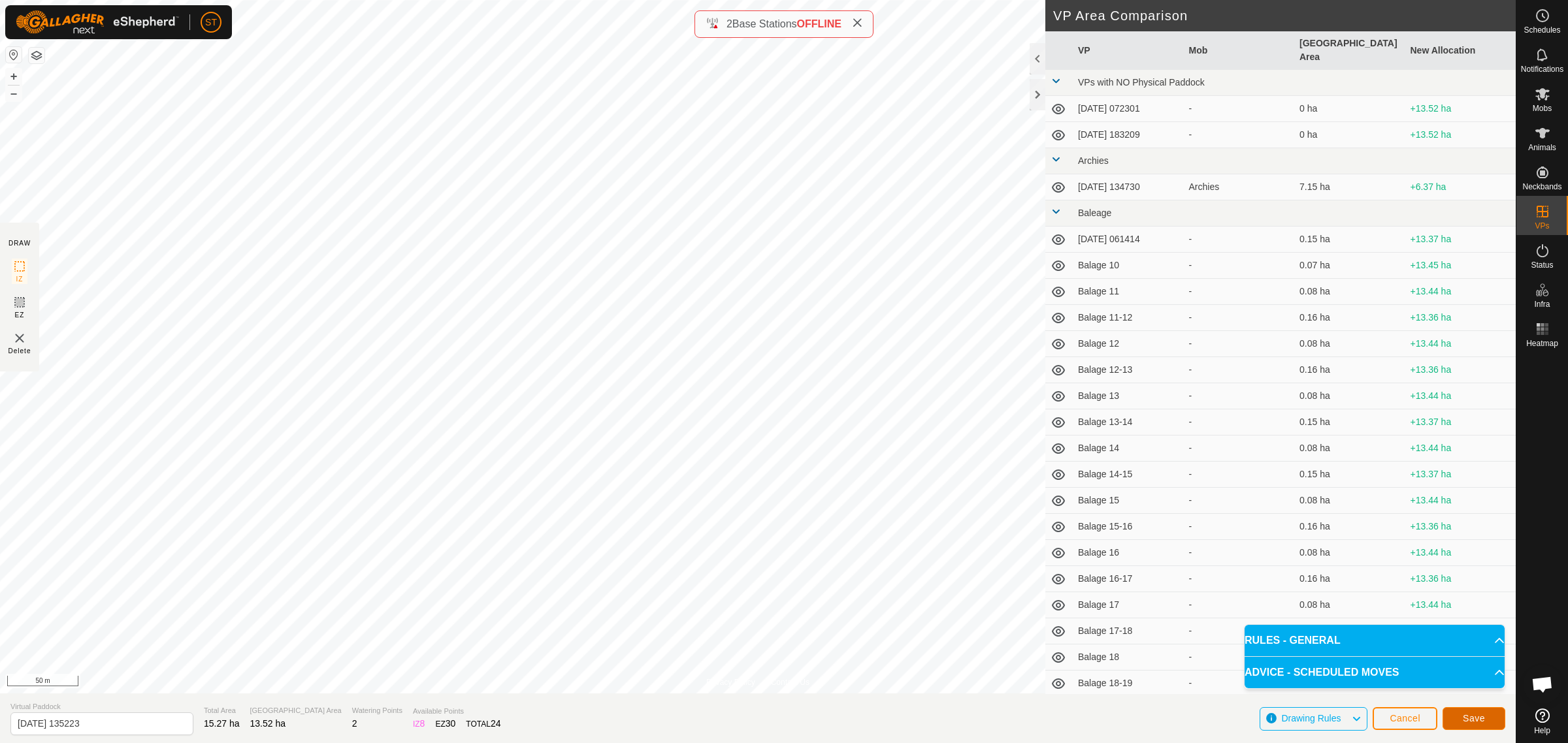
click at [1467, 723] on span "Save" at bounding box center [1474, 718] width 22 height 10
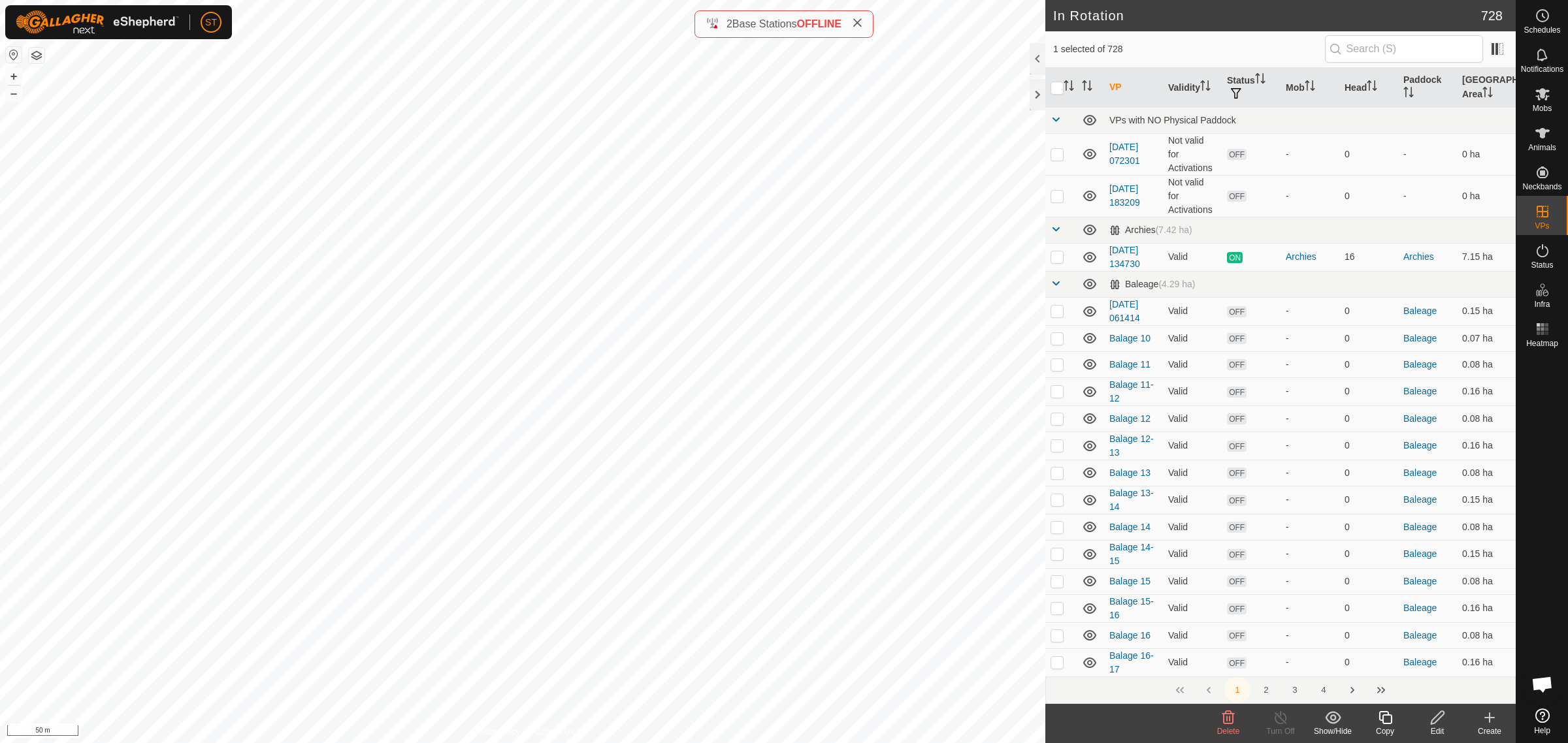
click at [1226, 722] on icon at bounding box center [1228, 718] width 16 height 16
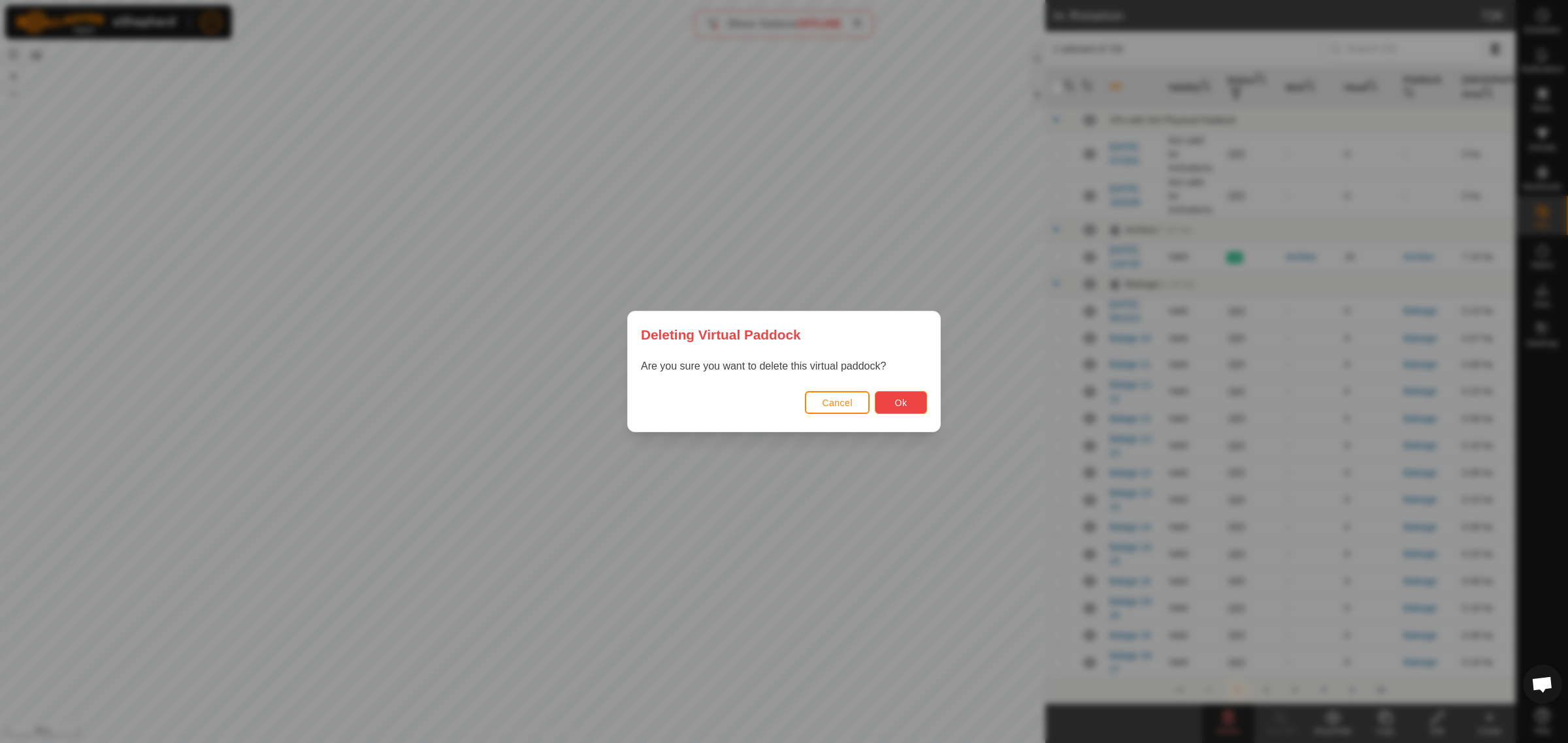
click at [895, 400] on span "Ok" at bounding box center [902, 403] width 13 height 10
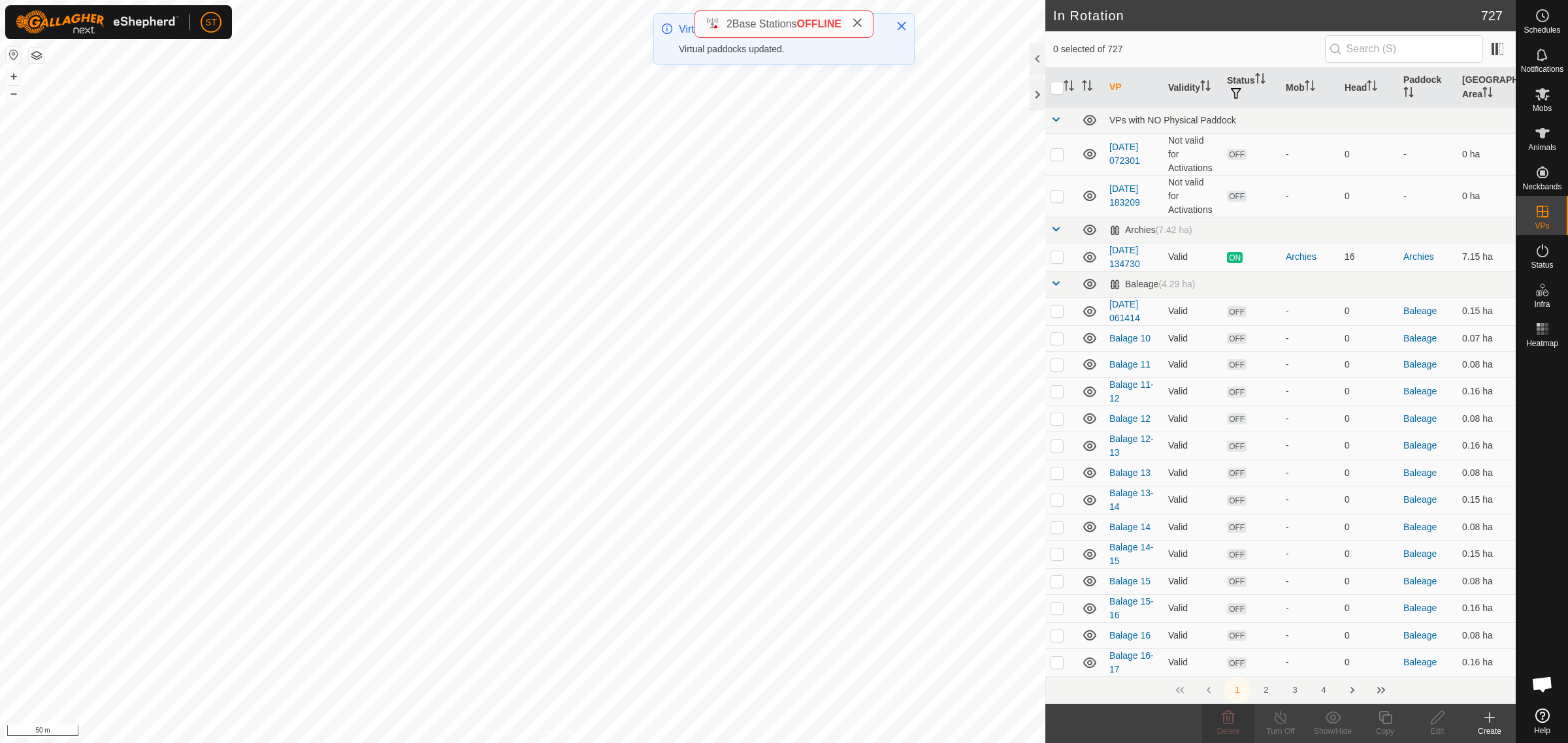
click at [860, 25] on icon at bounding box center [856, 22] width 10 height 10
click at [1547, 95] on icon at bounding box center [1543, 94] width 16 height 16
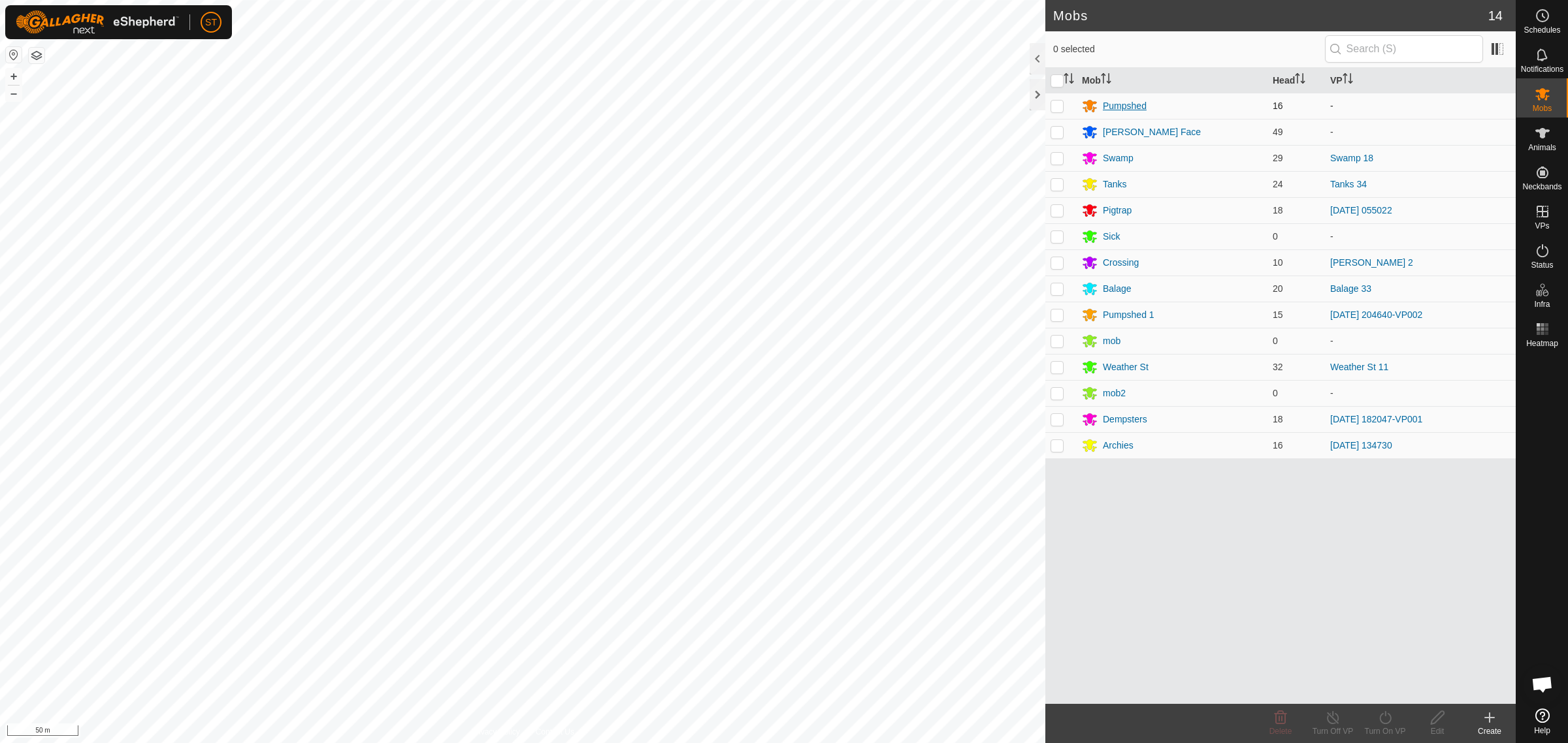
click at [1108, 103] on div "Pumpshed" at bounding box center [1124, 105] width 44 height 13
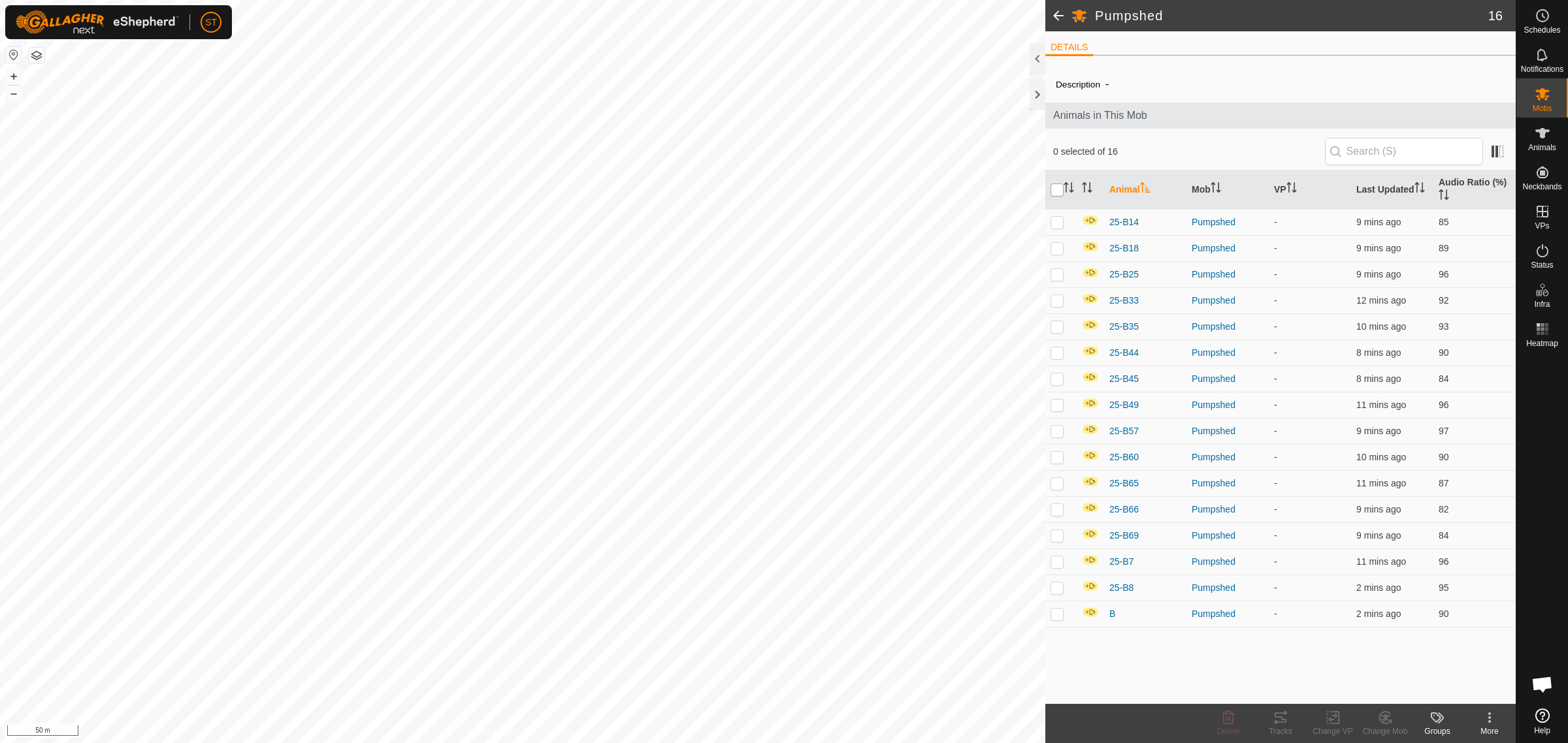
click at [1054, 190] on input "checkbox" at bounding box center [1057, 190] width 13 height 13
checkbox input "true"
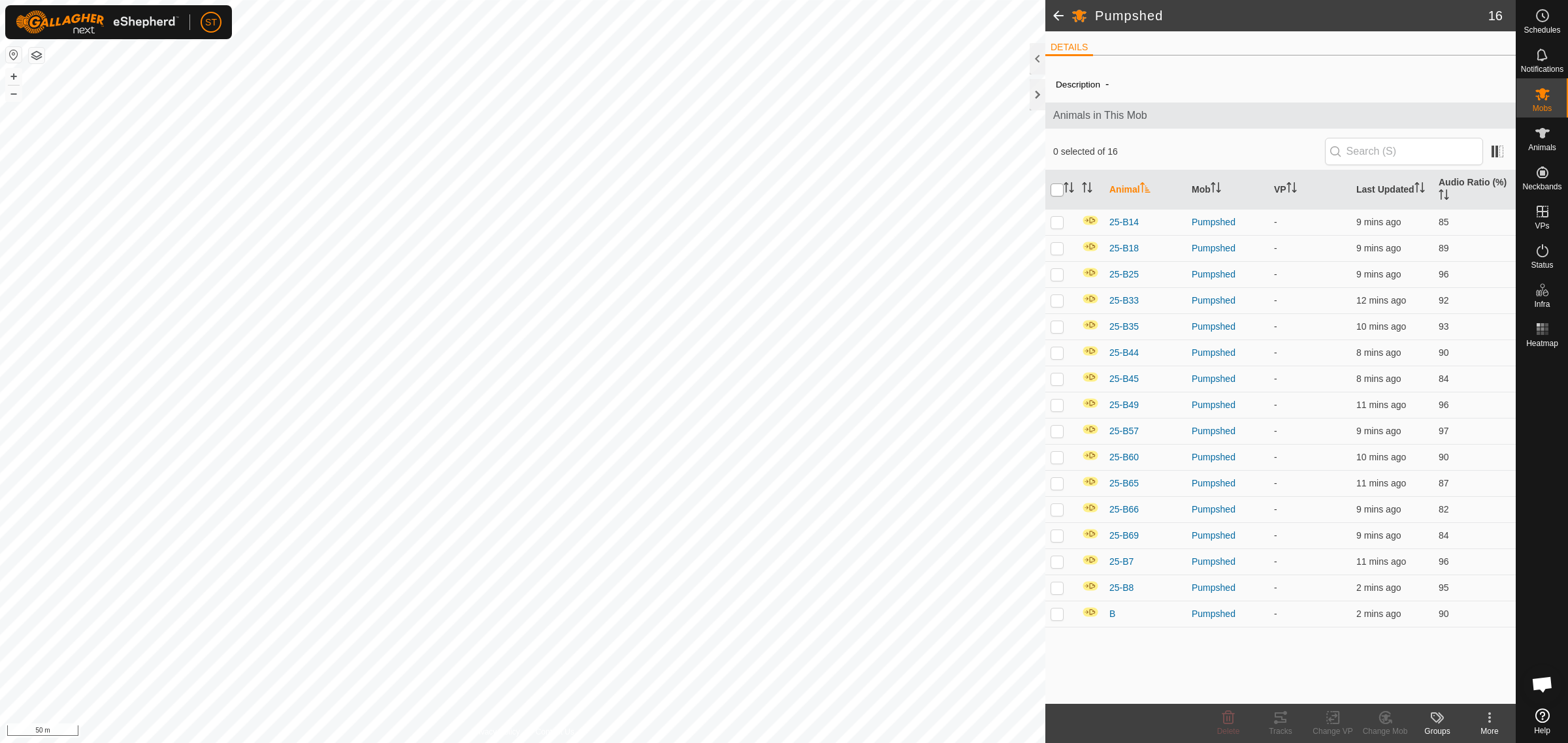
checkbox input "true"
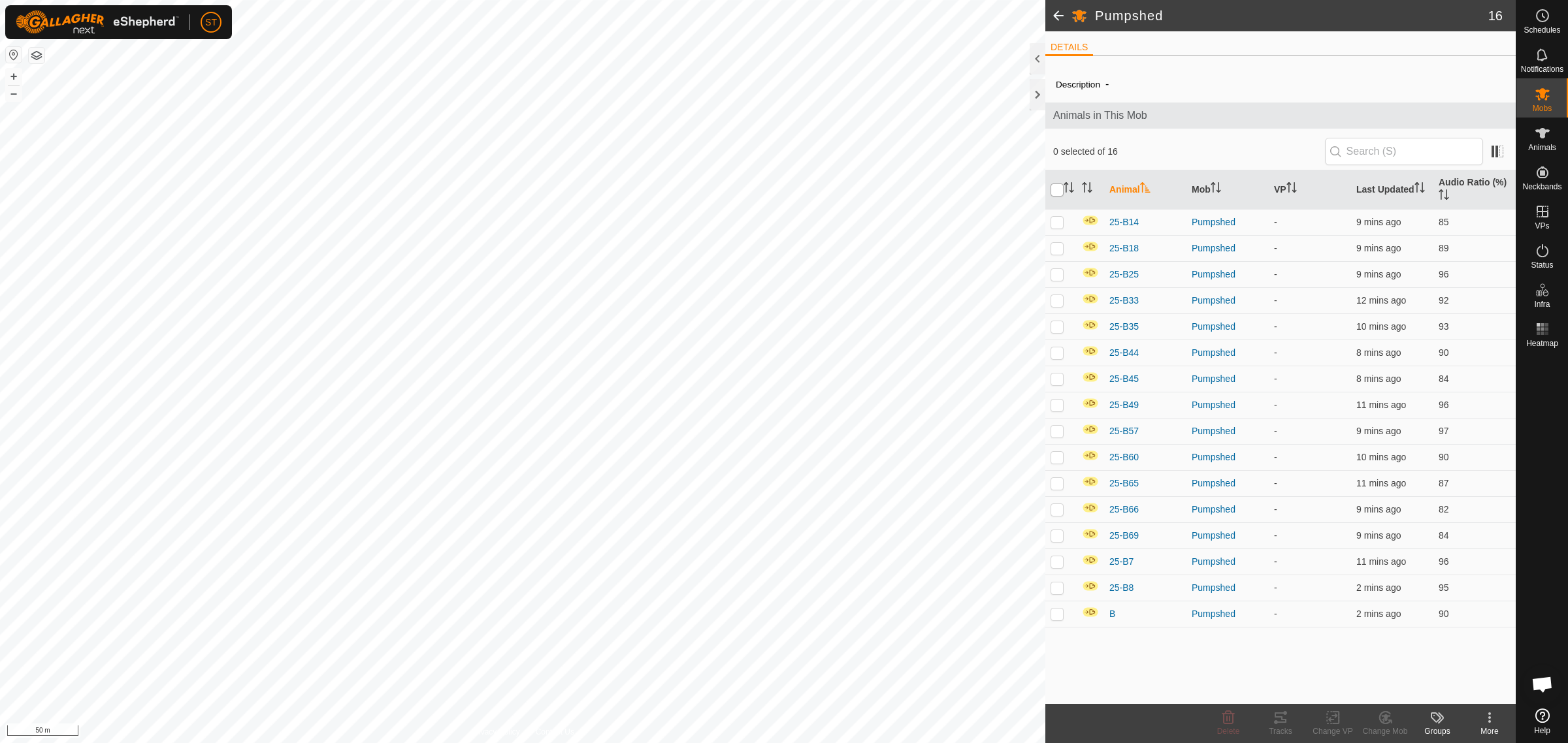
checkbox input "true"
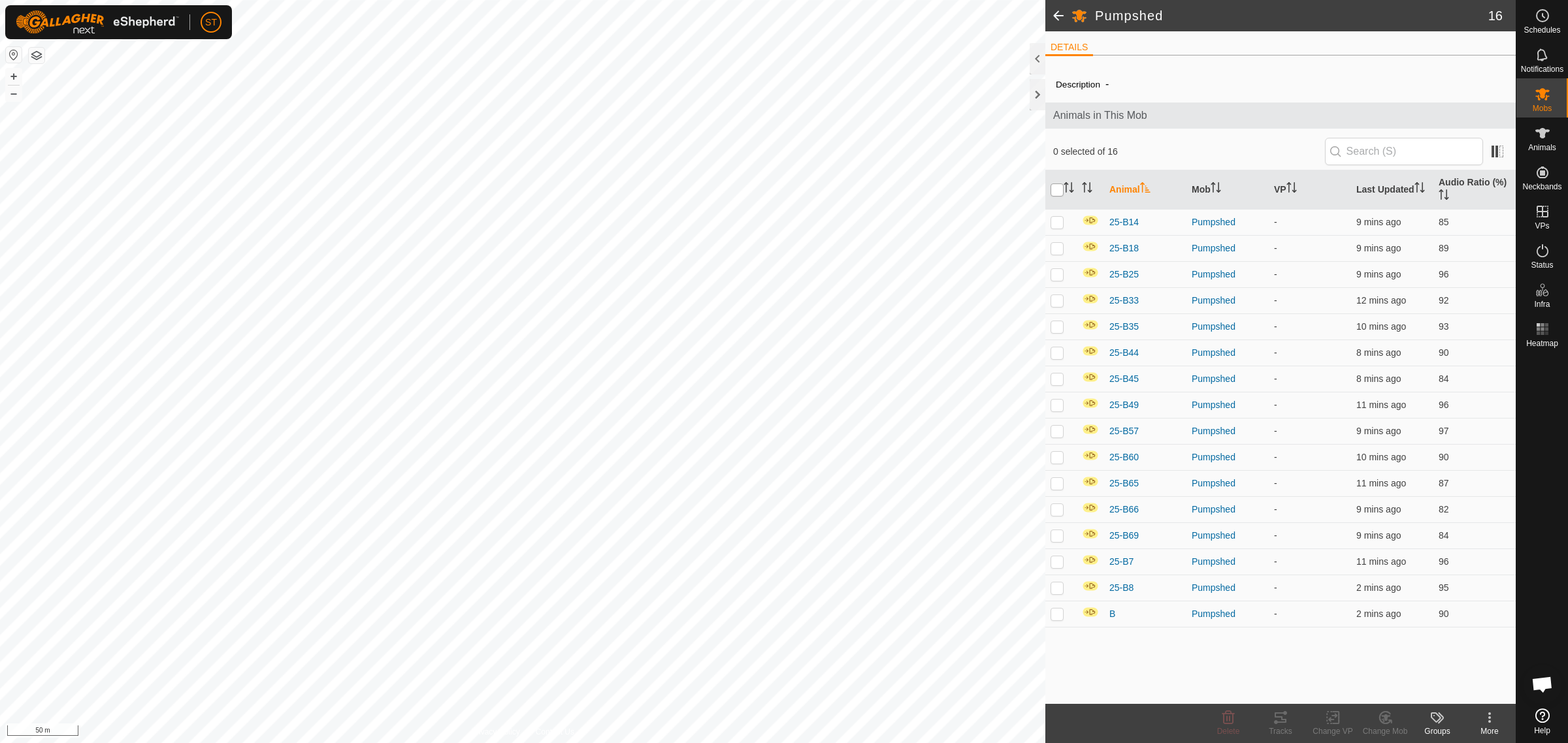
checkbox input "true"
click at [1327, 719] on icon at bounding box center [1333, 718] width 17 height 16
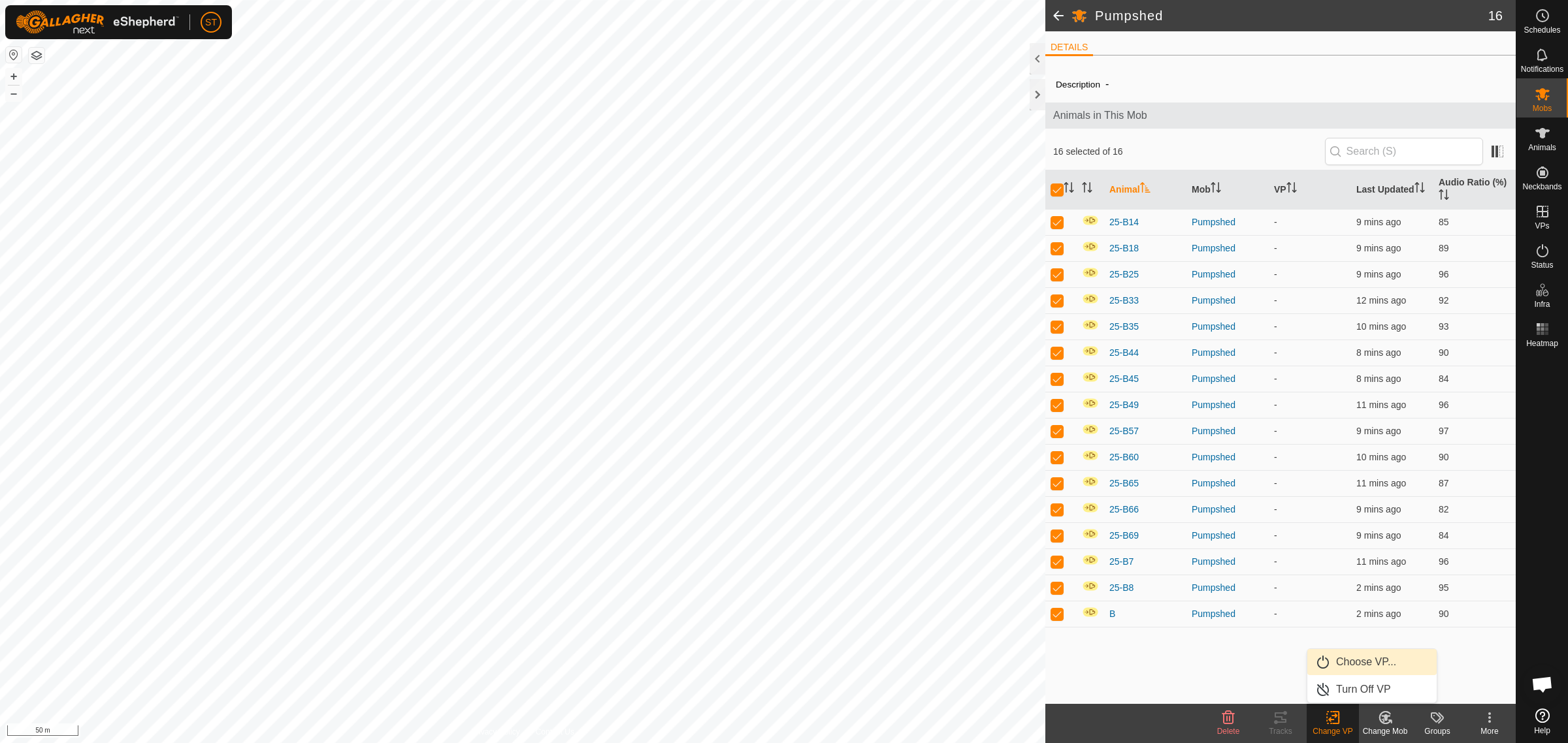
click at [1369, 665] on link "Choose VP..." at bounding box center [1372, 661] width 129 height 26
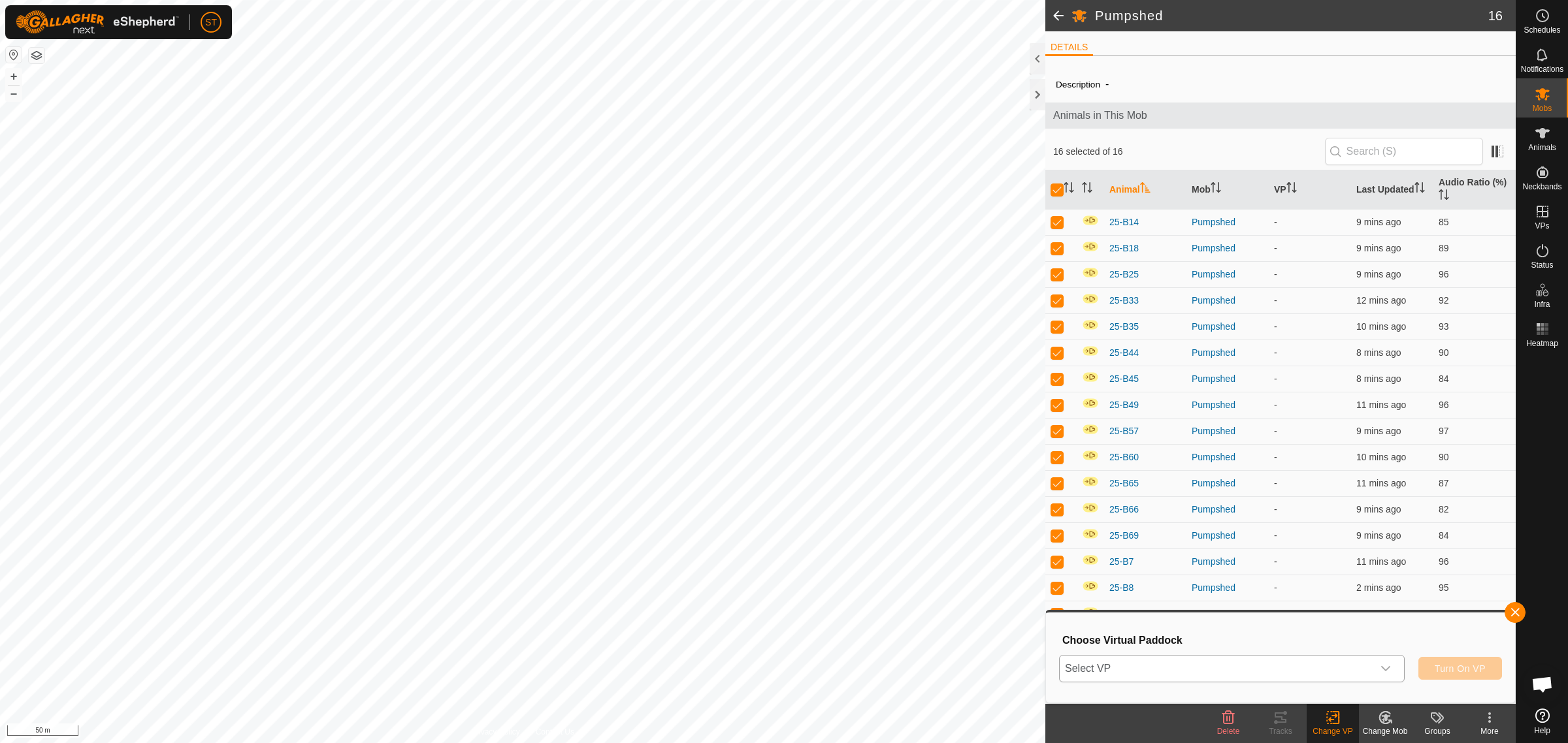
click at [1390, 668] on icon "dropdown trigger" at bounding box center [1385, 669] width 10 height 10
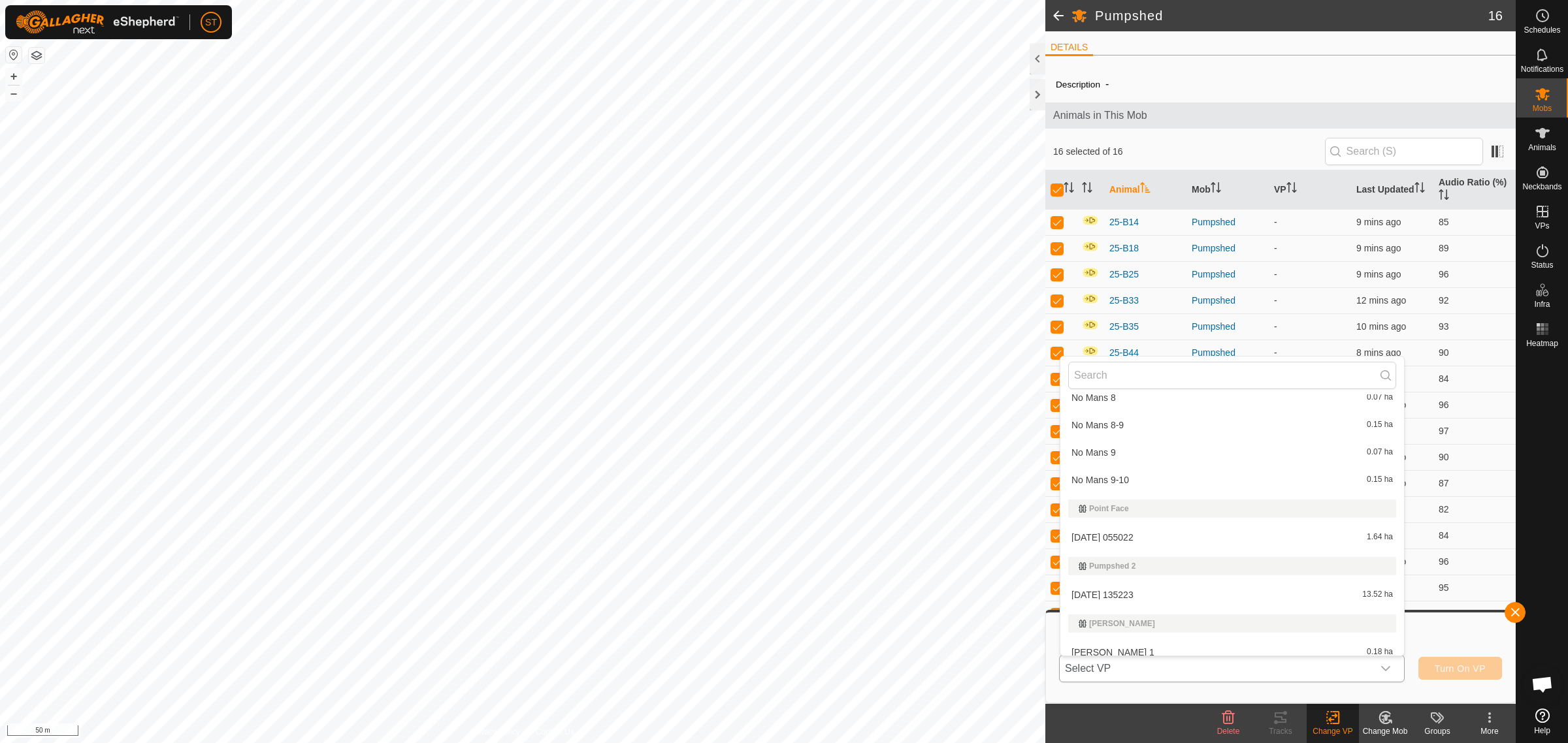
scroll to position [11185, 0]
click at [1121, 585] on li "2025-09-24 135223 13.52 ha" at bounding box center [1232, 593] width 344 height 26
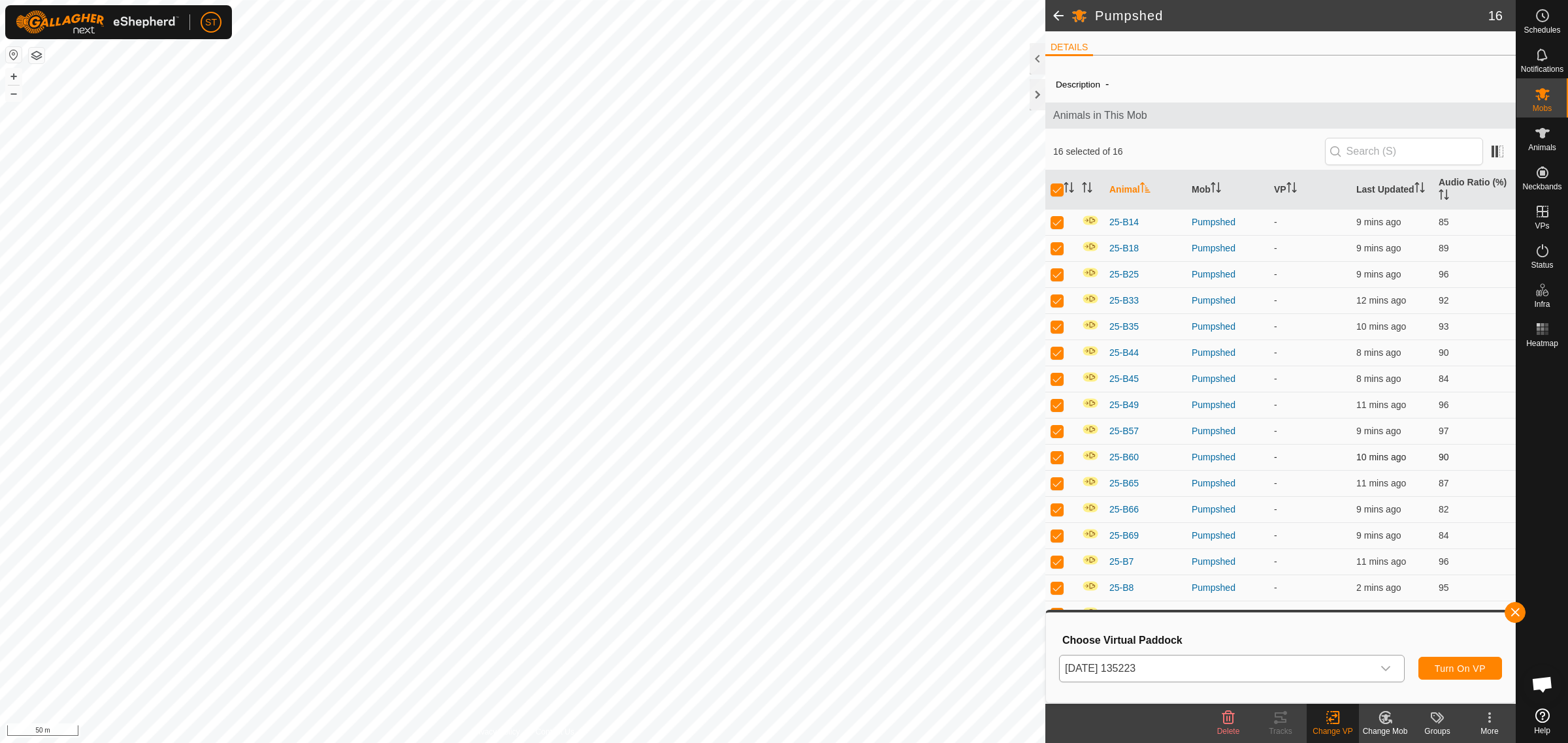
click at [1383, 468] on div "Pumpshed 16 DETAILS Description - Animals in This Mob 16 selected of 16 Animal …" at bounding box center [757, 371] width 1516 height 743
click at [1461, 670] on span "Turn On VP" at bounding box center [1460, 669] width 51 height 10
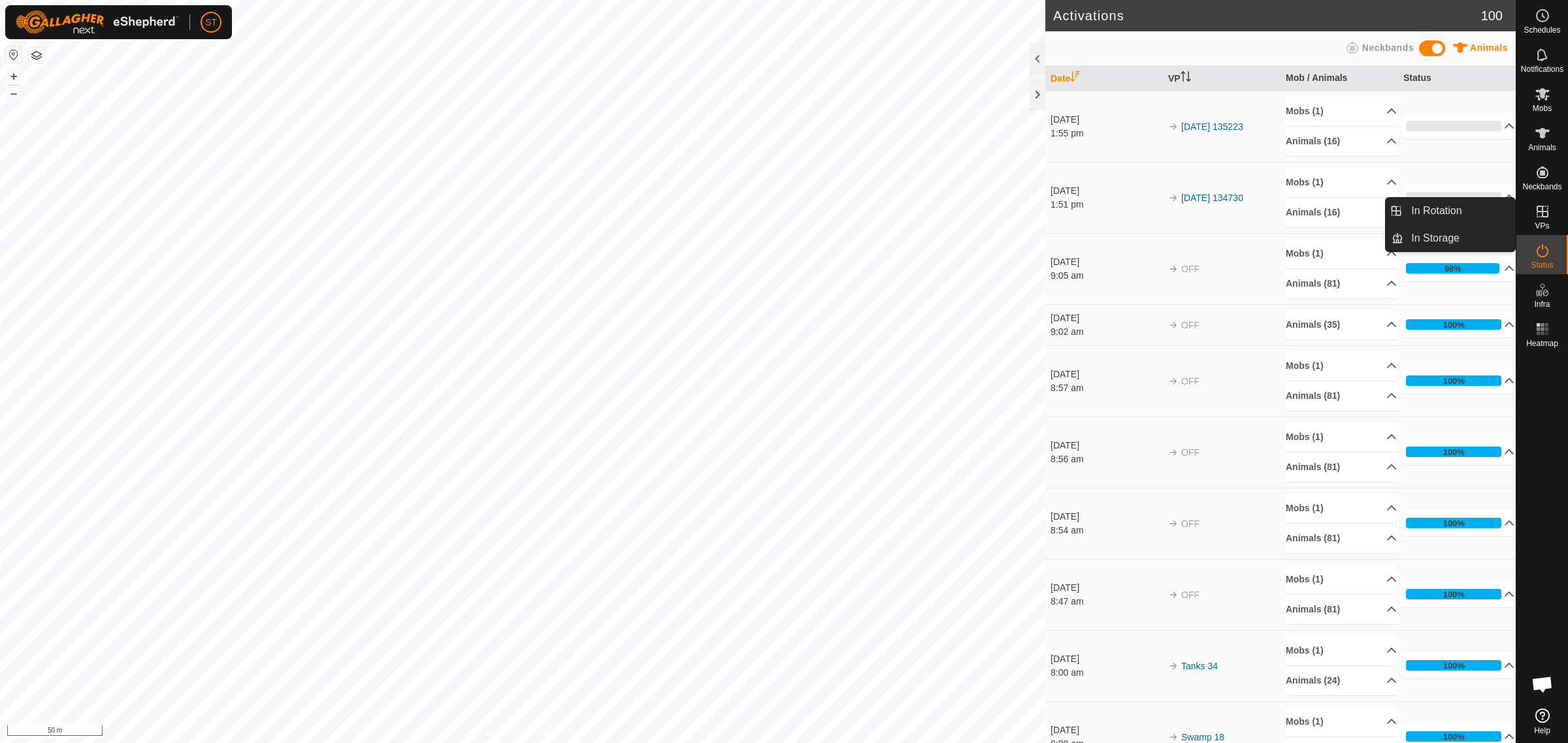
click at [1536, 215] on icon at bounding box center [1543, 212] width 16 height 16
click at [1431, 207] on link "In Rotation" at bounding box center [1459, 210] width 112 height 26
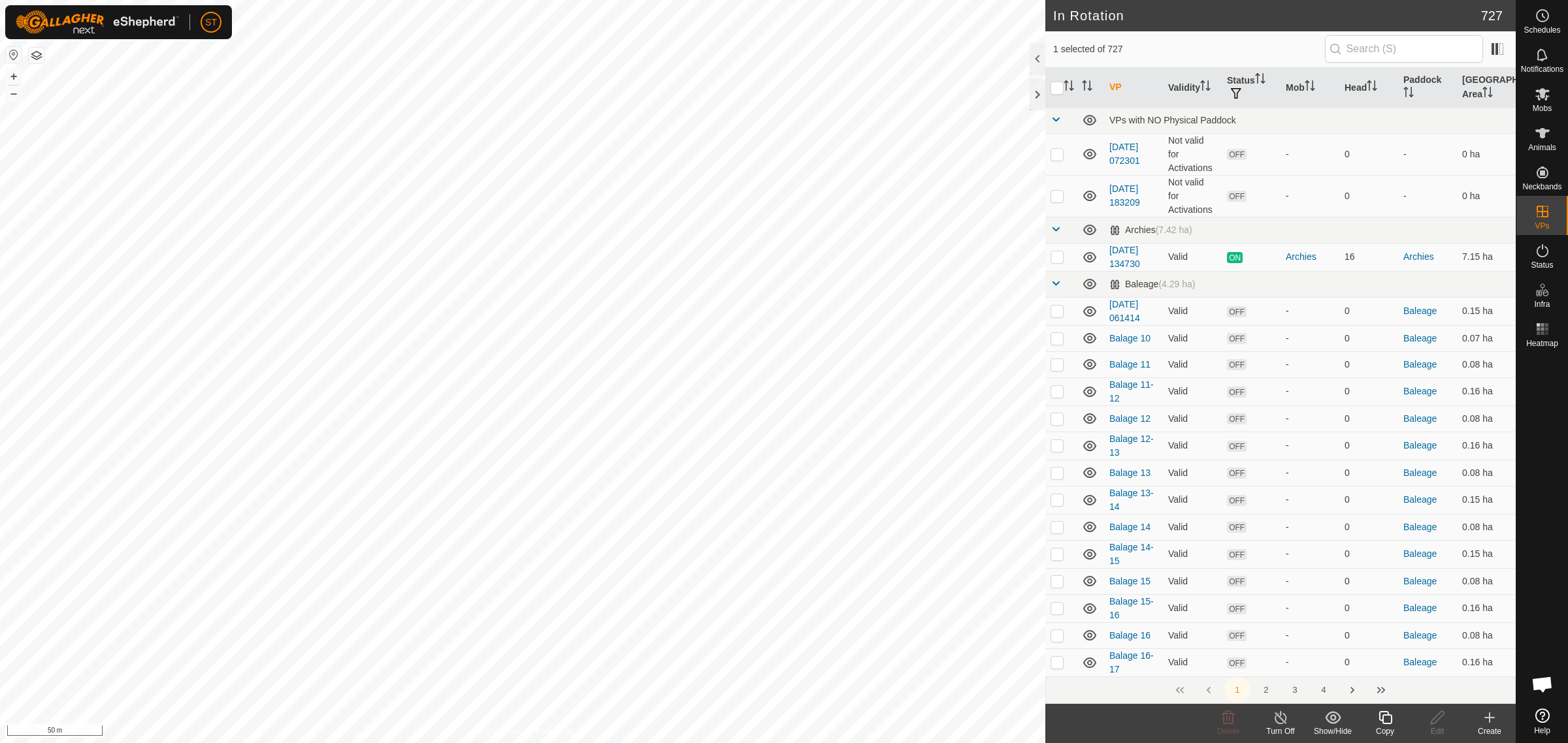
click at [1493, 725] on icon at bounding box center [1490, 718] width 16 height 16
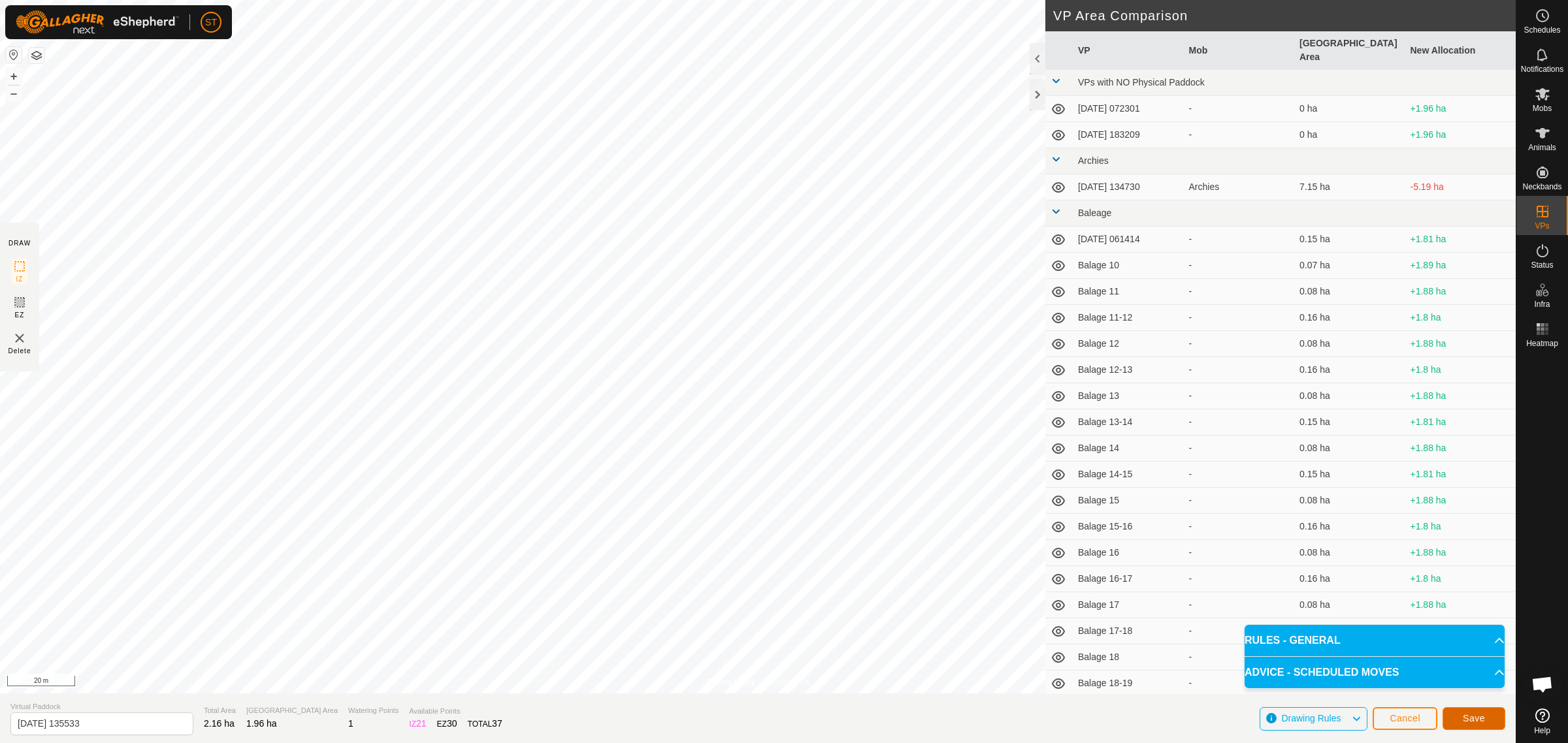
click at [1465, 715] on span "Save" at bounding box center [1474, 718] width 22 height 10
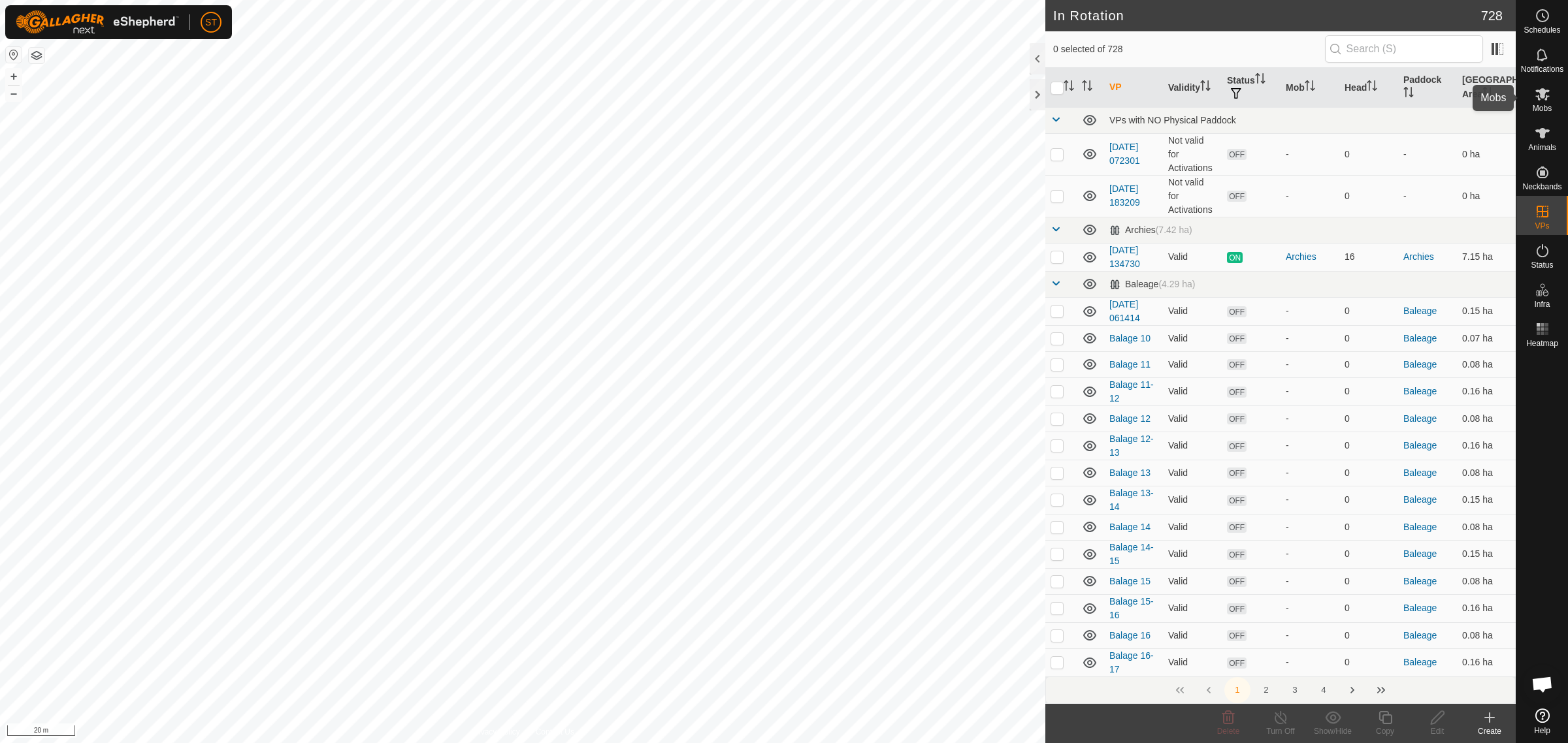
click at [1539, 98] on icon at bounding box center [1543, 94] width 14 height 13
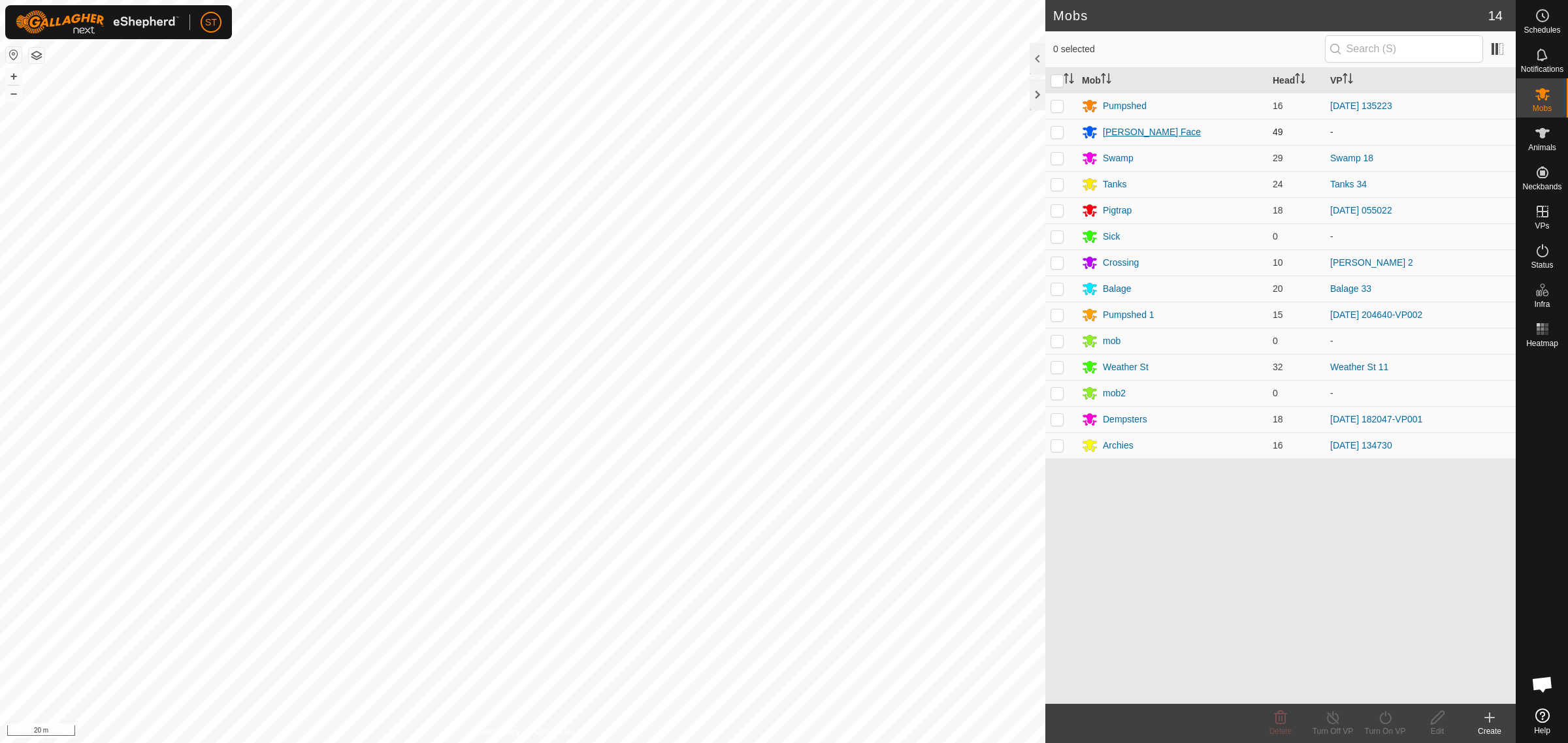
click at [1118, 131] on div "[PERSON_NAME] Face" at bounding box center [1152, 131] width 98 height 13
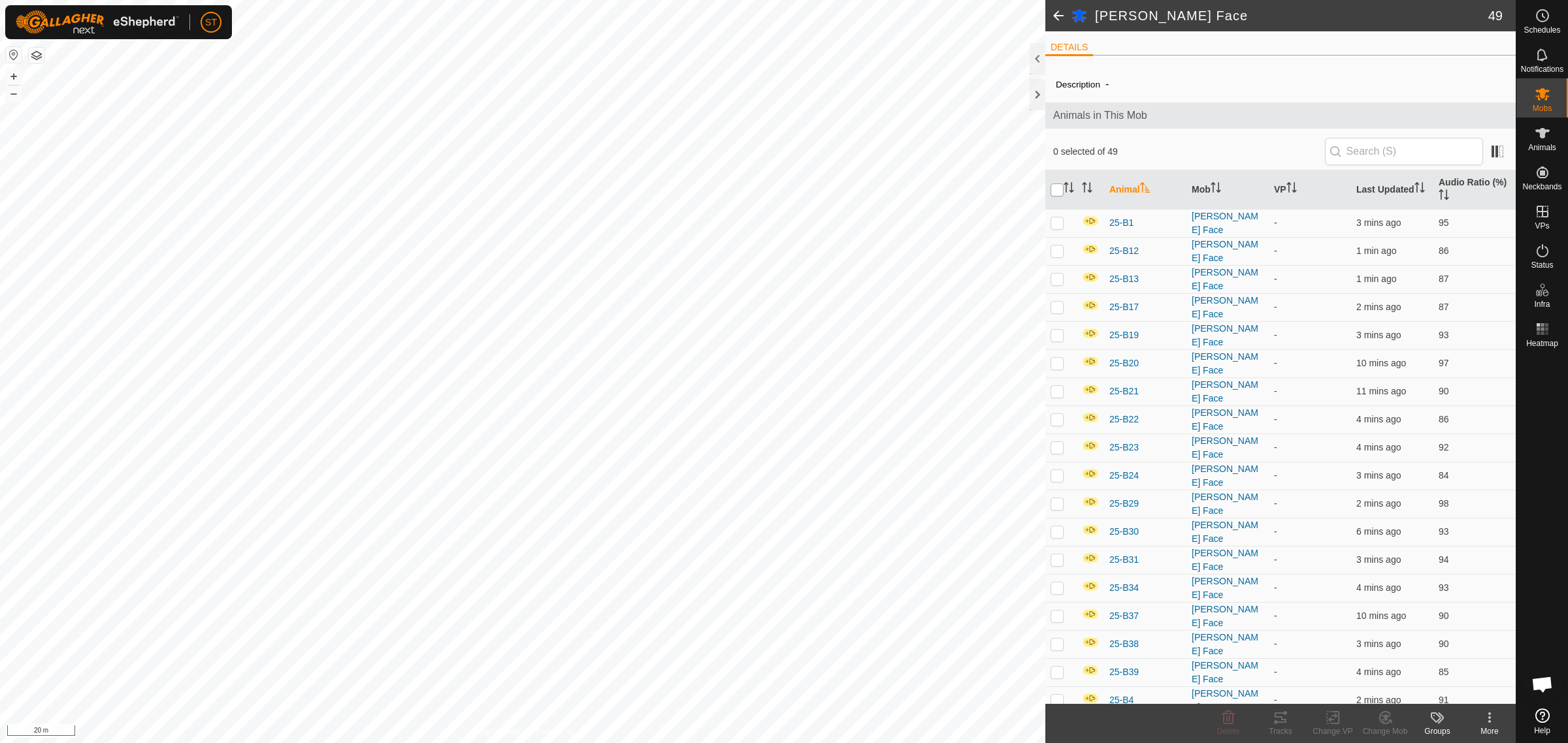
click at [1059, 191] on input "checkbox" at bounding box center [1057, 190] width 13 height 13
checkbox input "true"
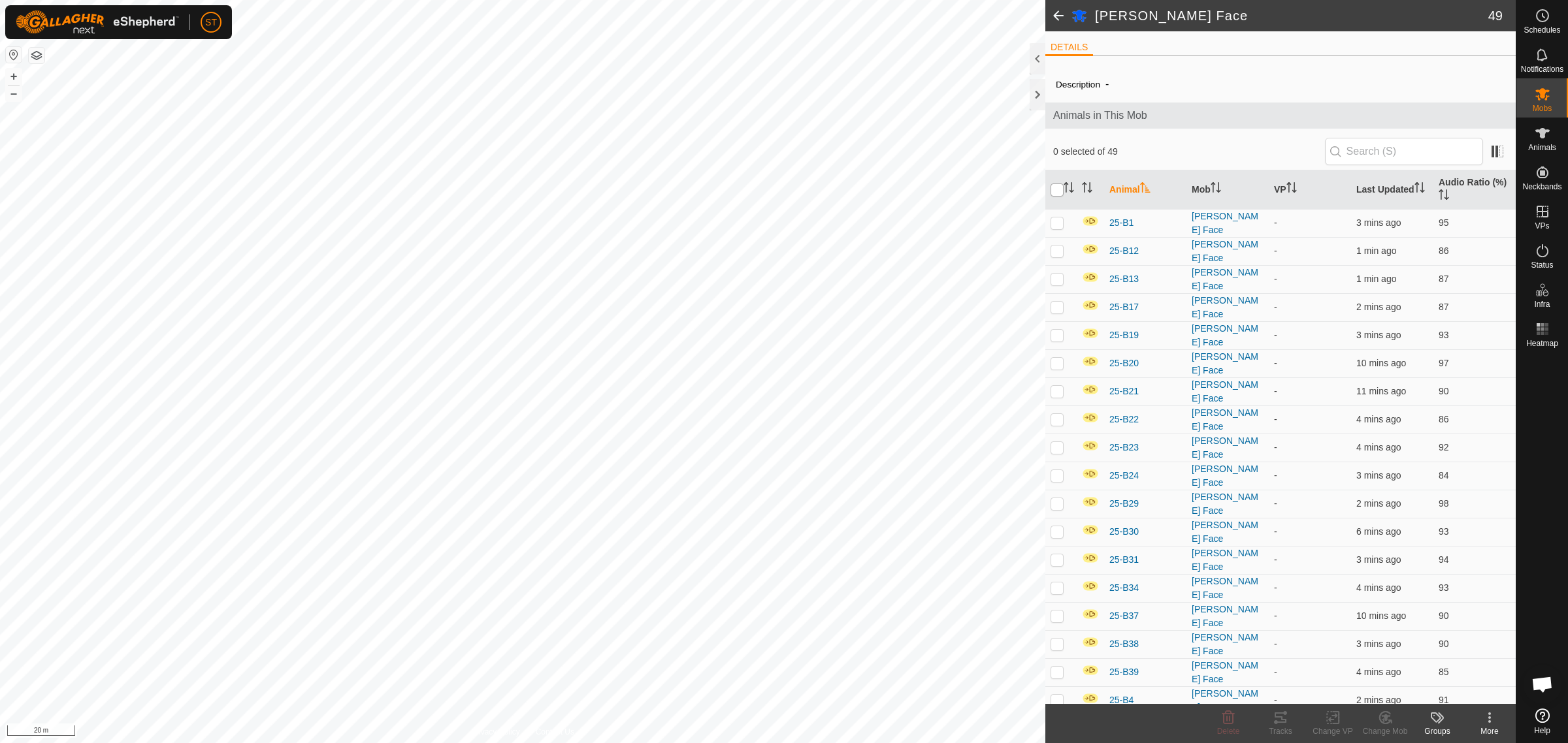
checkbox input "true"
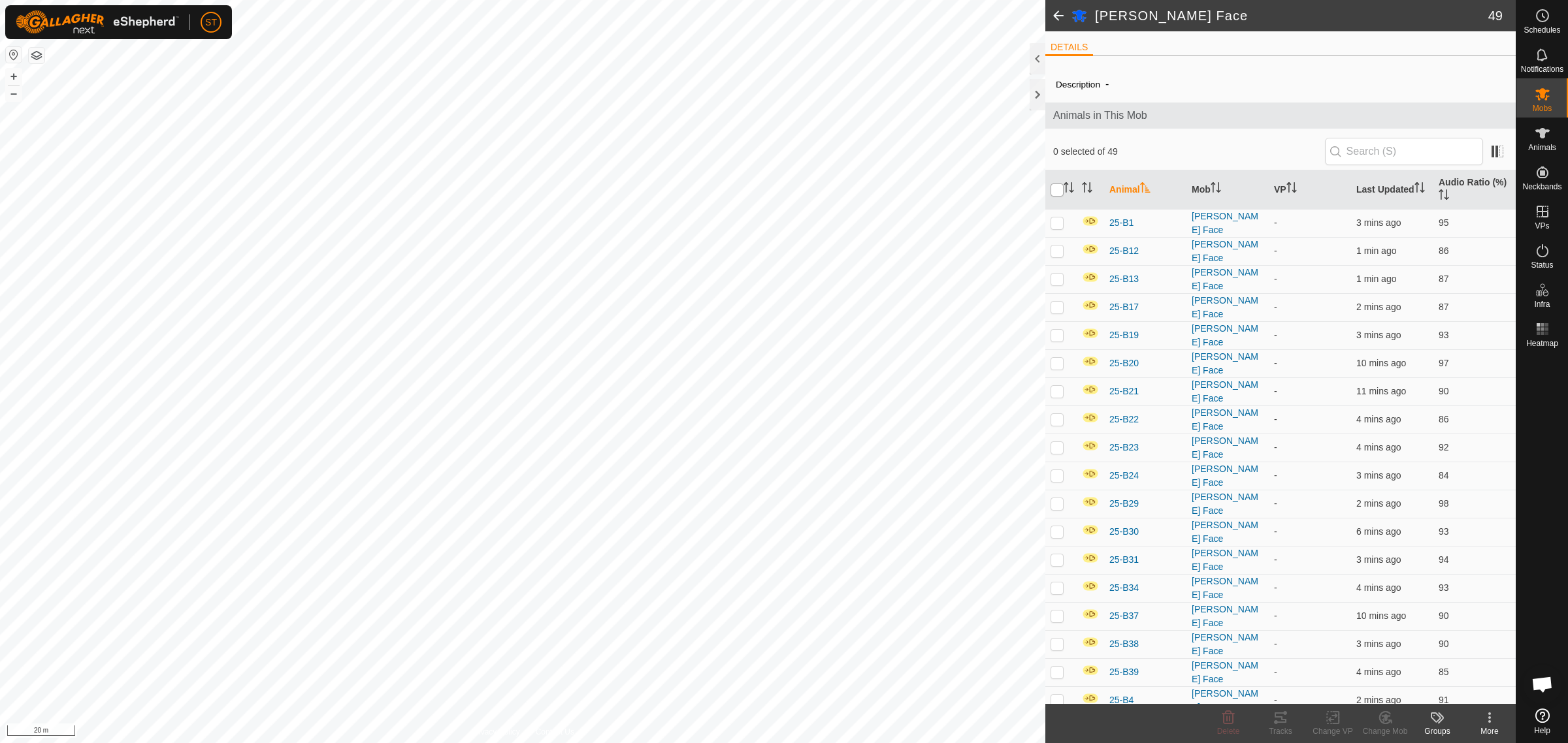
checkbox input "true"
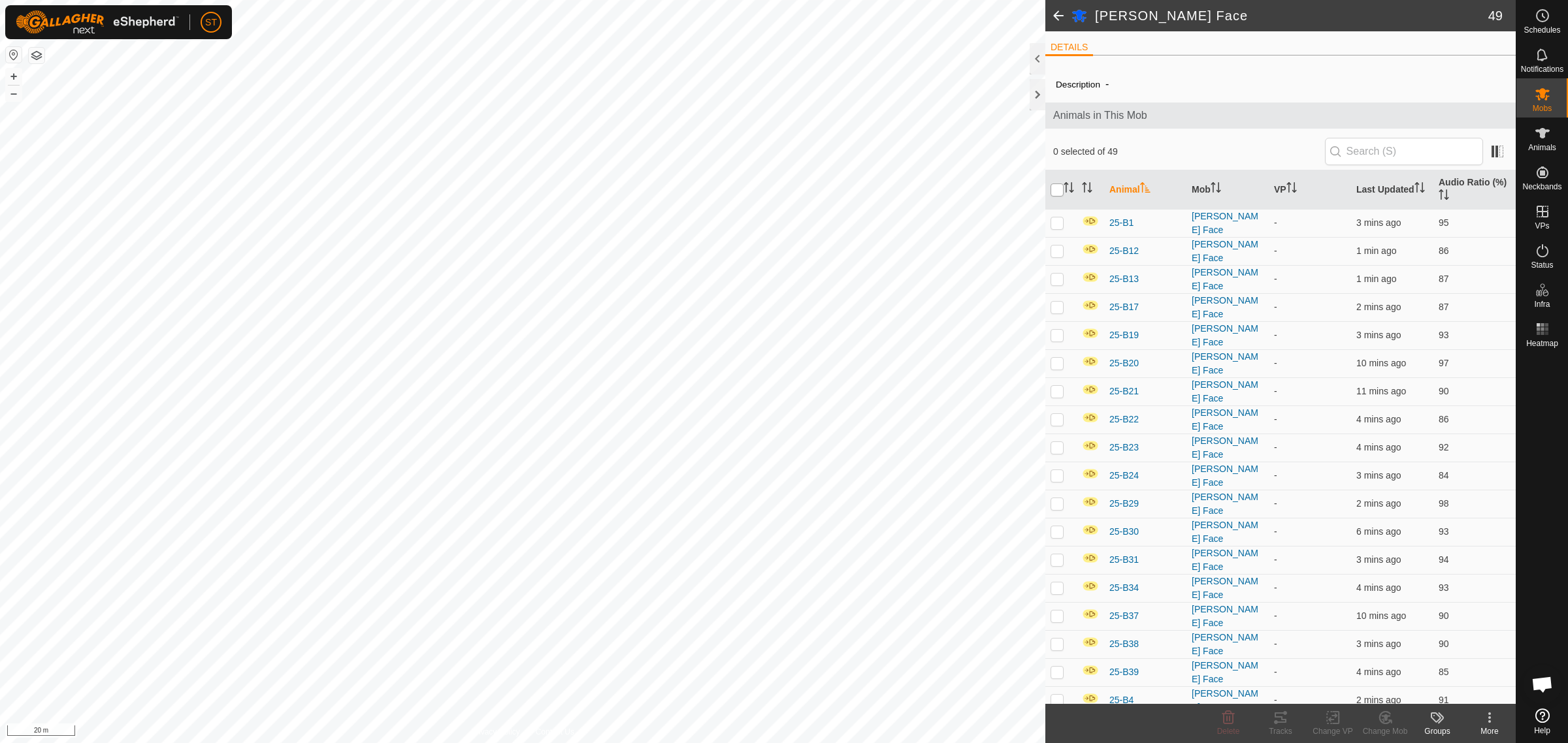
checkbox input "true"
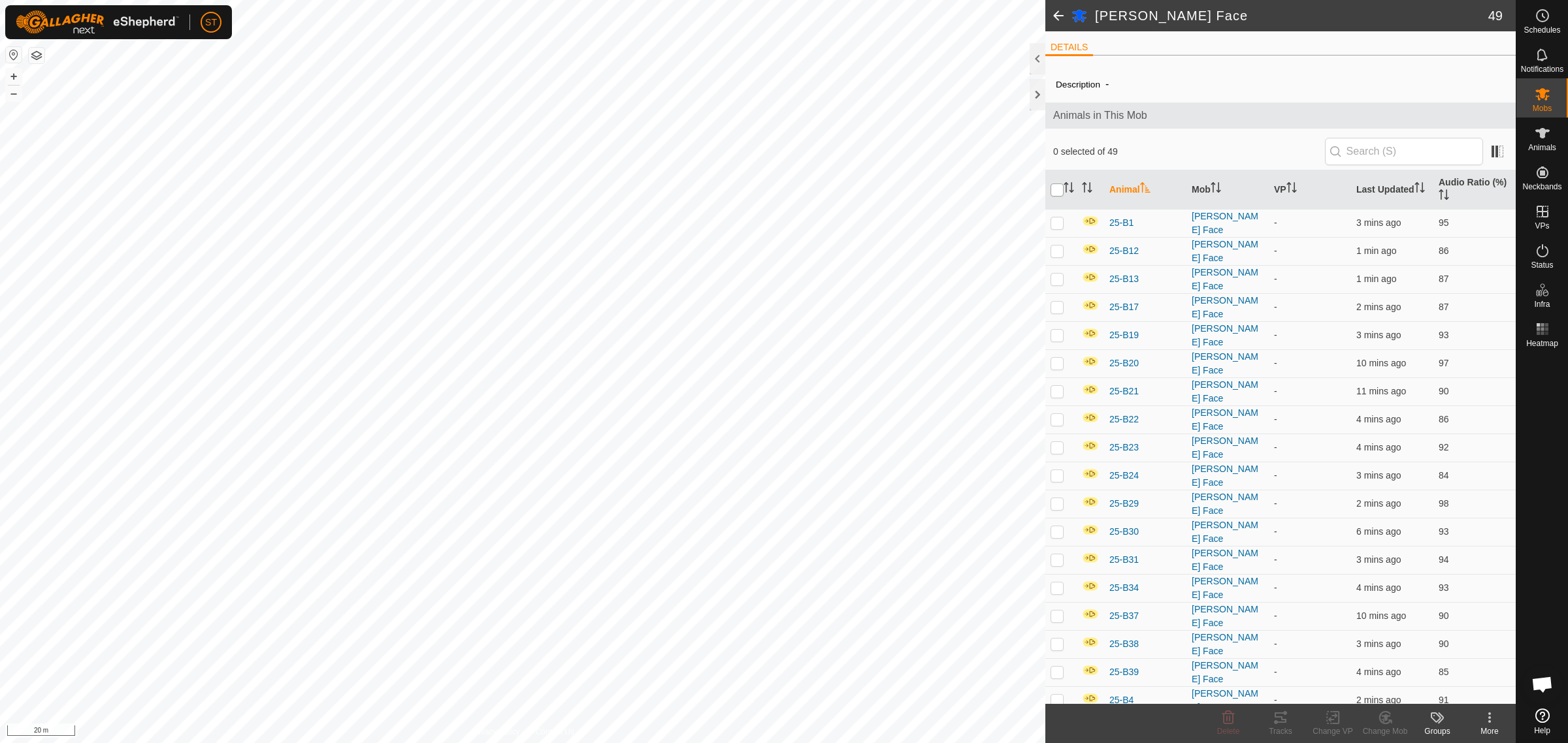
checkbox input "true"
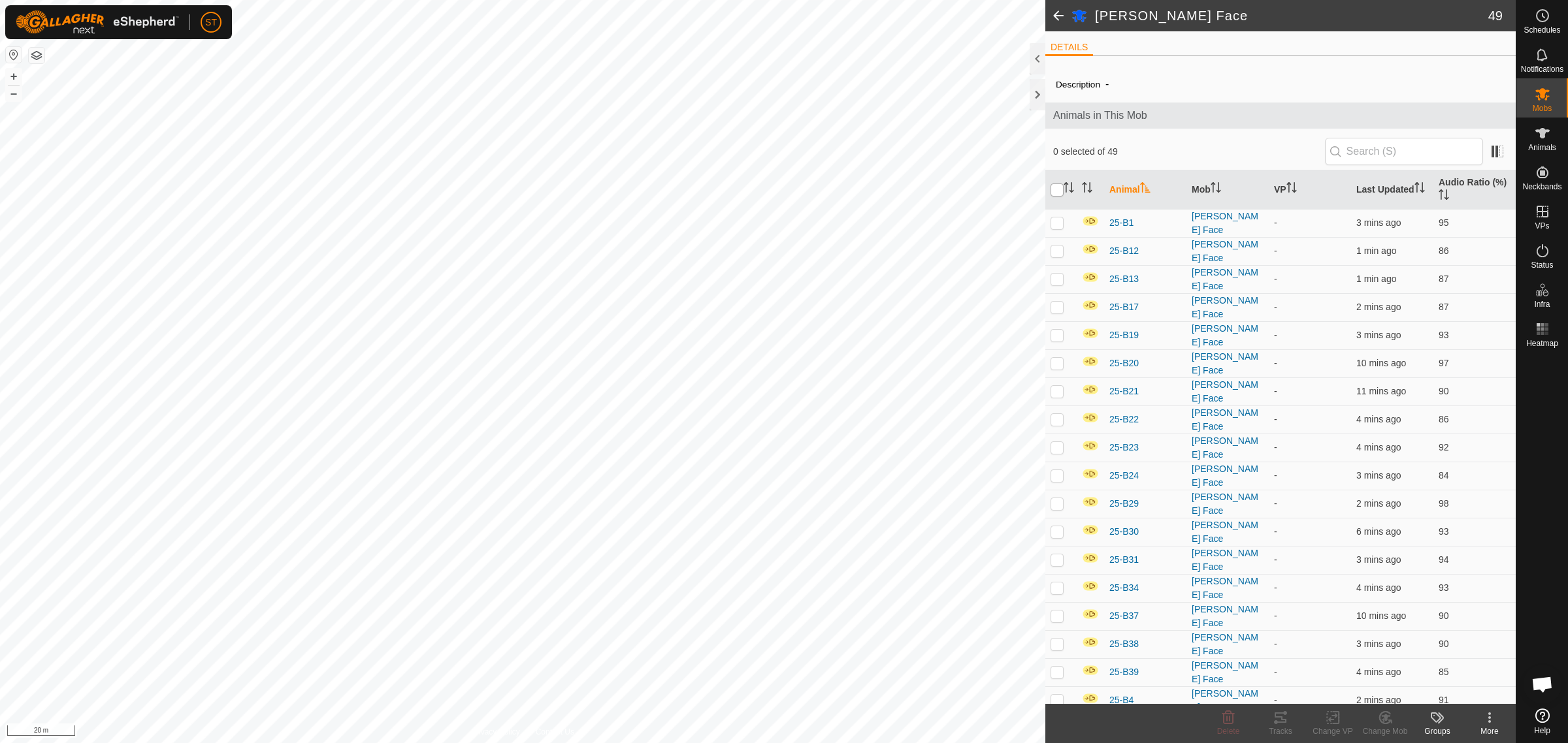
checkbox input "true"
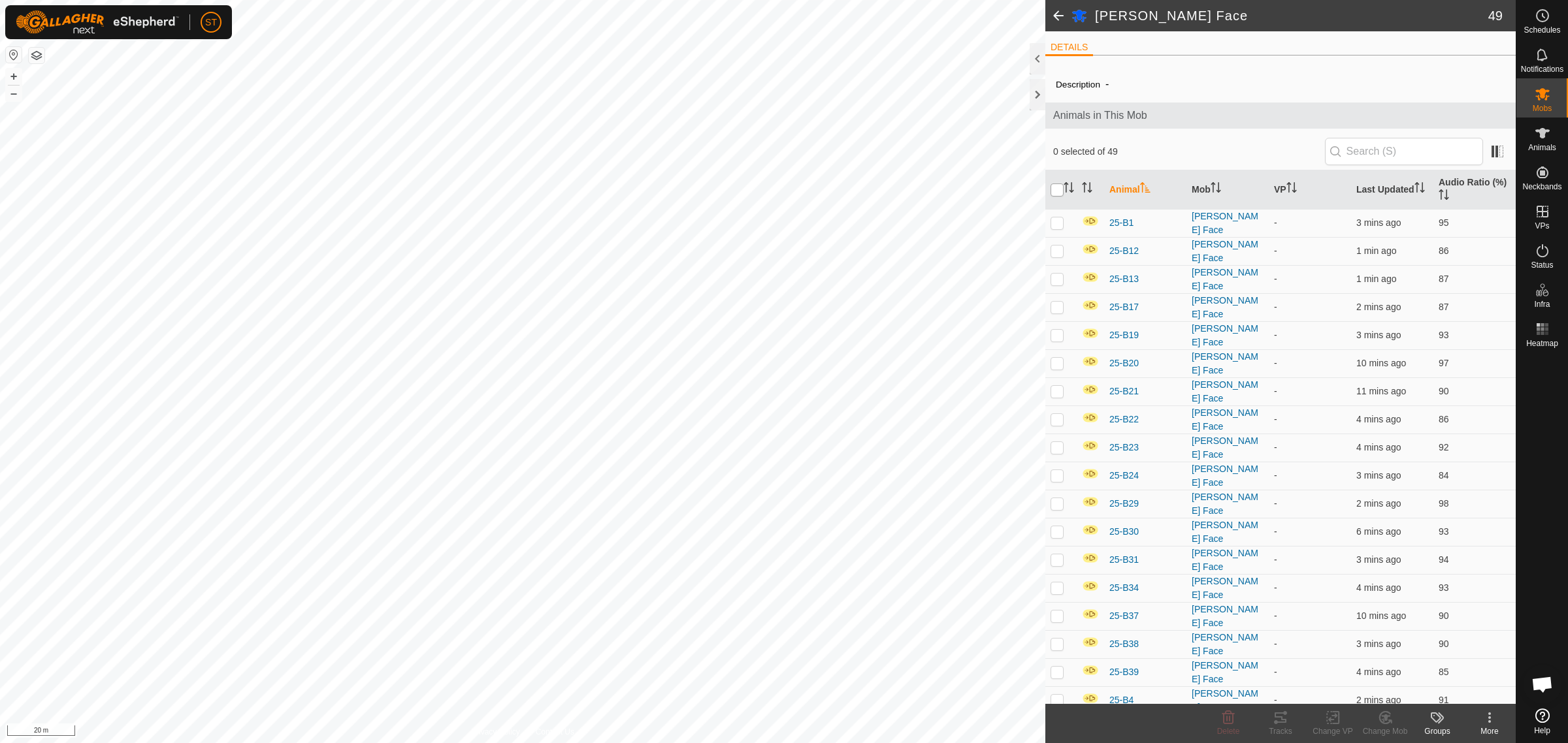
checkbox input "true"
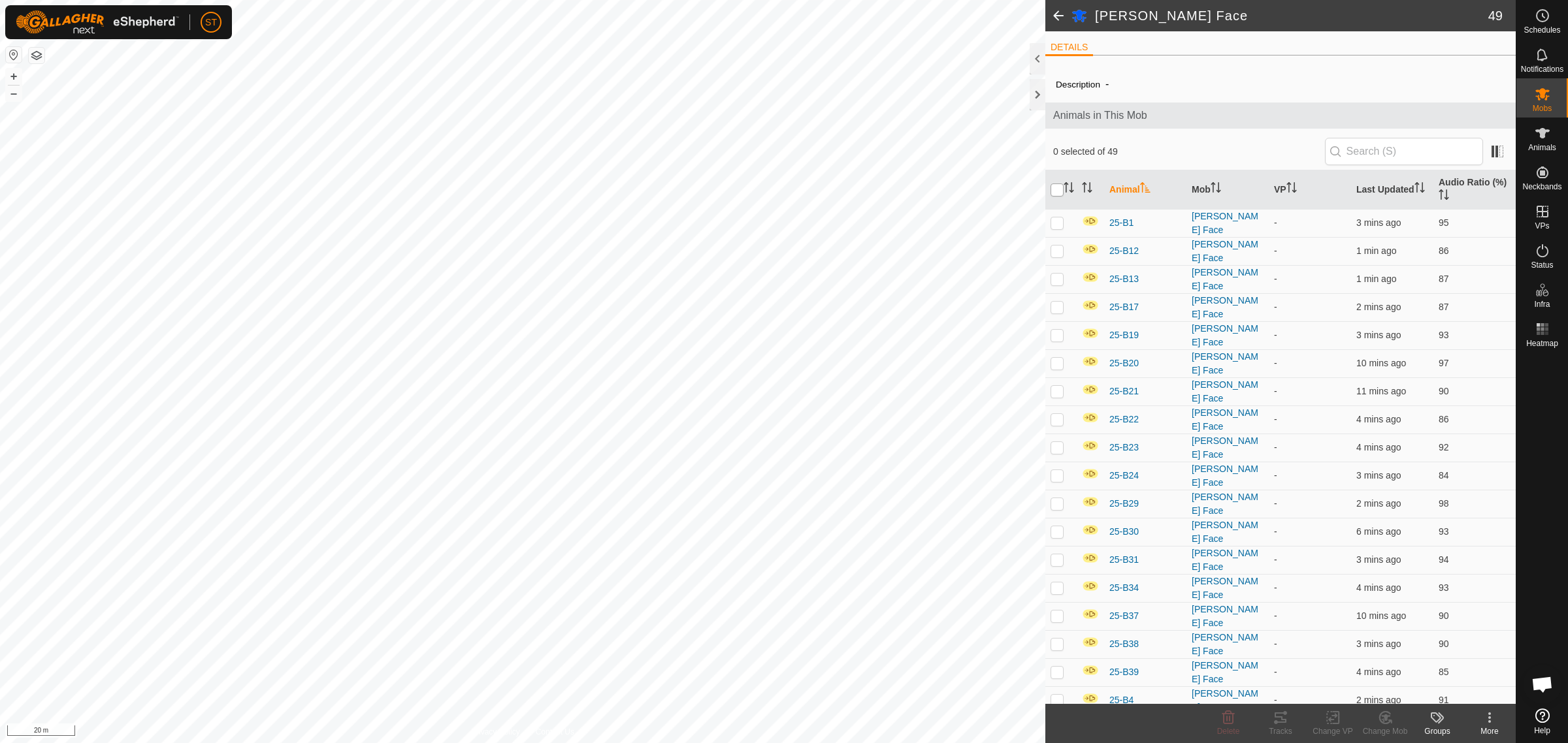
checkbox input "true"
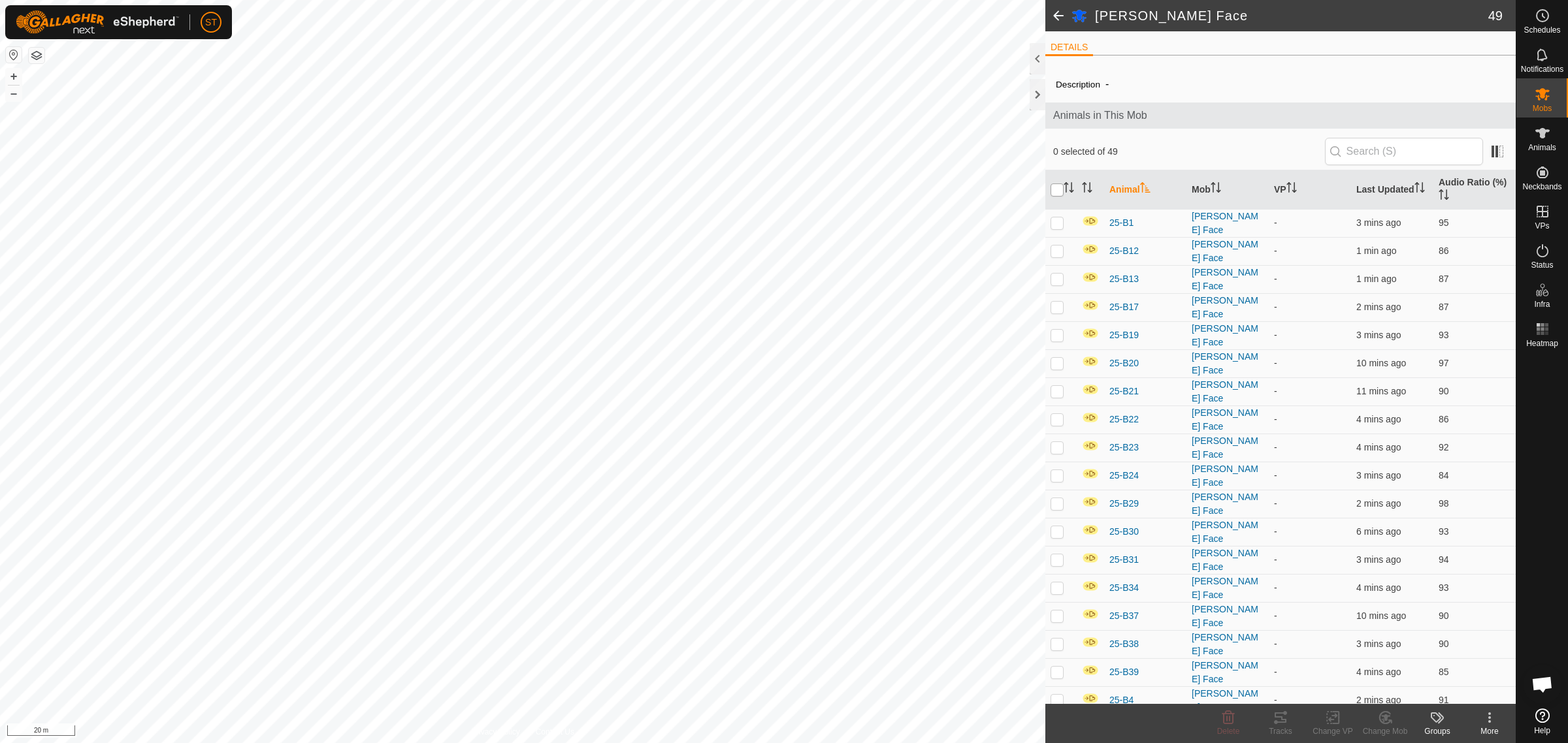
checkbox input "true"
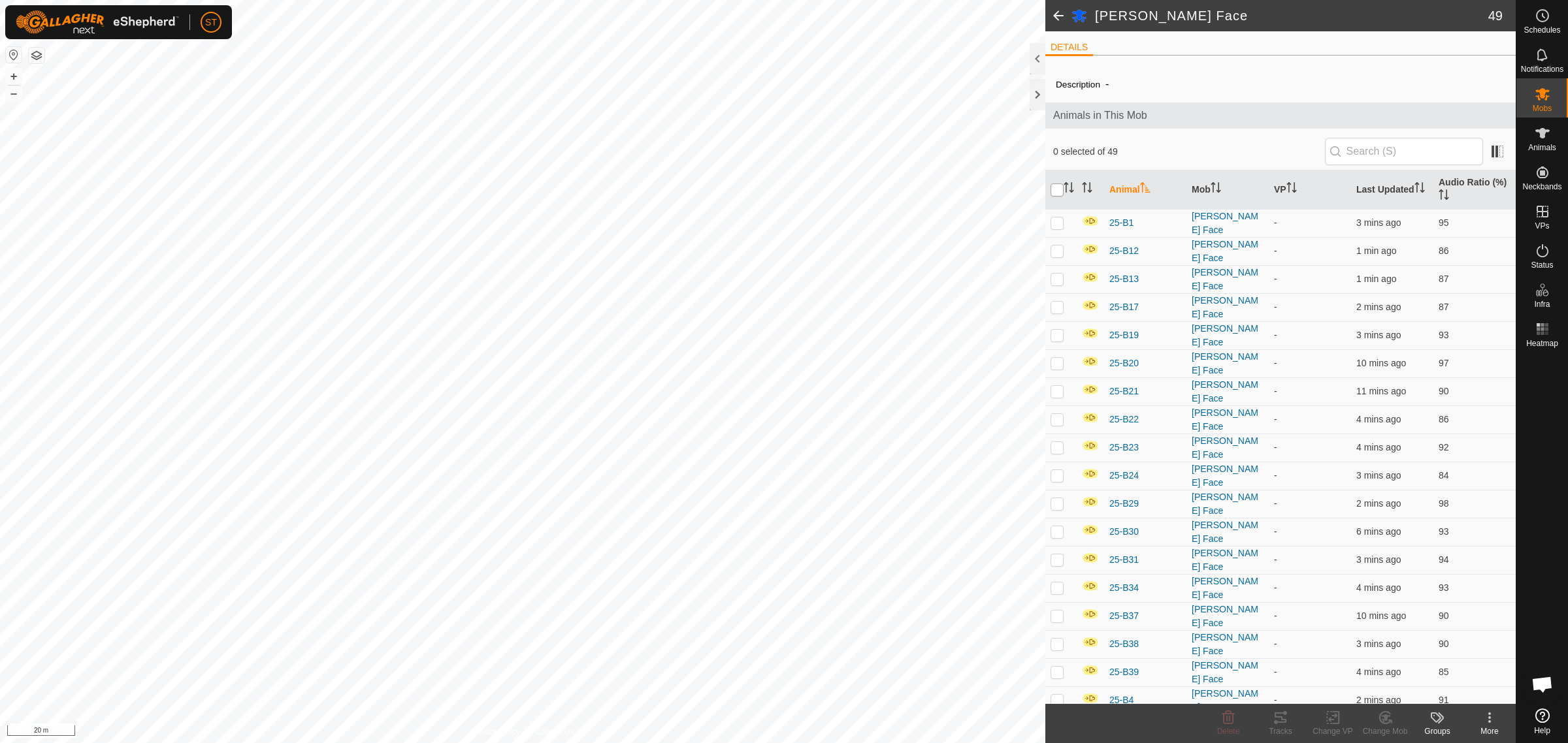
checkbox input "true"
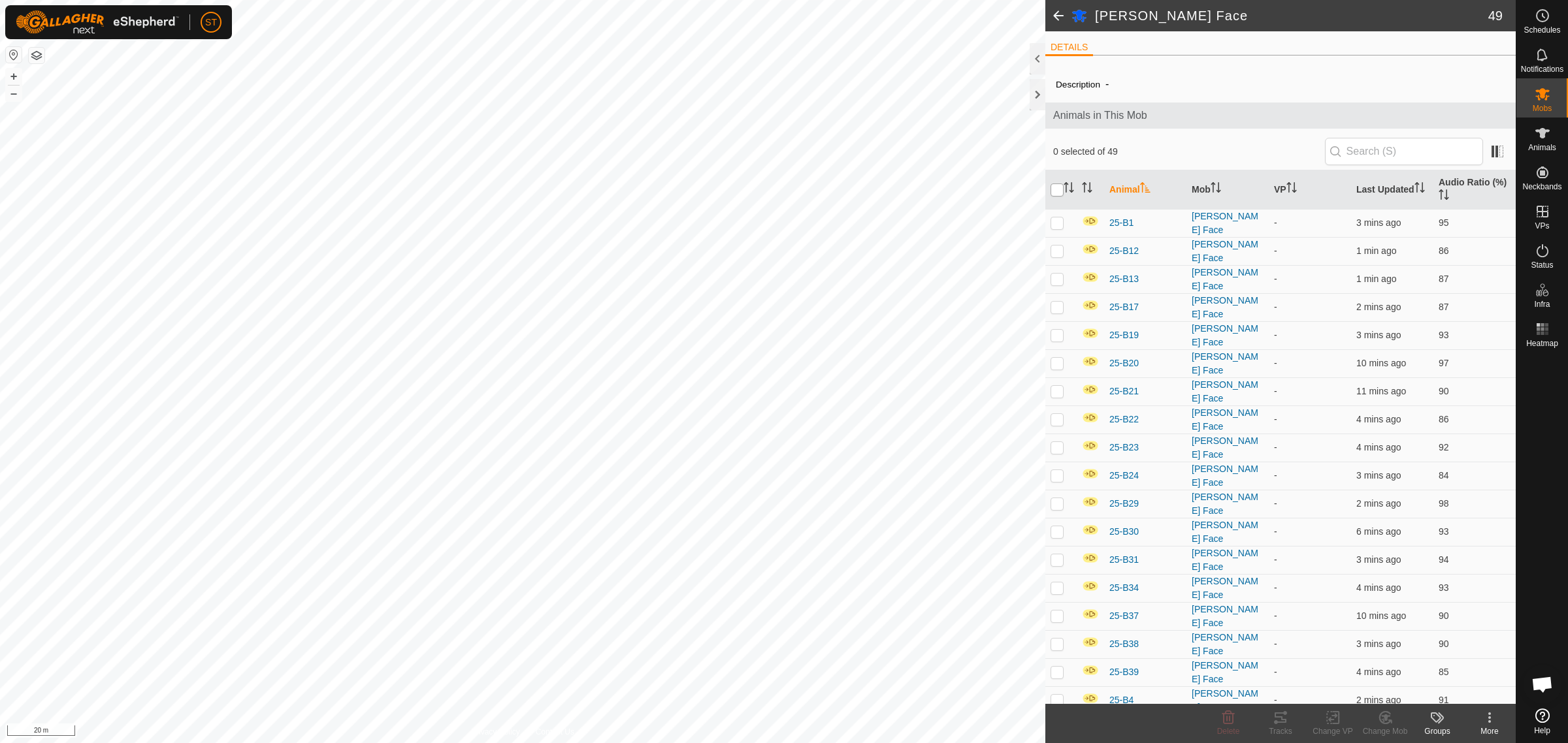
checkbox input "true"
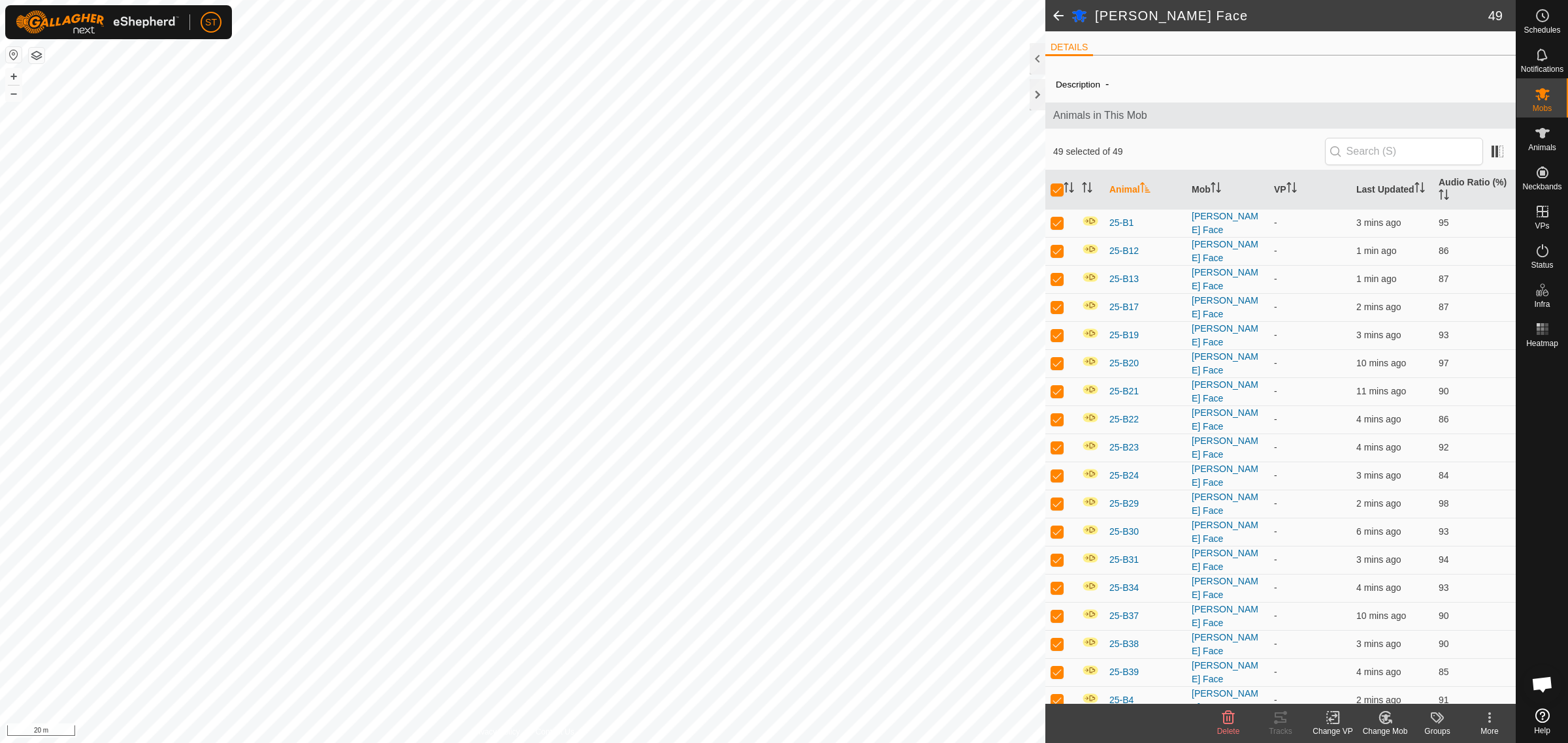
click at [1334, 722] on icon at bounding box center [1333, 718] width 17 height 16
click at [1364, 663] on link "Choose VP..." at bounding box center [1372, 661] width 129 height 26
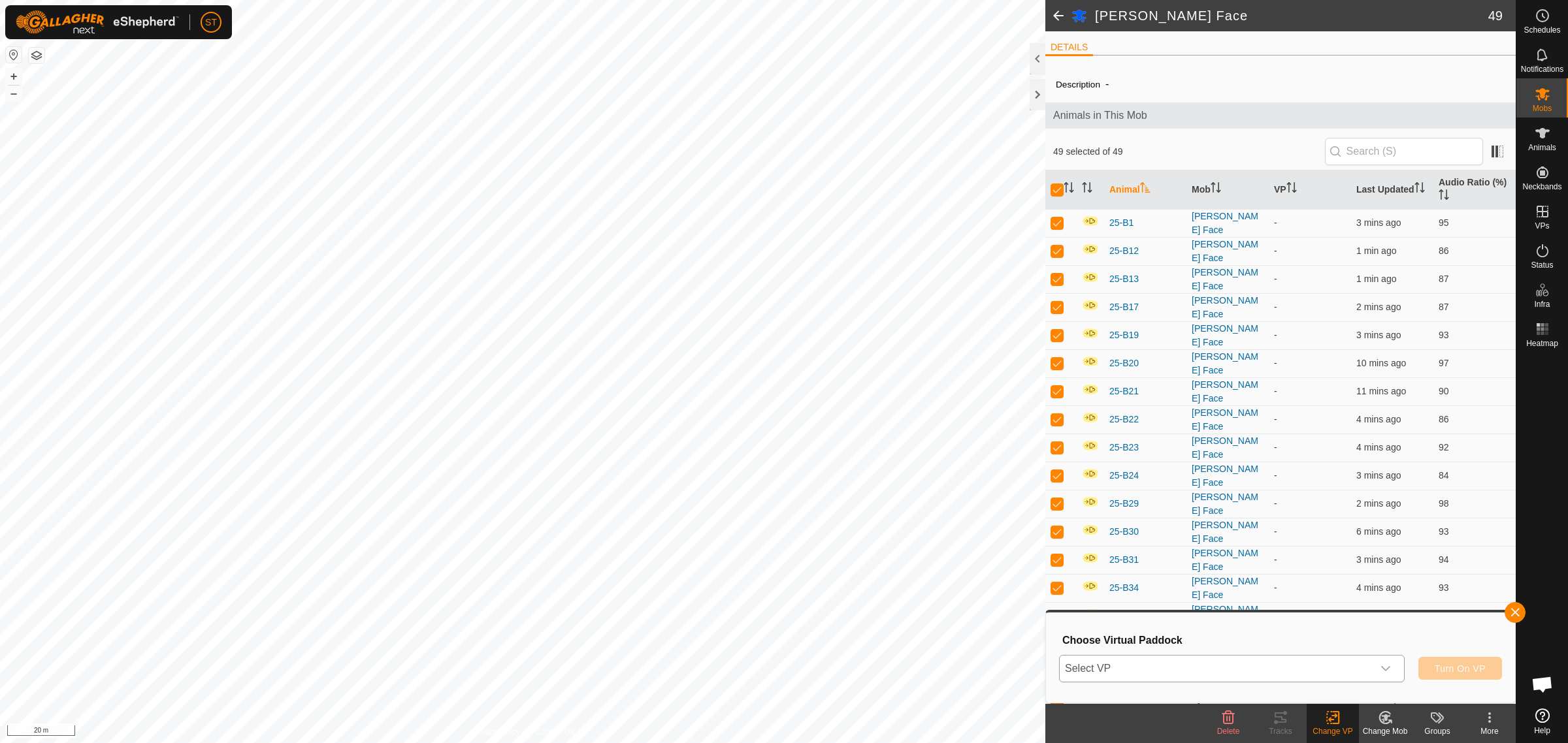
click at [1389, 671] on icon "dropdown trigger" at bounding box center [1385, 669] width 10 height 10
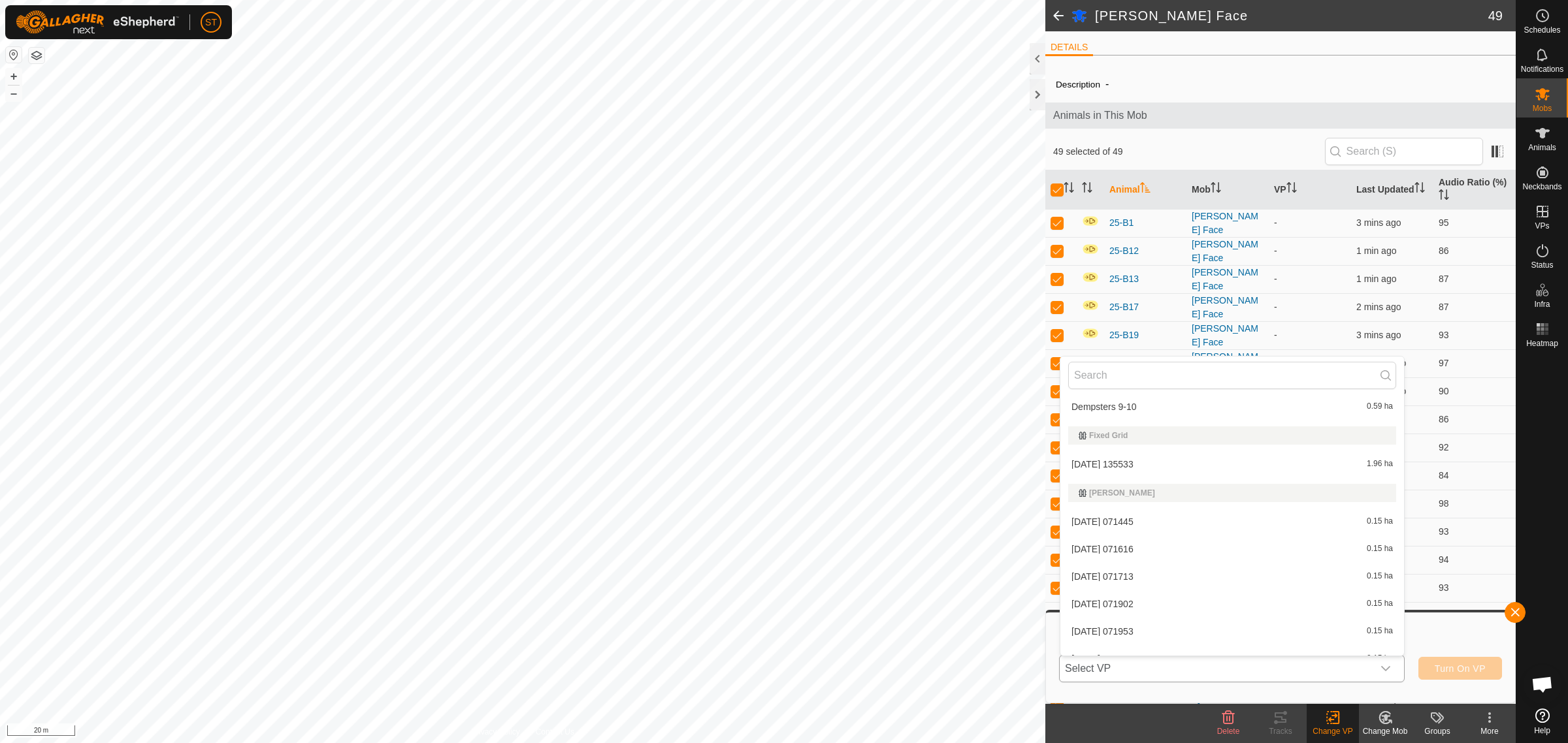
scroll to position [6334, 0]
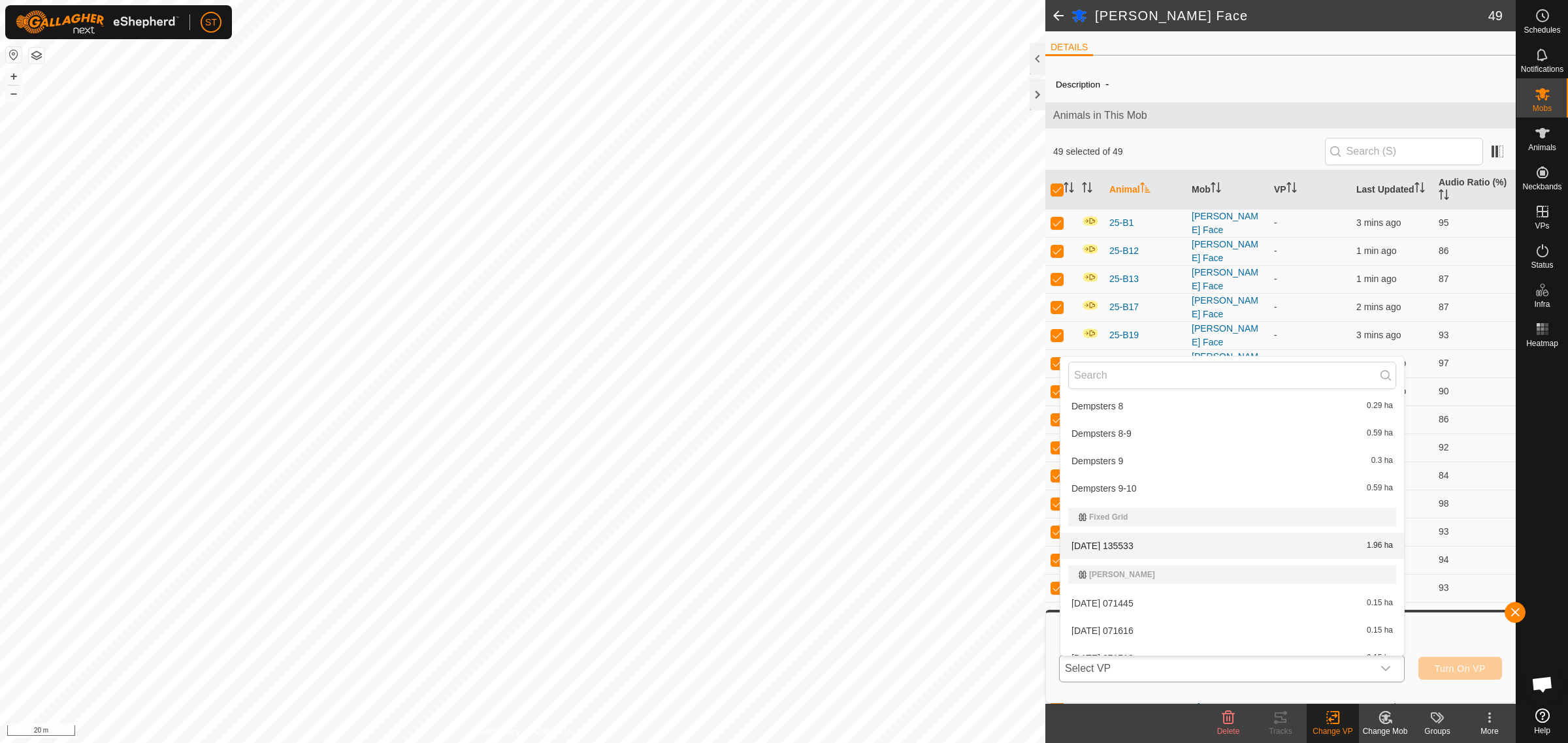
click at [1124, 537] on li "2025-09-24 135533 1.96 ha" at bounding box center [1232, 546] width 344 height 26
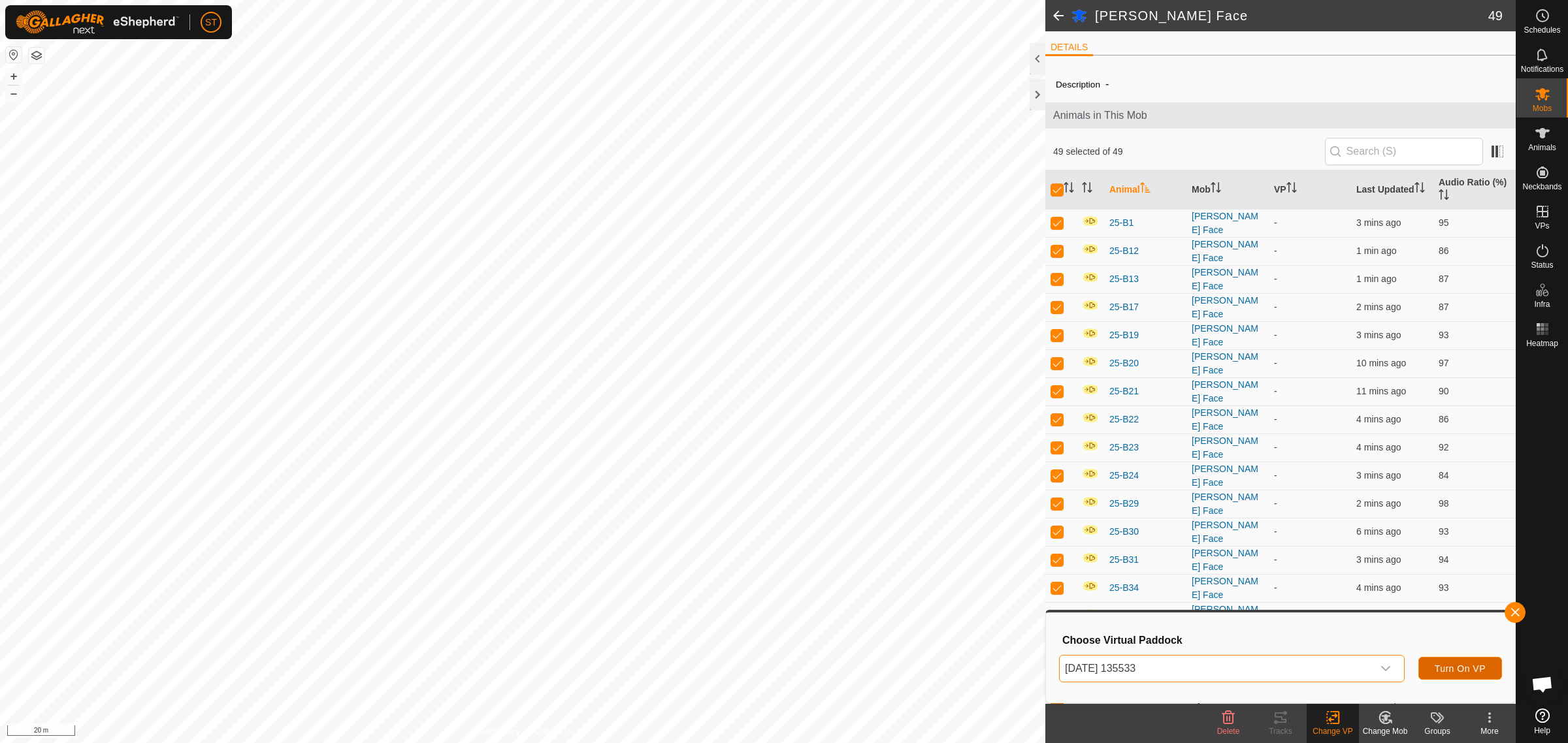
click at [1441, 669] on span "Turn On VP" at bounding box center [1460, 669] width 51 height 10
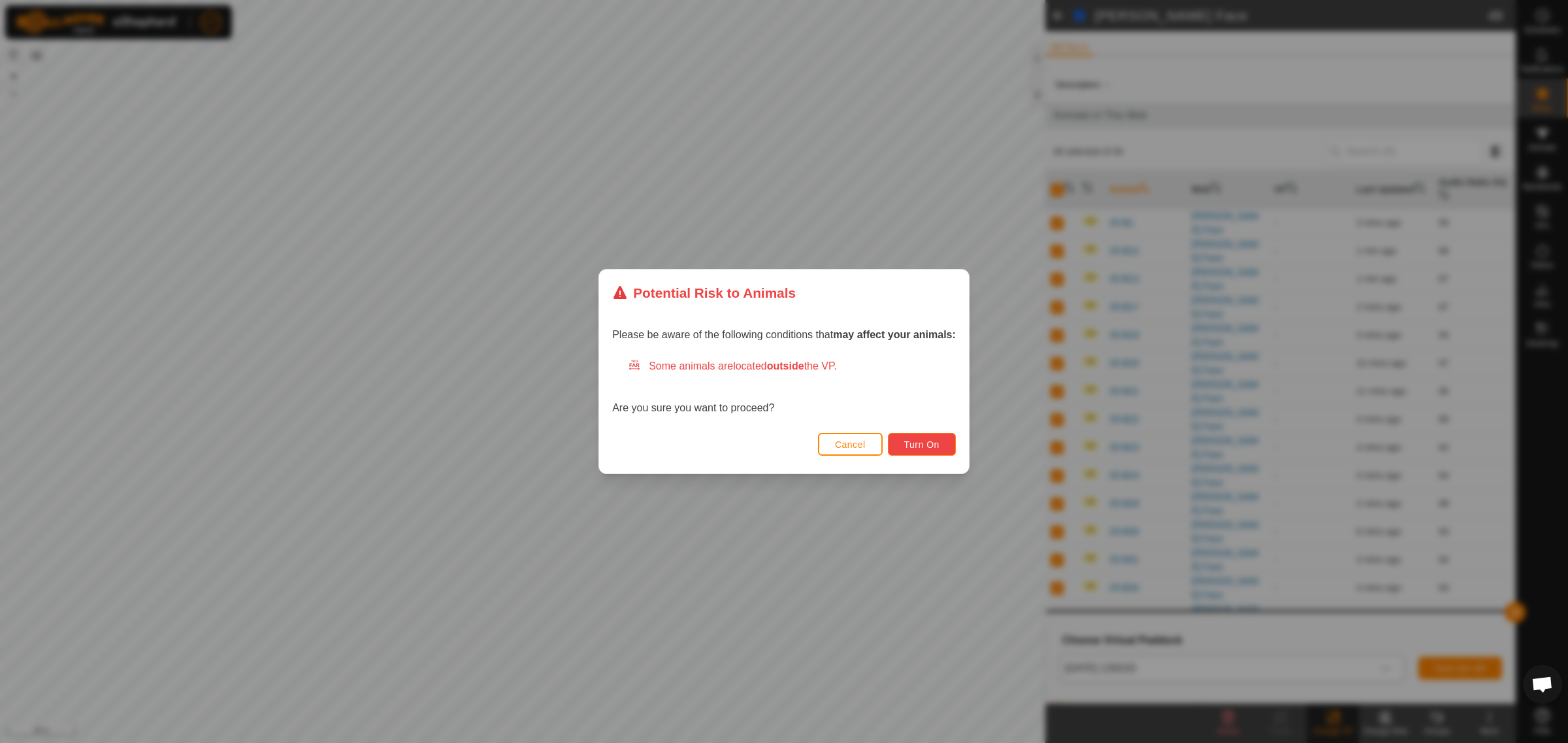
click at [926, 447] on span "Turn On" at bounding box center [921, 445] width 36 height 10
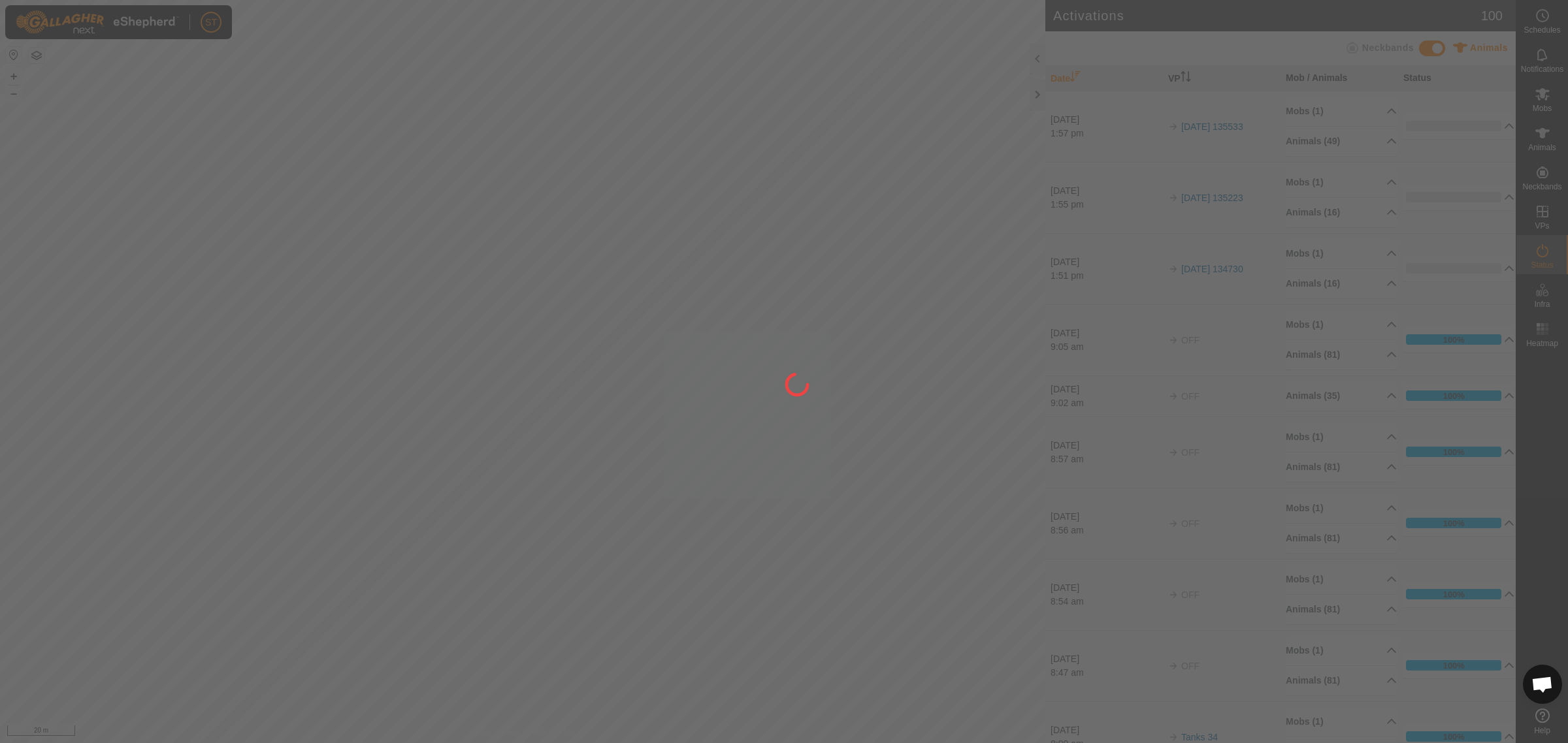
drag, startPoint x: 264, startPoint y: 335, endPoint x: 407, endPoint y: 335, distance: 143.0
click at [407, 335] on div at bounding box center [784, 371] width 1568 height 743
drag, startPoint x: 100, startPoint y: 379, endPoint x: 227, endPoint y: 380, distance: 127.0
click at [227, 380] on div at bounding box center [784, 371] width 1568 height 743
